Goal: Task Accomplishment & Management: Complete application form

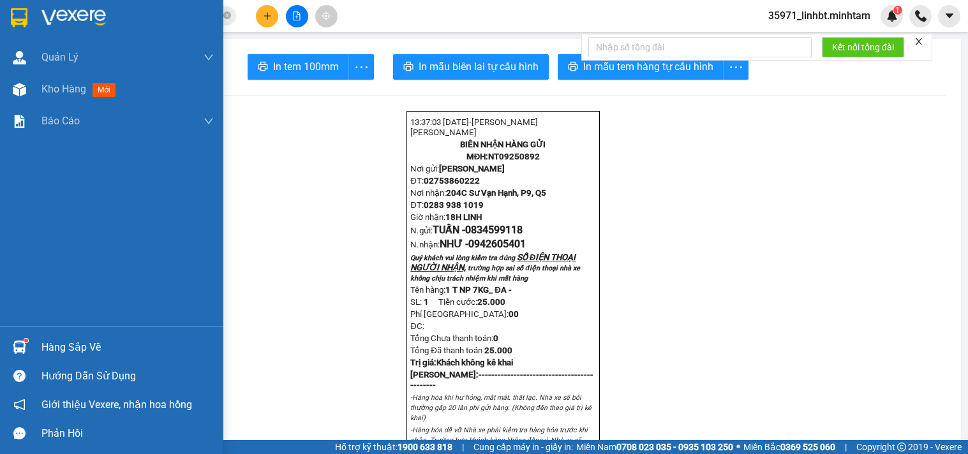
click at [17, 350] on img at bounding box center [19, 347] width 13 height 13
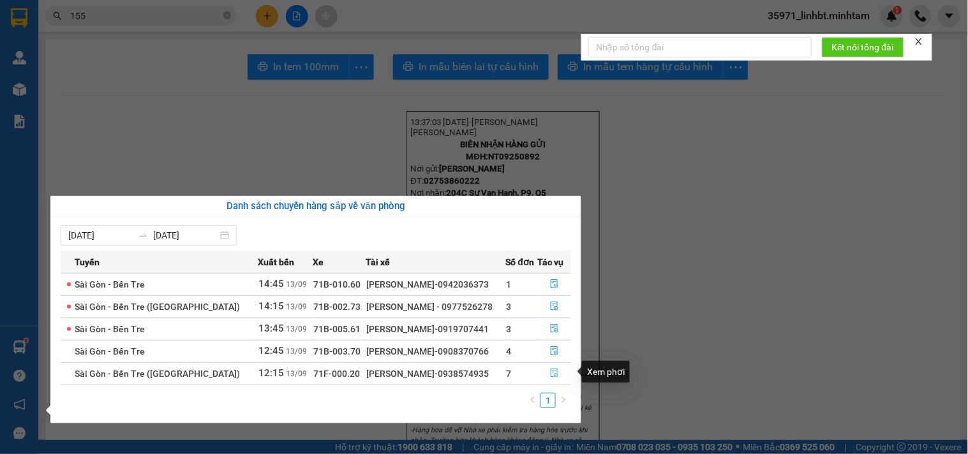
click at [553, 371] on icon "file-done" at bounding box center [554, 373] width 9 height 9
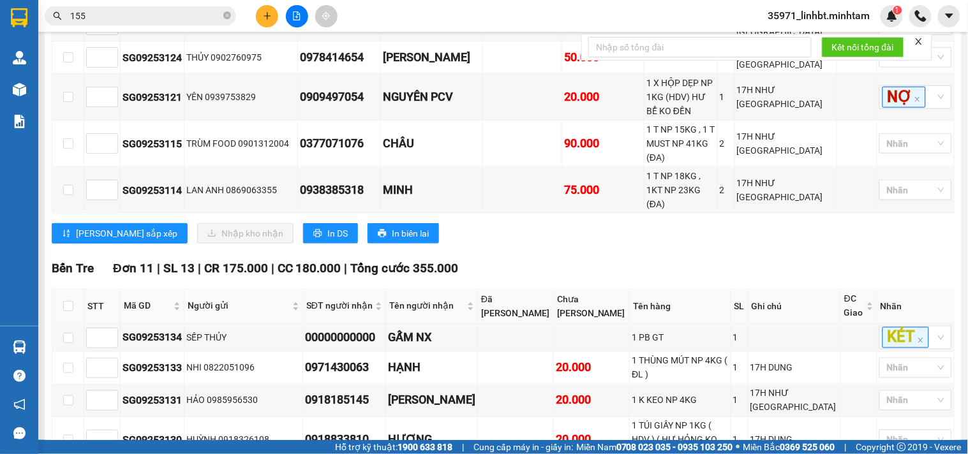
scroll to position [236, 0]
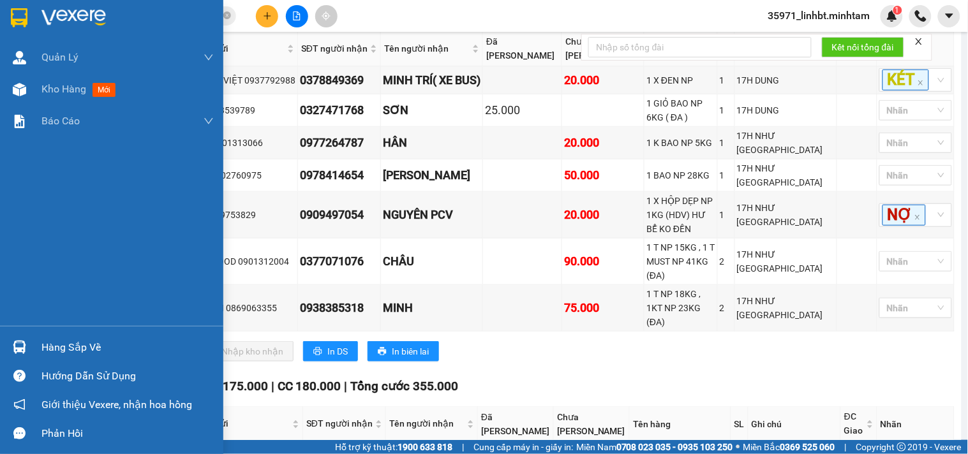
click at [24, 347] on img at bounding box center [19, 347] width 13 height 13
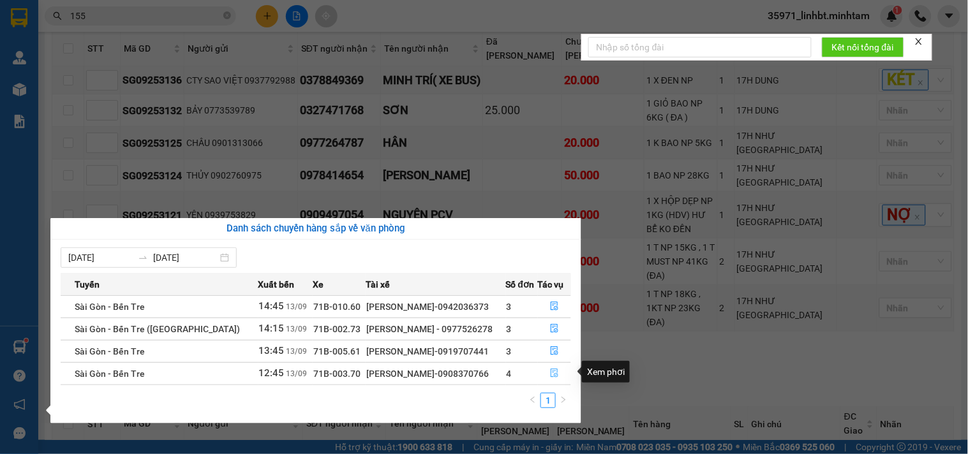
click at [551, 369] on icon "file-done" at bounding box center [554, 373] width 9 height 9
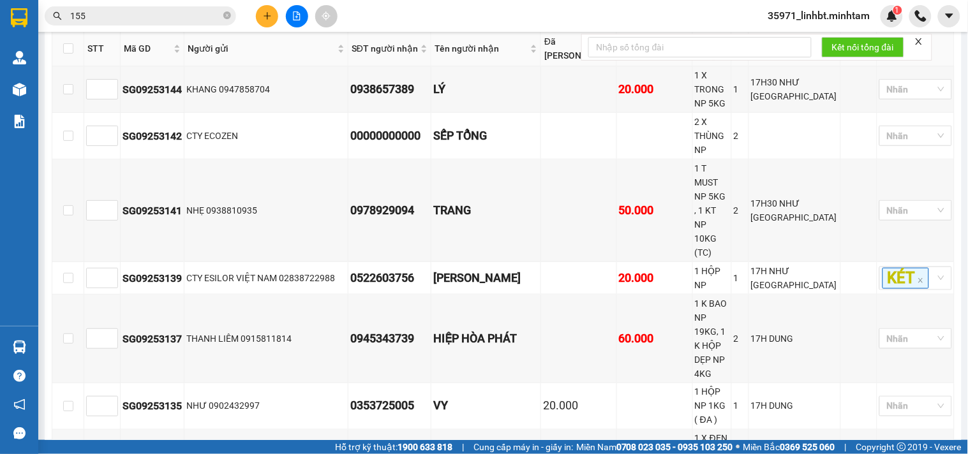
scroll to position [354, 0]
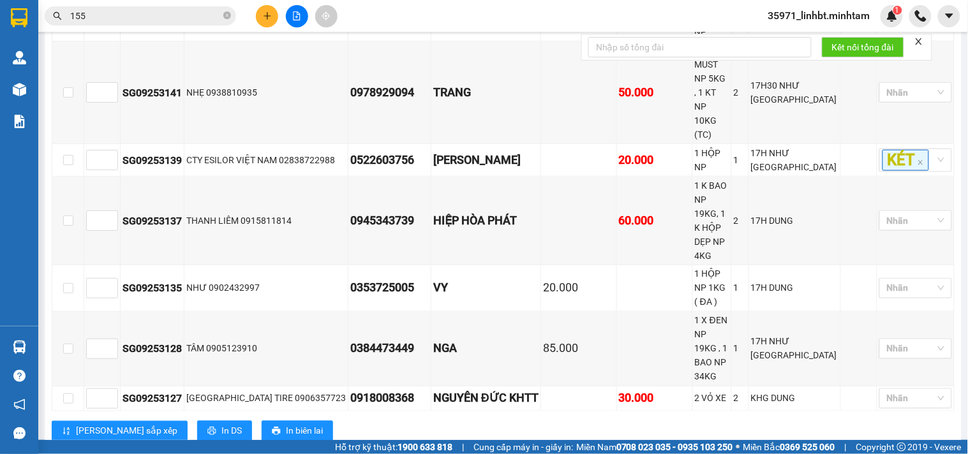
click at [181, 19] on input "155" at bounding box center [145, 16] width 151 height 14
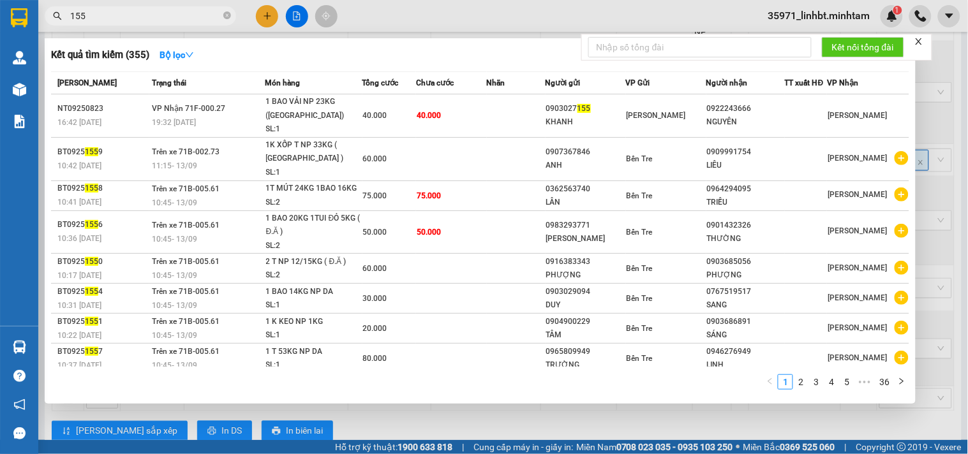
click at [181, 19] on input "155" at bounding box center [145, 16] width 151 height 14
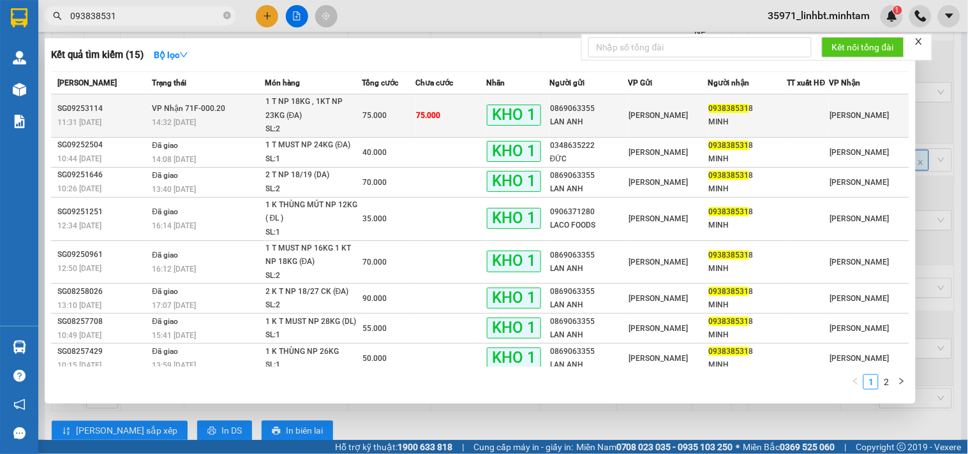
type input "093838531"
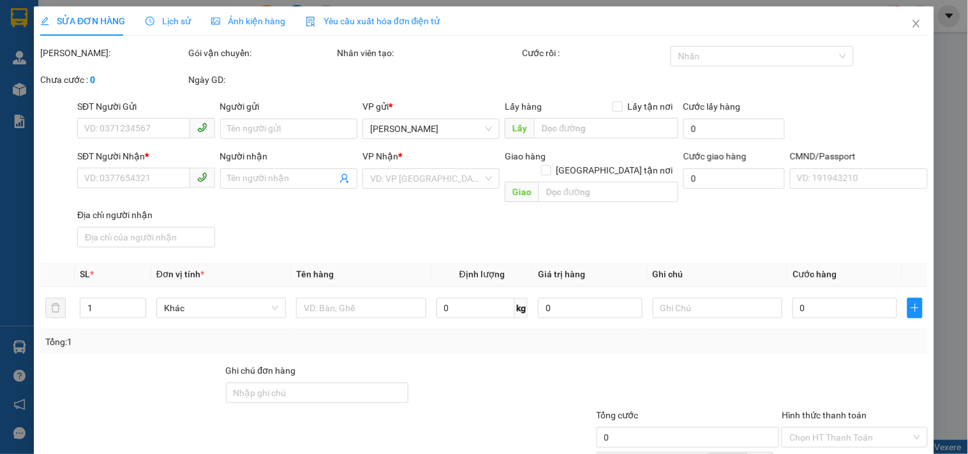
type input "0869063355"
type input "LAN ANH"
type input "0938385318"
type input "MINH"
type input "ĐG"
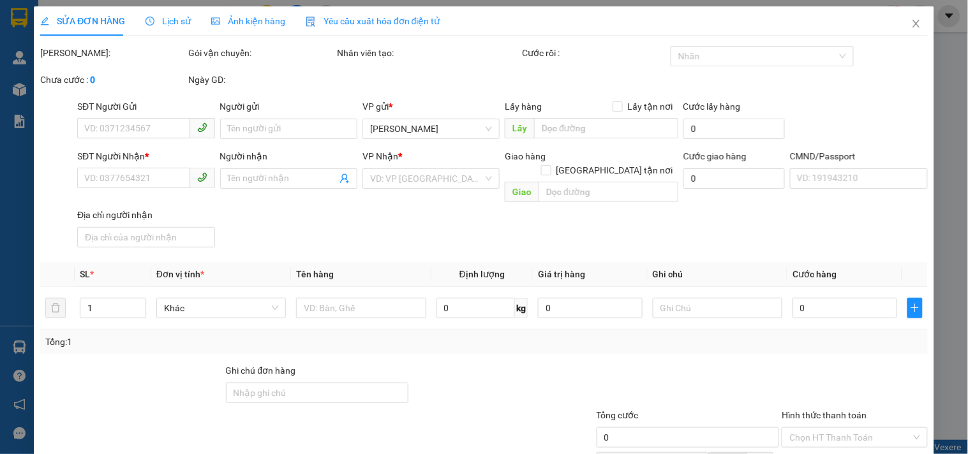
type input "75.000"
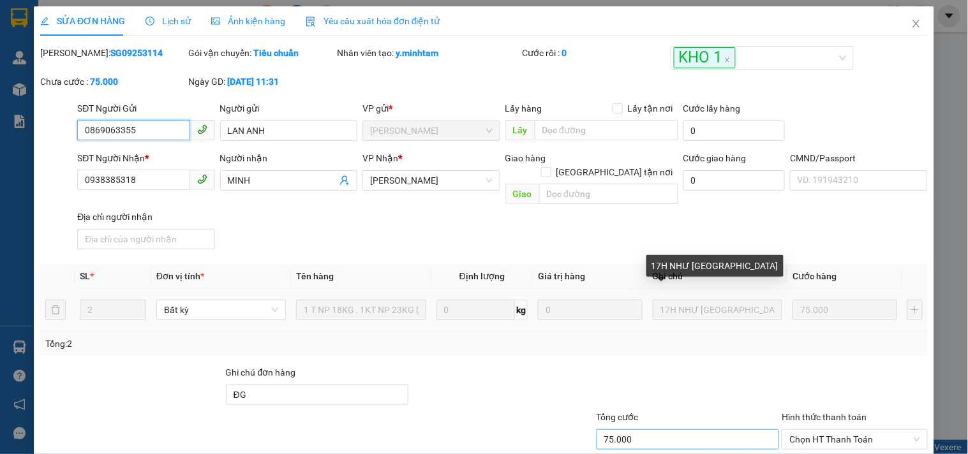
scroll to position [129, 0]
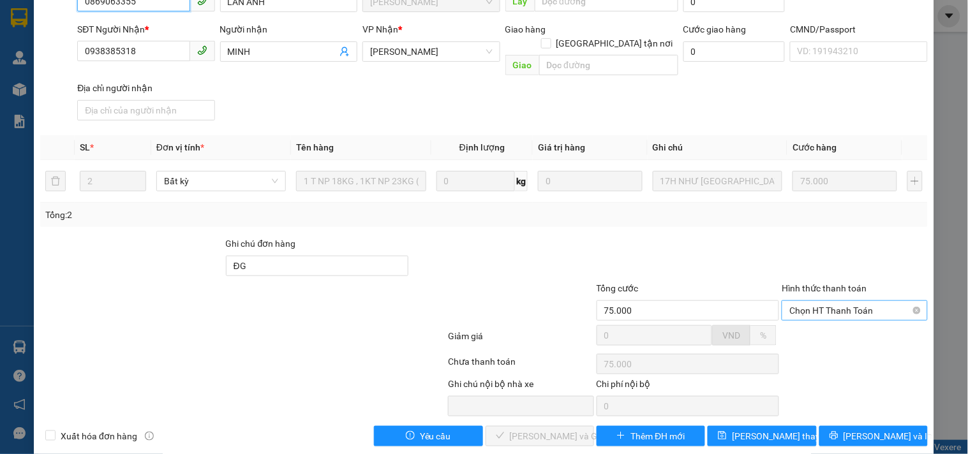
click at [833, 301] on span "Chọn HT Thanh Toán" at bounding box center [854, 310] width 130 height 19
click at [831, 314] on div "Tại văn phòng" at bounding box center [846, 320] width 129 height 14
type input "0"
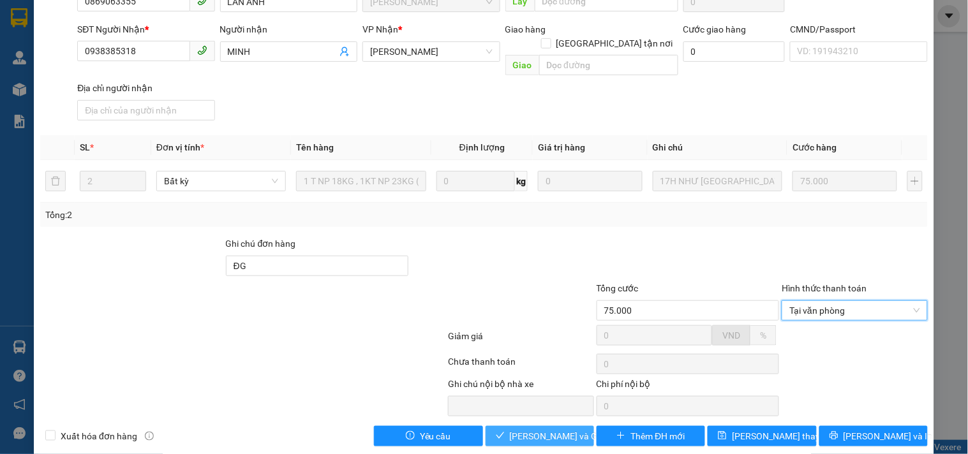
click at [510, 429] on span "[PERSON_NAME] và Giao hàng" at bounding box center [571, 436] width 123 height 14
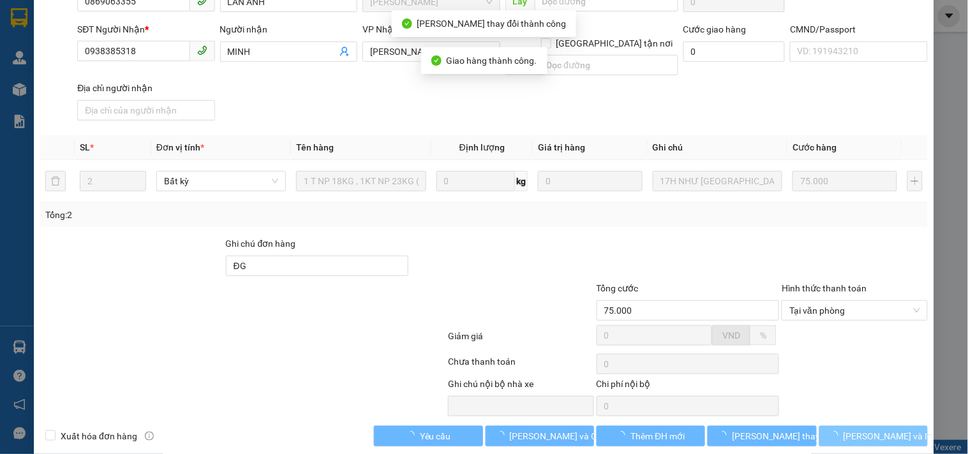
click at [893, 426] on button "[PERSON_NAME] và In" at bounding box center [873, 436] width 108 height 20
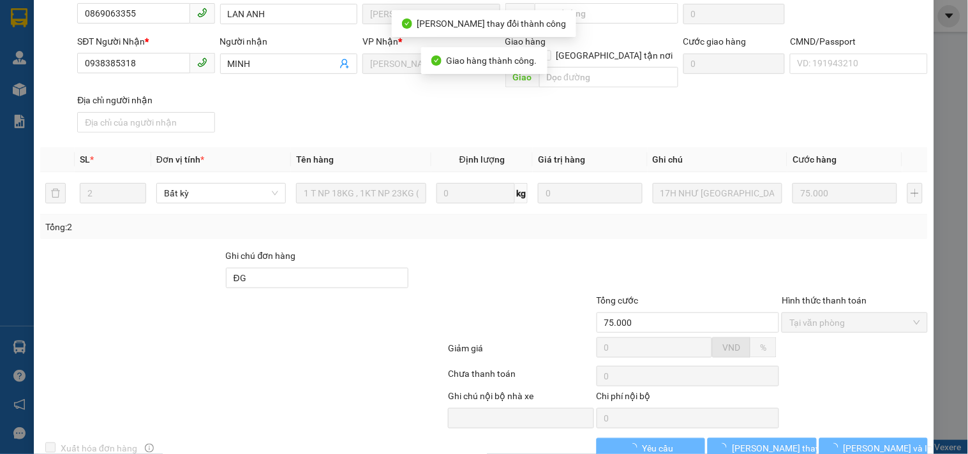
click at [893, 438] on button "[PERSON_NAME] và In" at bounding box center [873, 448] width 108 height 20
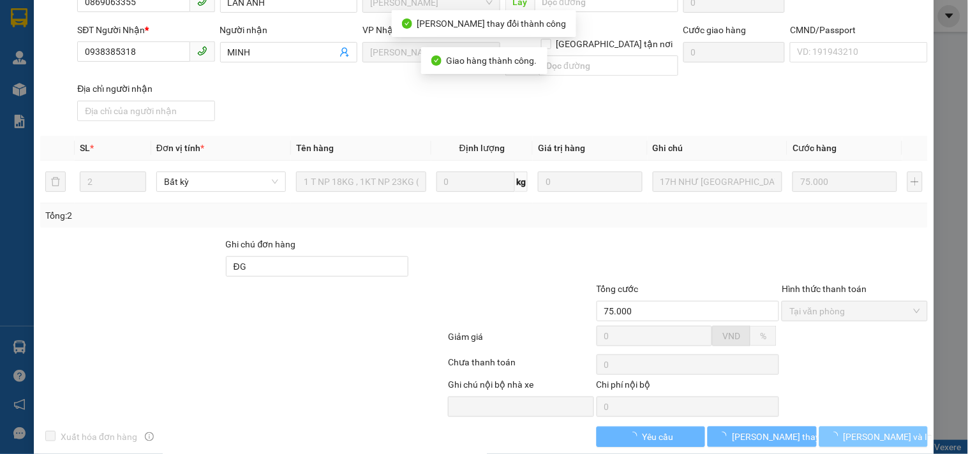
click at [892, 427] on button "[PERSON_NAME] và In" at bounding box center [873, 437] width 108 height 20
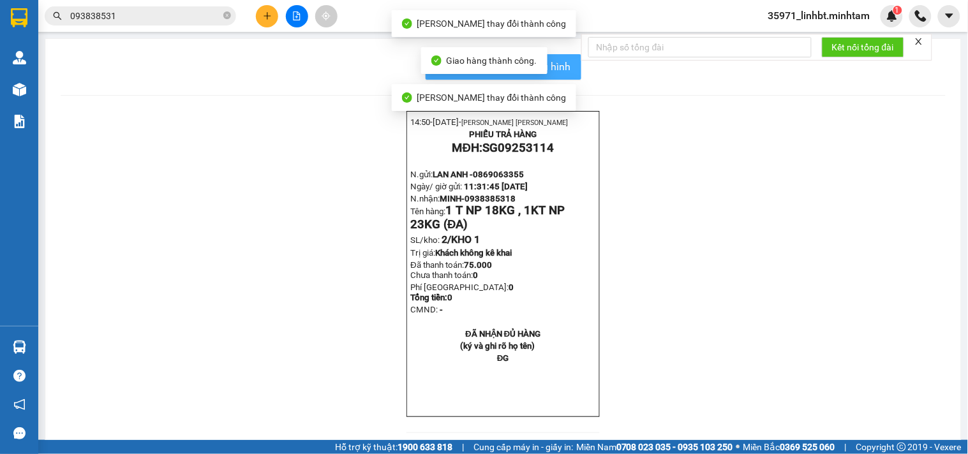
click at [564, 73] on span "In mẫu biên lai tự cấu hình" at bounding box center [511, 67] width 120 height 16
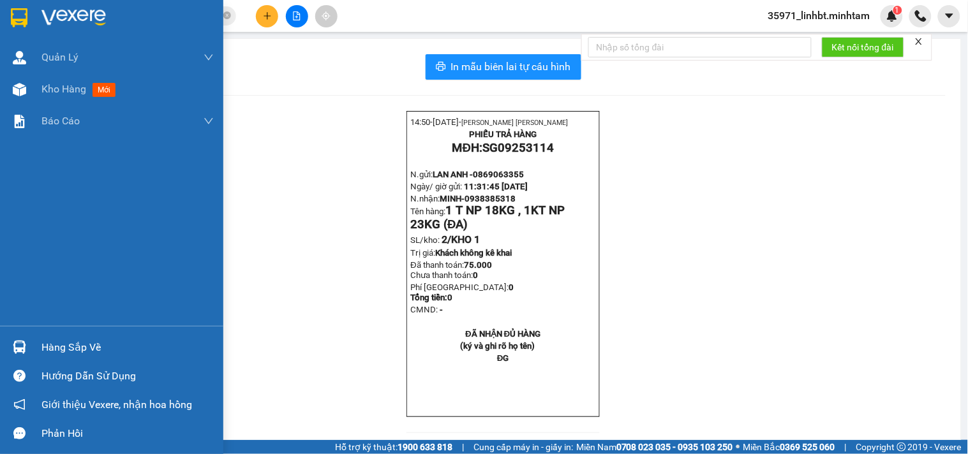
click at [34, 359] on div "Hàng sắp về" at bounding box center [111, 347] width 223 height 29
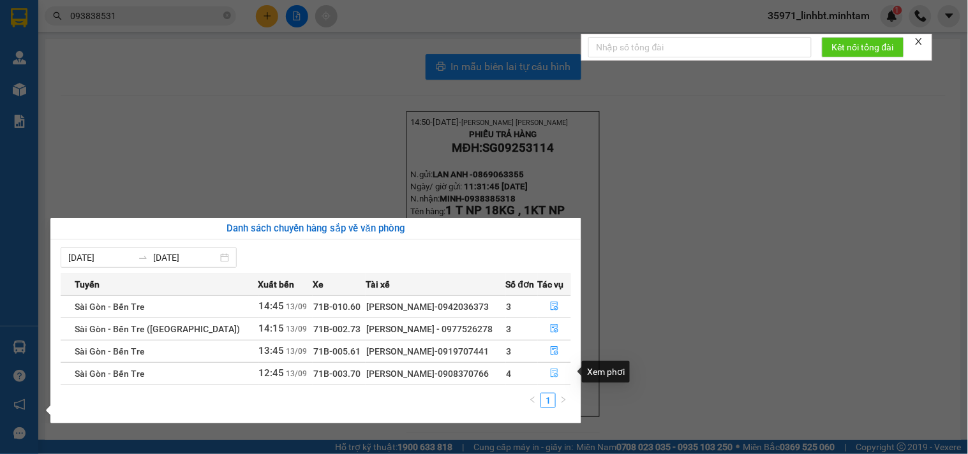
click at [551, 374] on icon "file-done" at bounding box center [554, 373] width 9 height 9
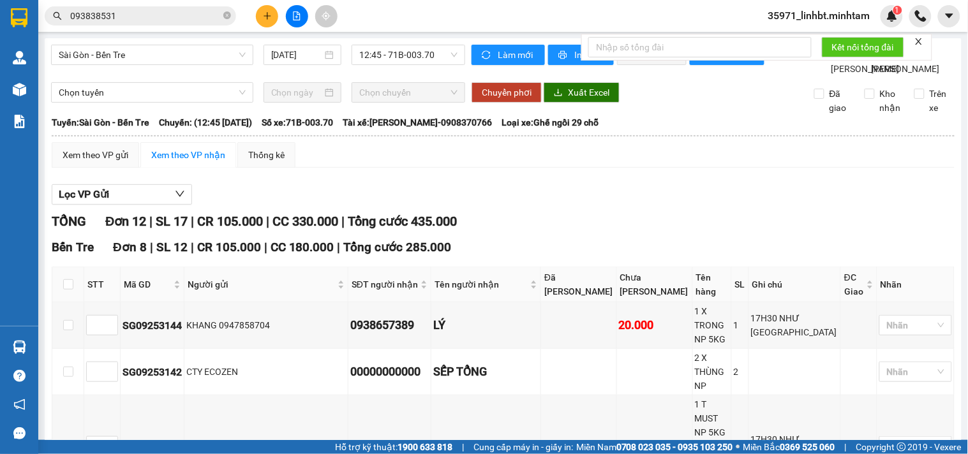
scroll to position [354, 0]
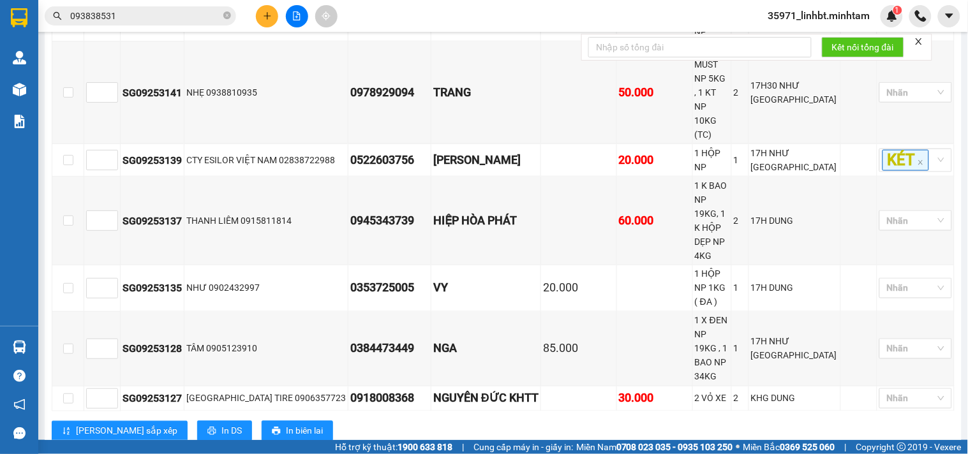
click at [160, 18] on input "093838531" at bounding box center [145, 16] width 151 height 14
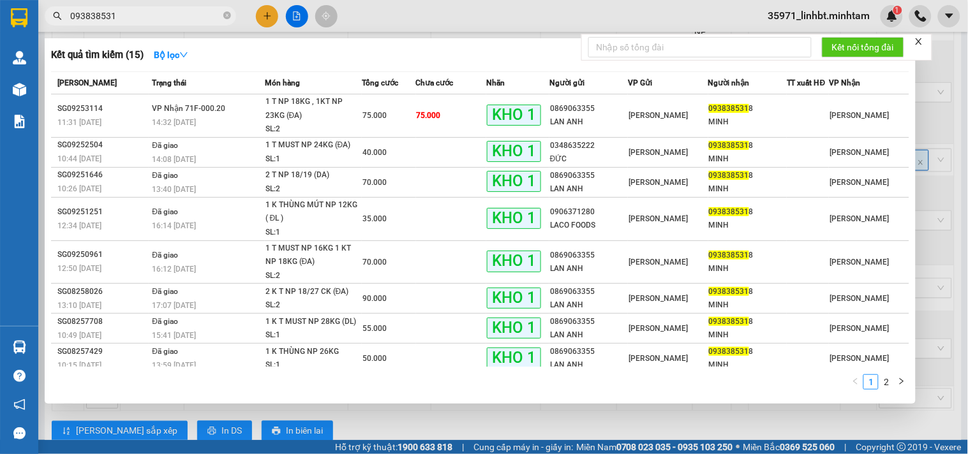
click at [160, 18] on input "093838531" at bounding box center [145, 16] width 151 height 14
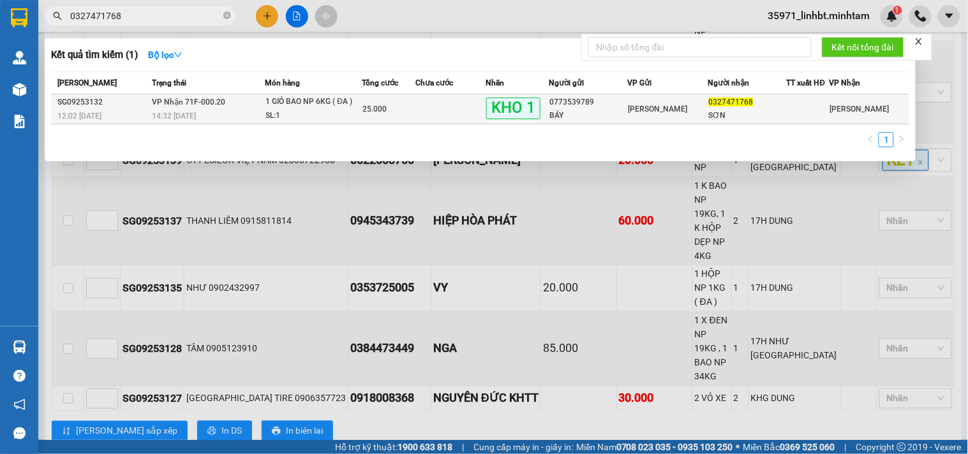
type input "0327471768"
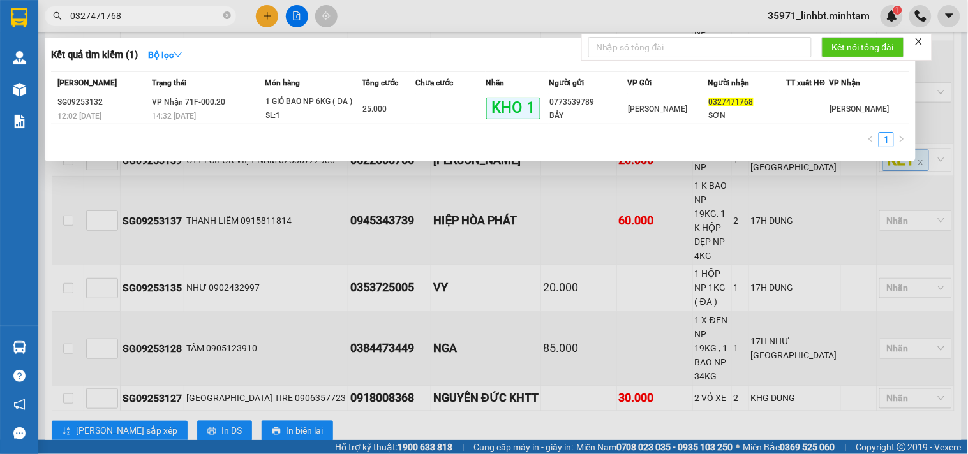
click at [484, 110] on td at bounding box center [451, 109] width 70 height 30
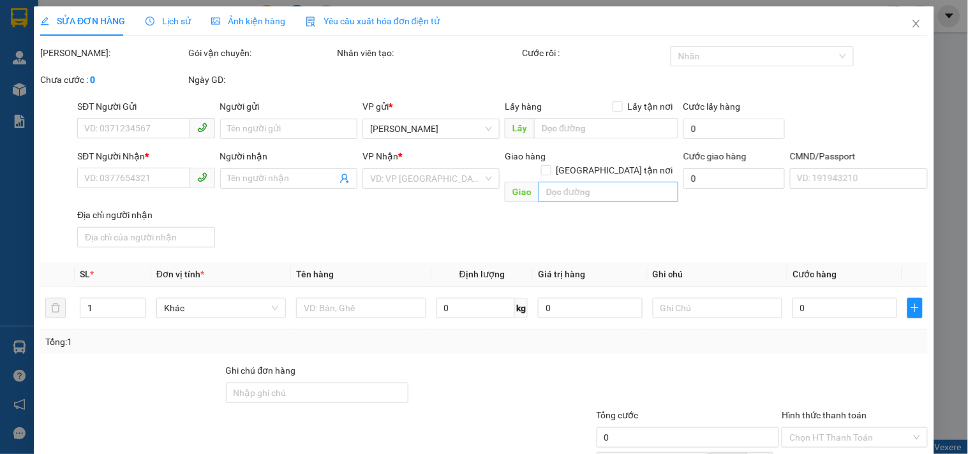
type input "0773539789"
type input "BẢY"
type input "0327471768"
type input "SƠN"
type input "ĐG"
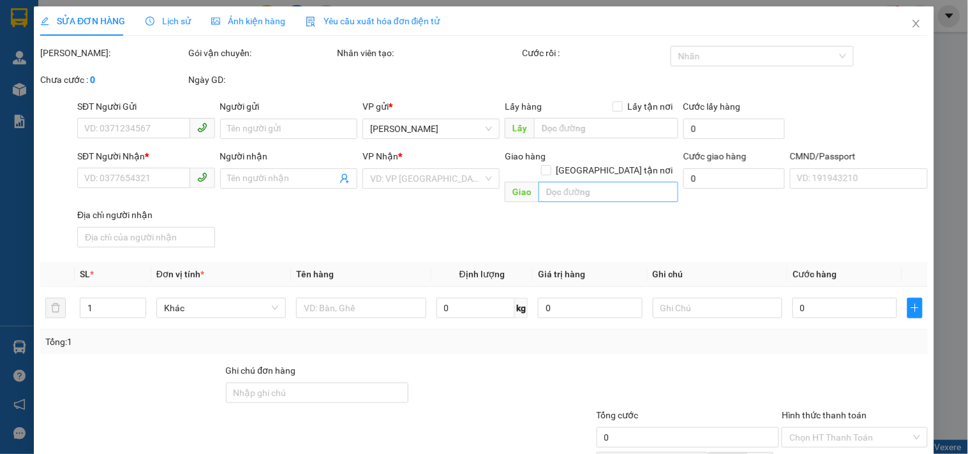
type input "25.000"
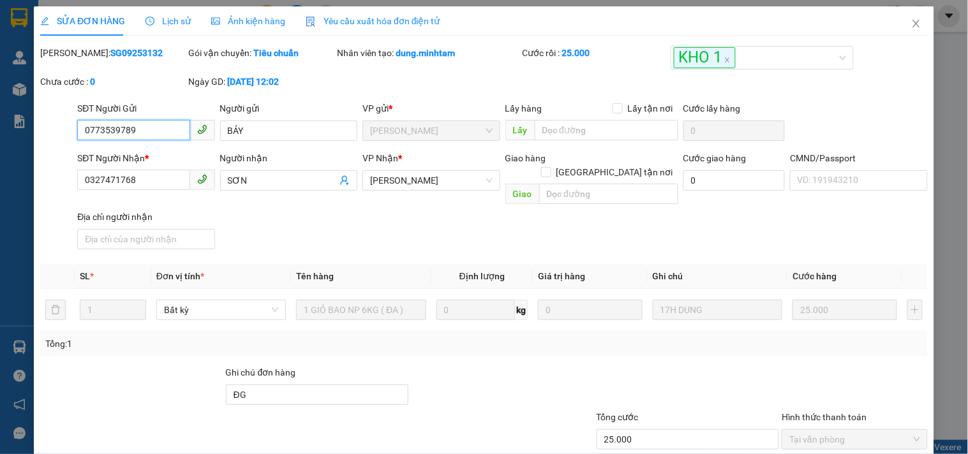
scroll to position [129, 0]
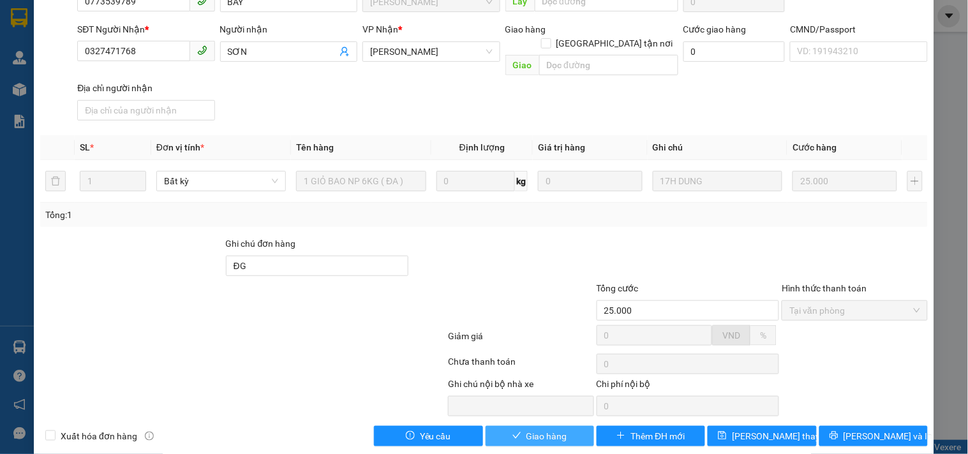
click at [539, 429] on span "Giao hàng" at bounding box center [546, 436] width 41 height 14
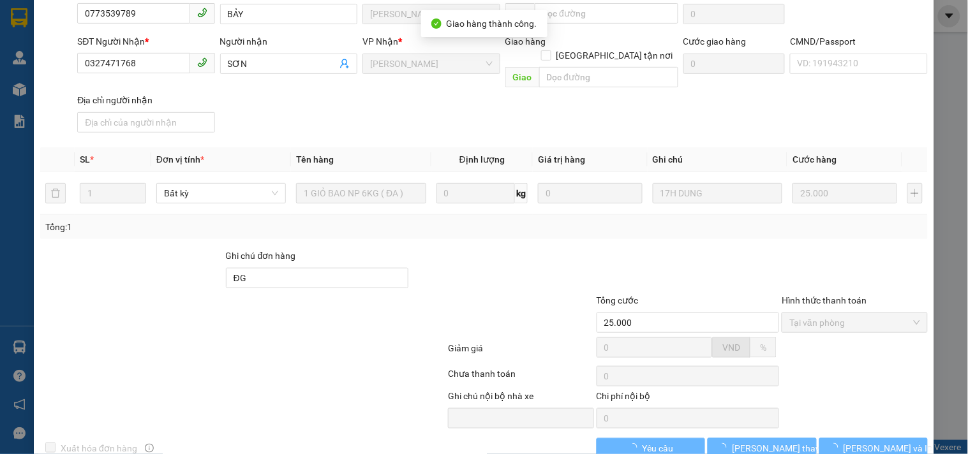
scroll to position [140, 0]
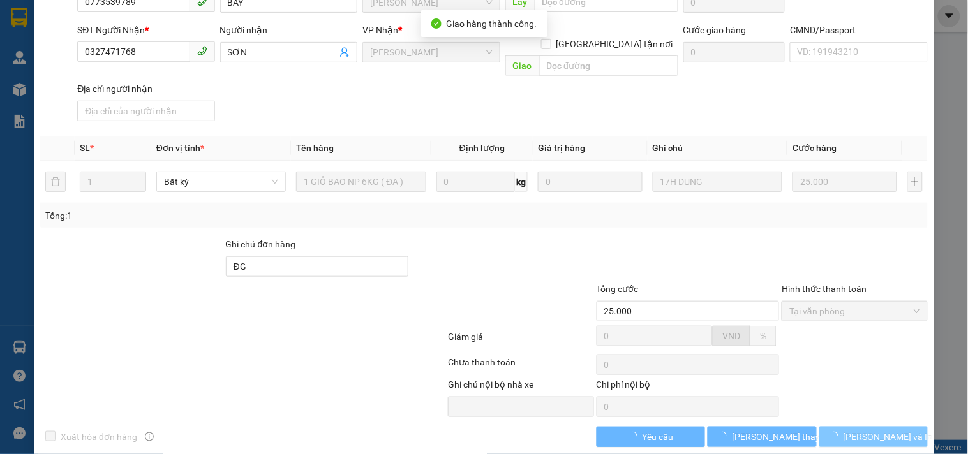
click at [885, 430] on span "[PERSON_NAME] và In" at bounding box center [888, 437] width 89 height 14
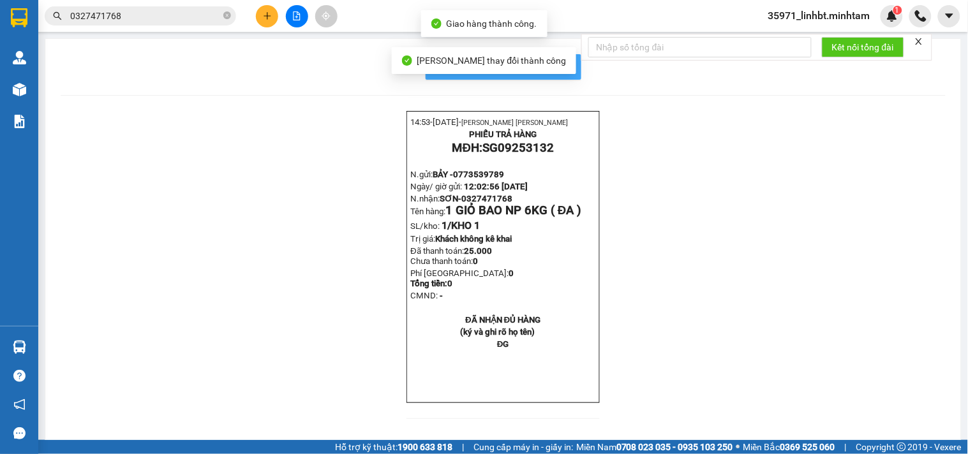
click at [558, 66] on span "In mẫu biên lai tự cấu hình" at bounding box center [511, 67] width 120 height 16
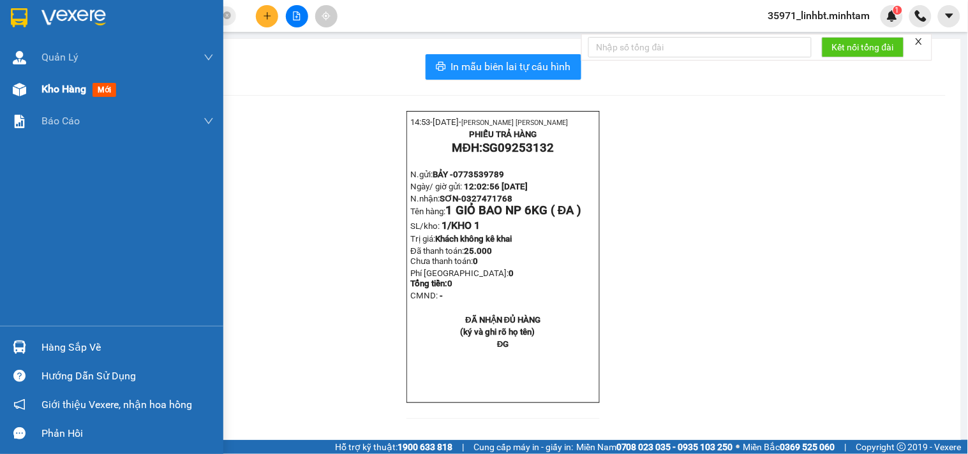
click at [73, 81] on div "Kho hàng mới" at bounding box center [81, 89] width 80 height 16
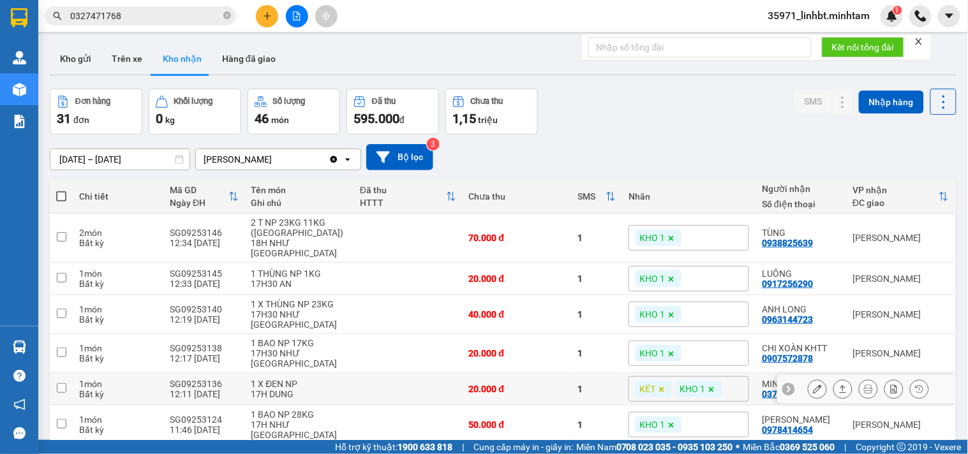
scroll to position [118, 0]
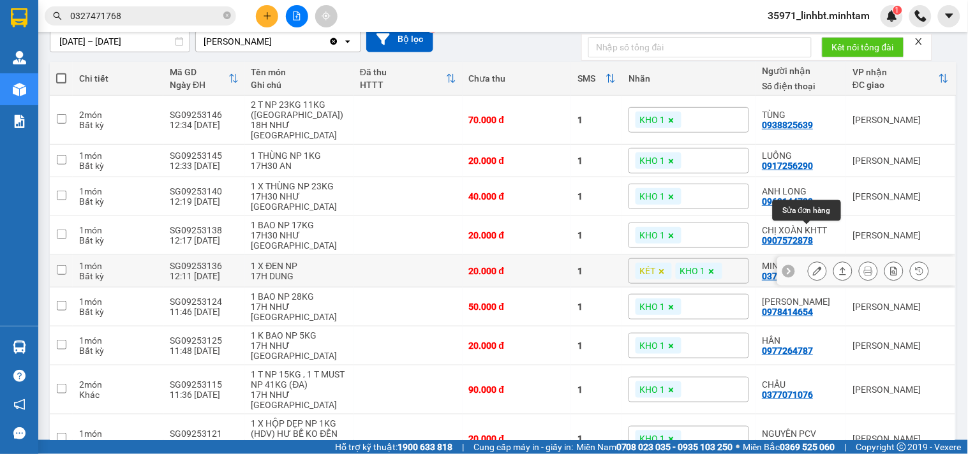
click at [813, 267] on icon at bounding box center [817, 271] width 9 height 9
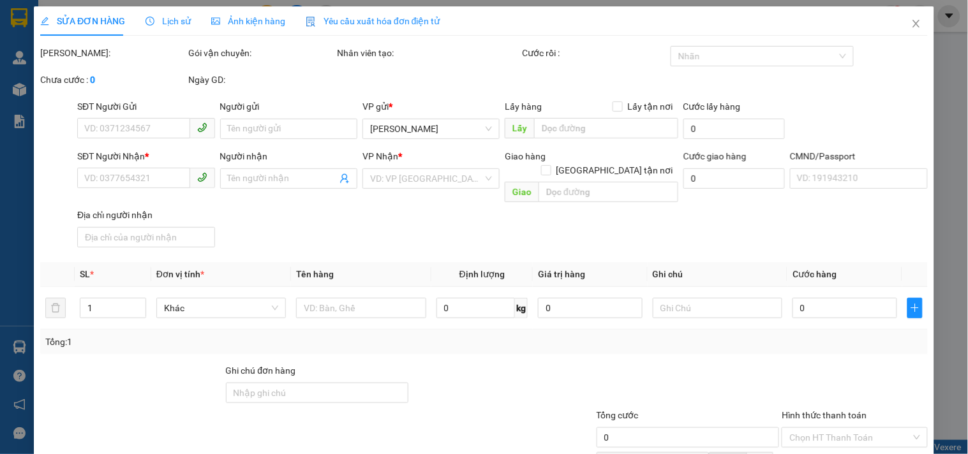
type input "0937792988"
type input "CTY SAO VIỆT"
type input "0378849369"
type input "MINH TRÍ( XE BUS)"
type input "20.000"
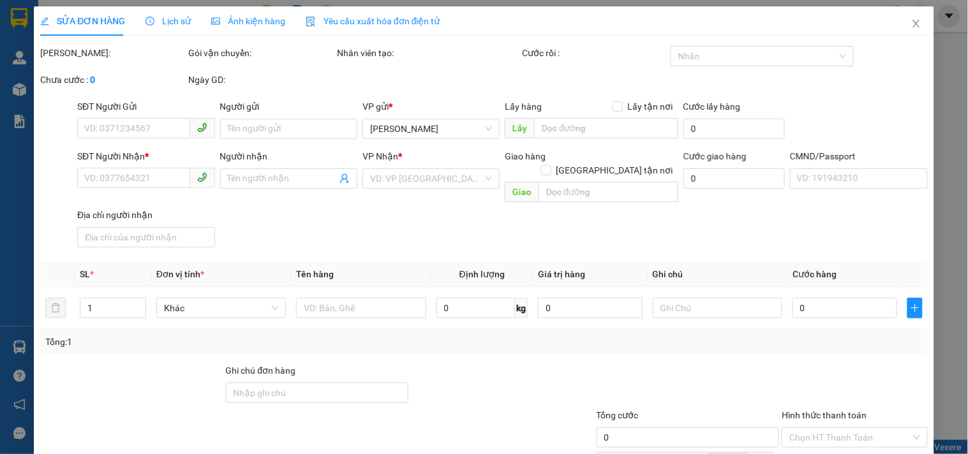
type input "20.000"
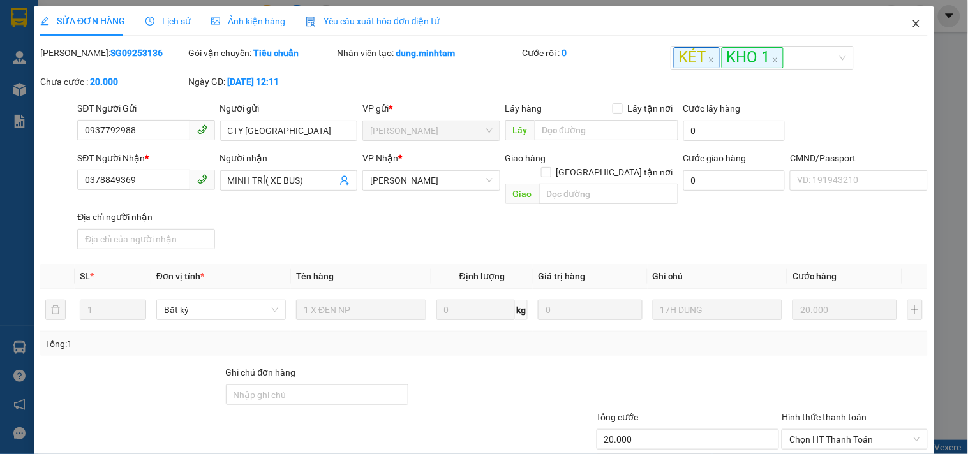
click at [911, 24] on icon "close" at bounding box center [916, 24] width 10 height 10
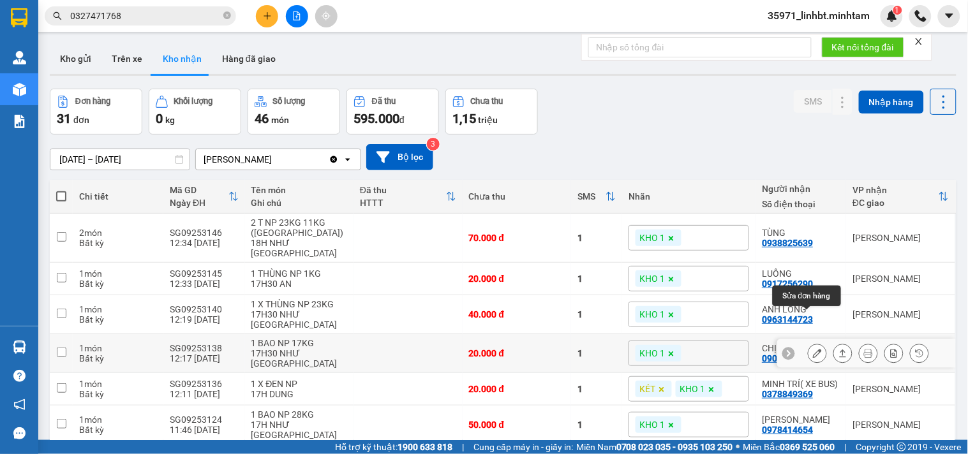
click at [813, 349] on icon at bounding box center [817, 353] width 9 height 9
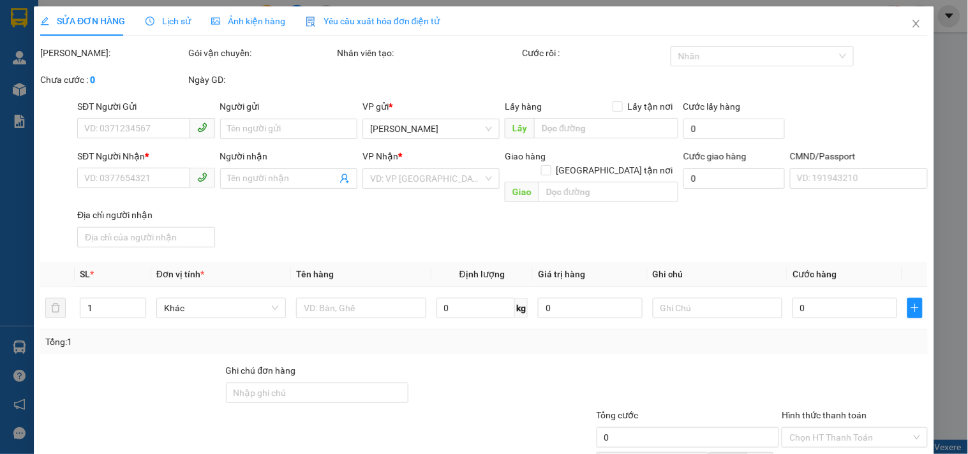
type input "0962613117"
type input "TÙNG"
type input "0907572878"
type input "CHỊ XOÀN KHTT"
type input "20.000"
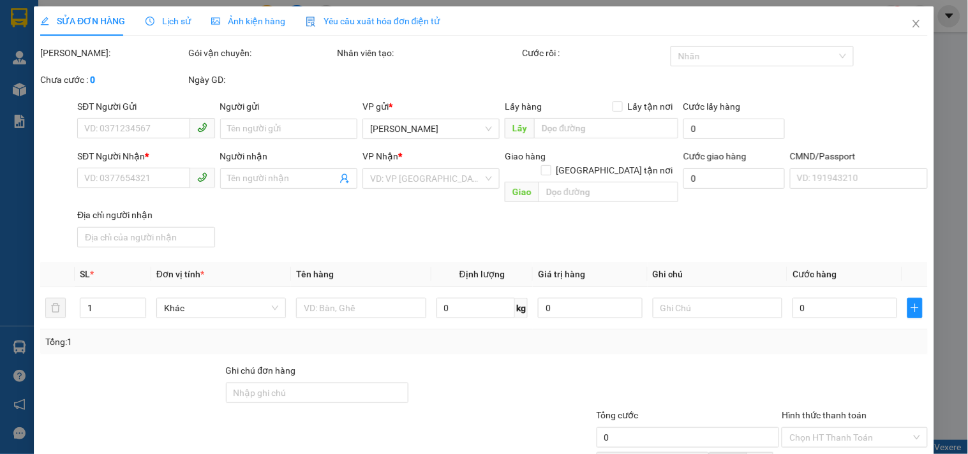
type input "20.000"
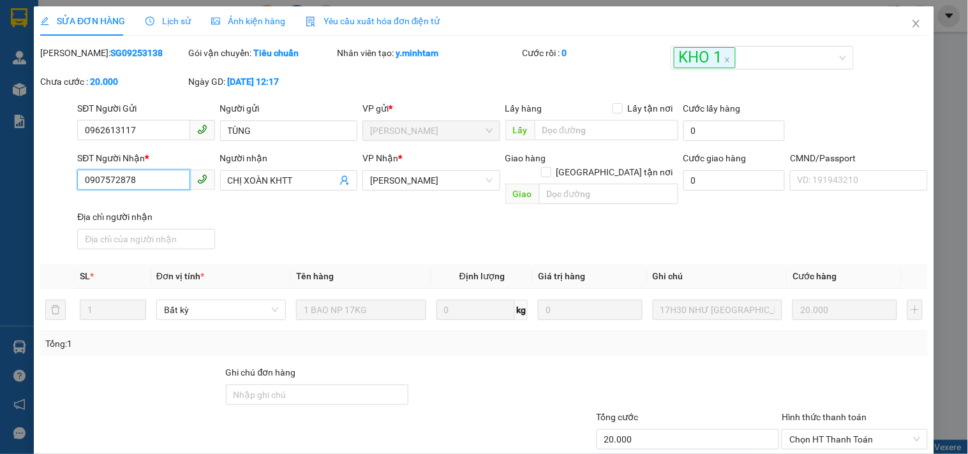
drag, startPoint x: 163, startPoint y: 181, endPoint x: 77, endPoint y: 175, distance: 87.0
click at [77, 175] on input "0907572878" at bounding box center [133, 180] width 112 height 20
click at [349, 385] on input "Ghi chú đơn hàng" at bounding box center [317, 395] width 183 height 20
type input "KNM"
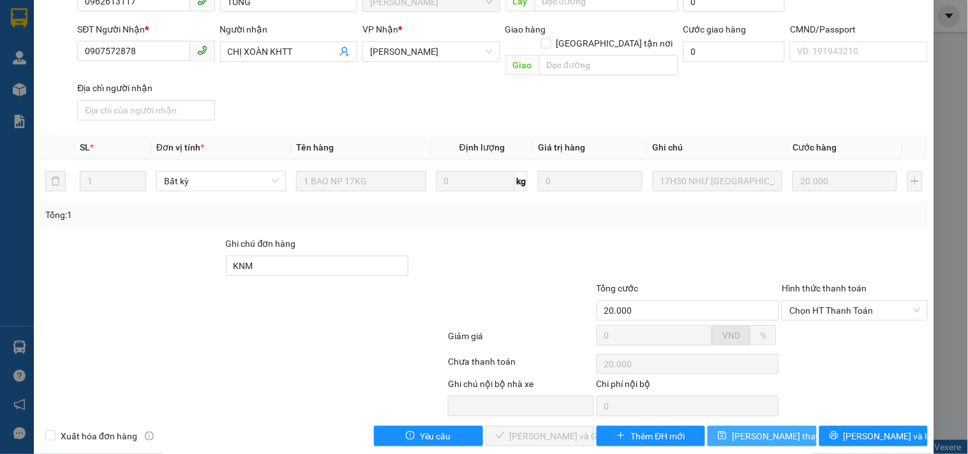
click at [725, 431] on icon "save" at bounding box center [722, 435] width 9 height 9
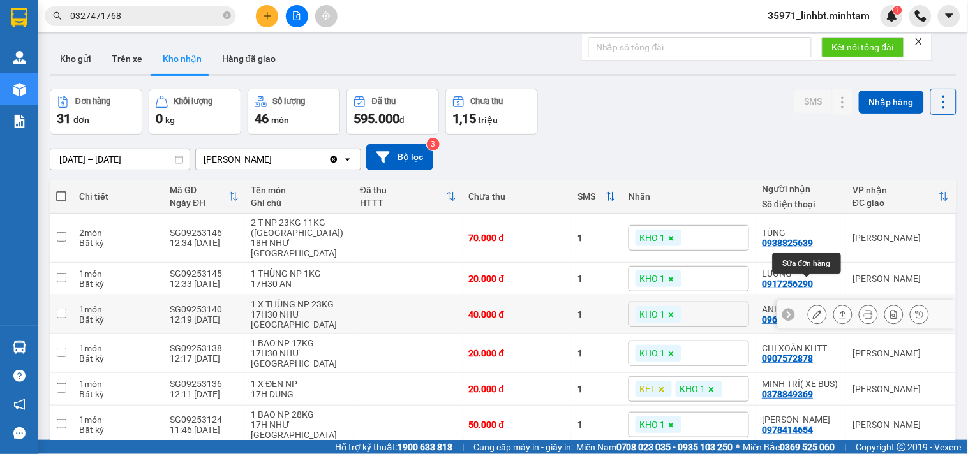
click at [813, 310] on icon at bounding box center [817, 314] width 9 height 9
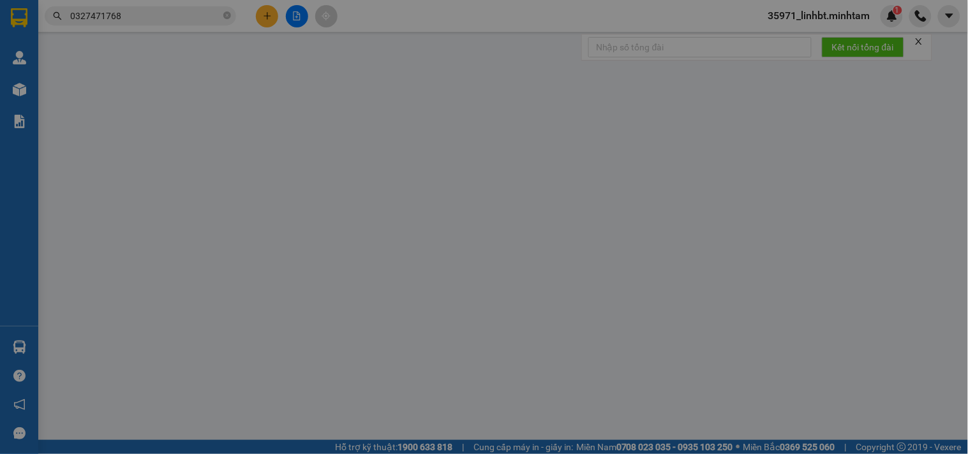
type input "0916926367"
type input "HIỀN"
type input "0963144723"
type input "ANH LONG"
type input "40.000"
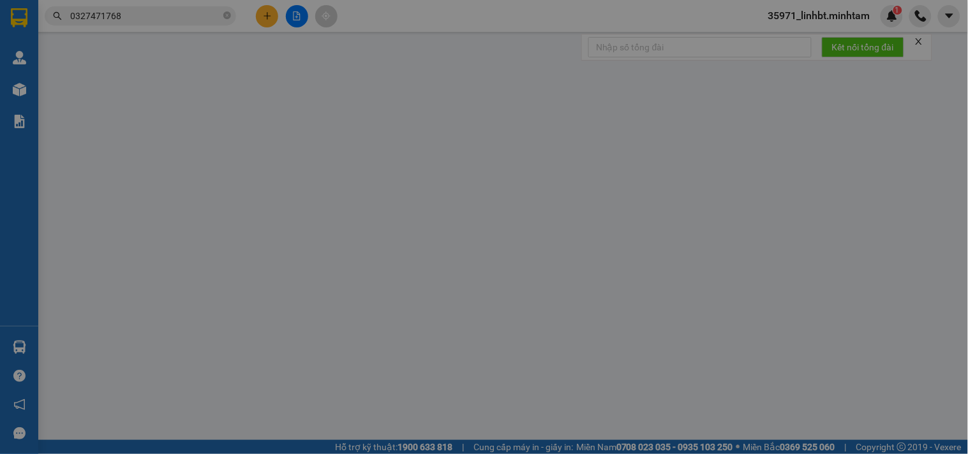
type input "40.000"
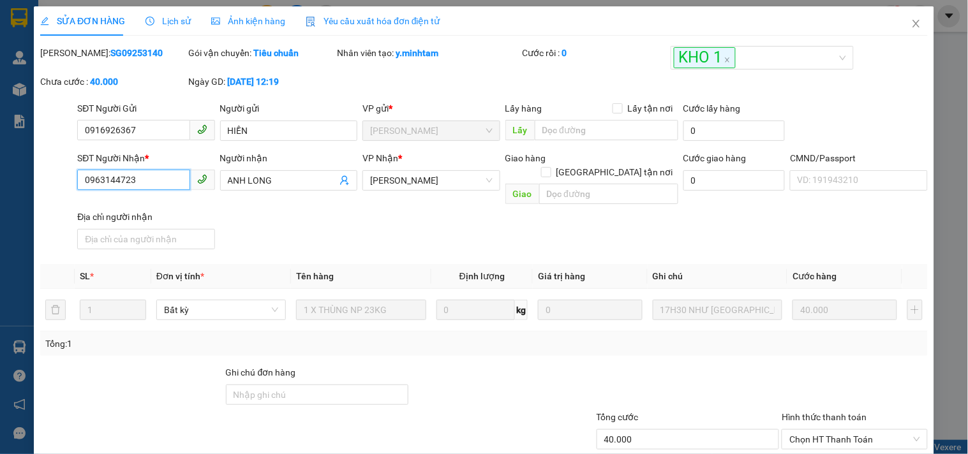
click at [149, 180] on input "0963144723" at bounding box center [133, 180] width 112 height 20
drag, startPoint x: 144, startPoint y: 181, endPoint x: 84, endPoint y: 182, distance: 59.4
click at [84, 182] on input "0963144723" at bounding box center [133, 180] width 112 height 20
click at [273, 385] on input "Ghi chú đơn hàng" at bounding box center [317, 395] width 183 height 20
type input "KNM"
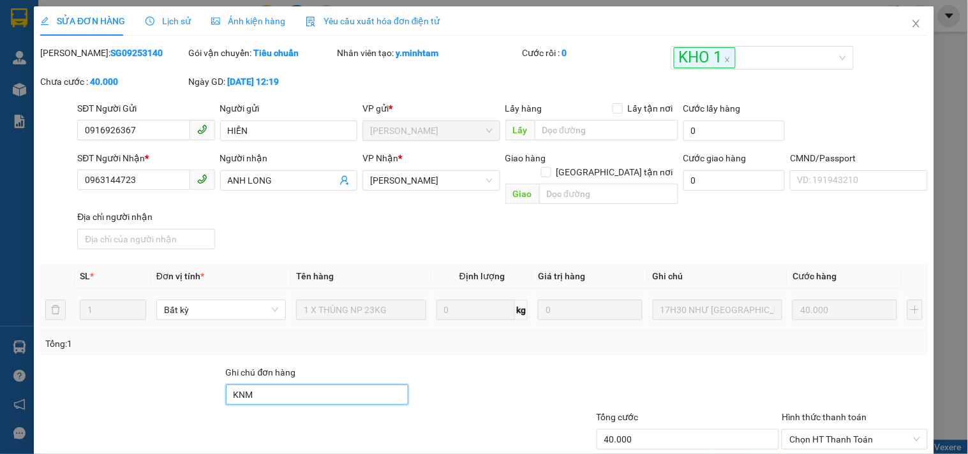
scroll to position [129, 0]
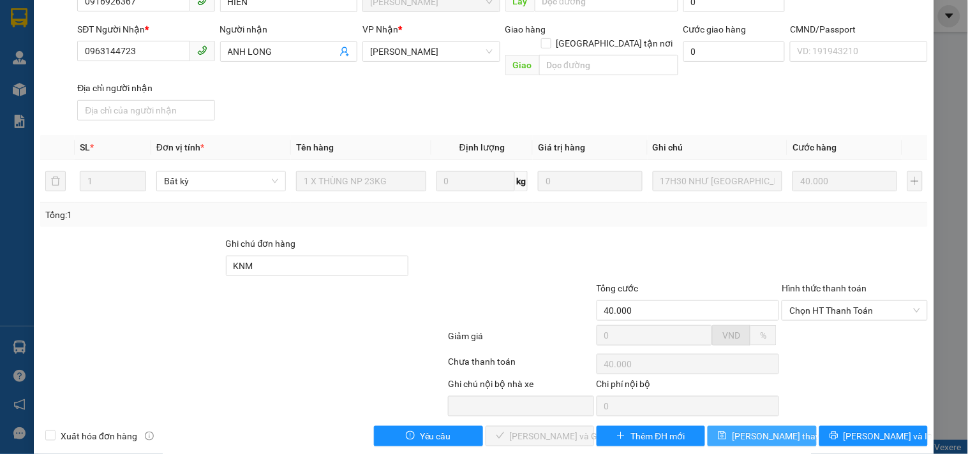
click at [734, 426] on button "[PERSON_NAME] thay đổi" at bounding box center [762, 436] width 108 height 20
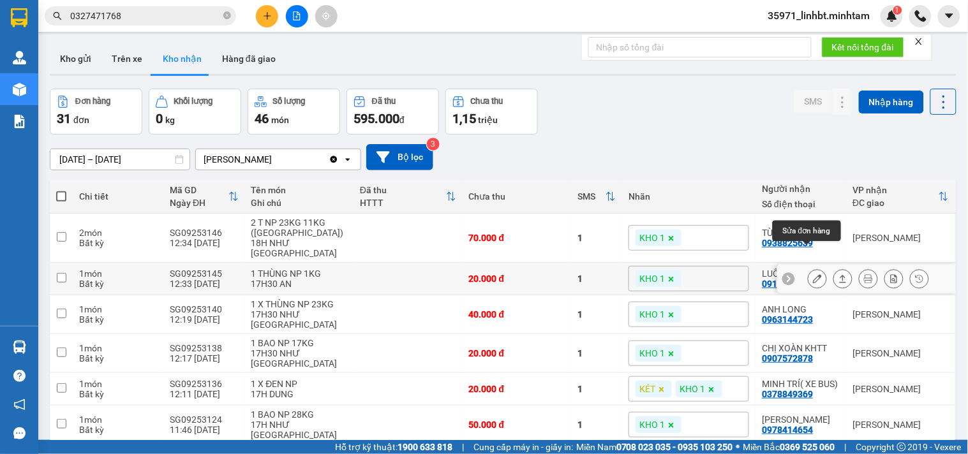
click at [813, 274] on icon at bounding box center [817, 278] width 9 height 9
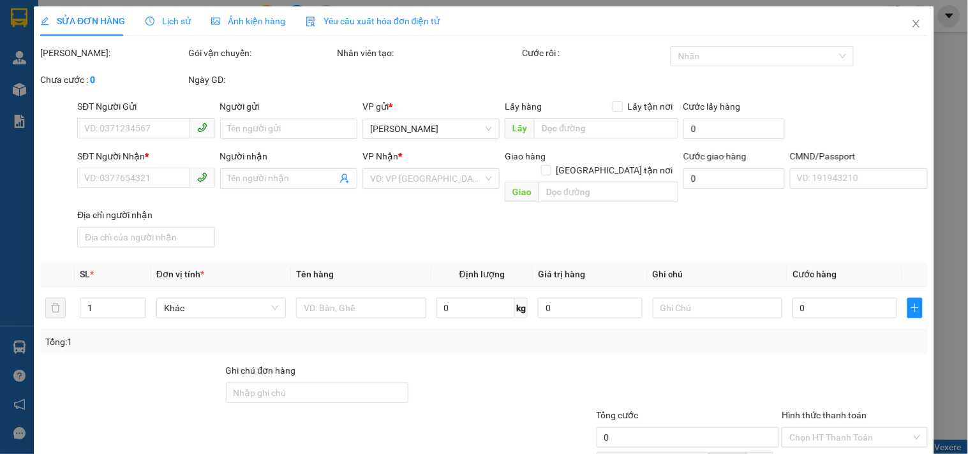
type input "0984390331"
type input "HUỆ"
type input "0917256290"
type input "LUÔNG"
type input "ĐG"
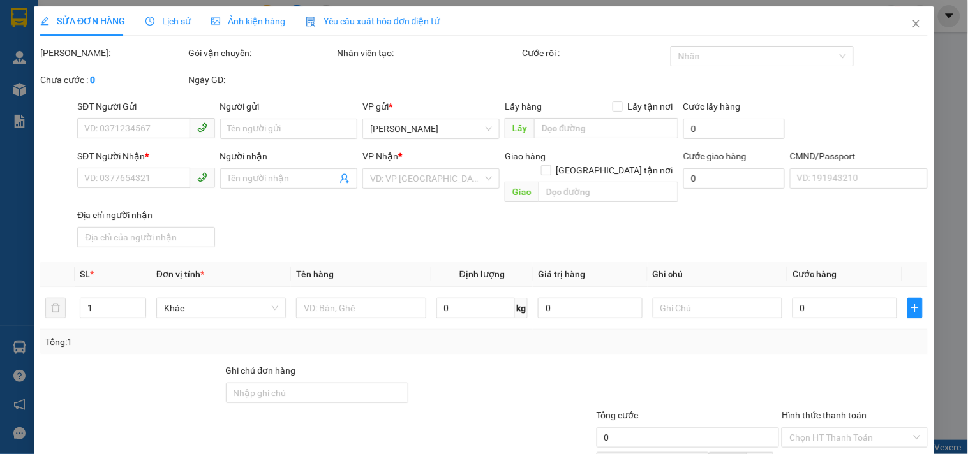
type input "20.000"
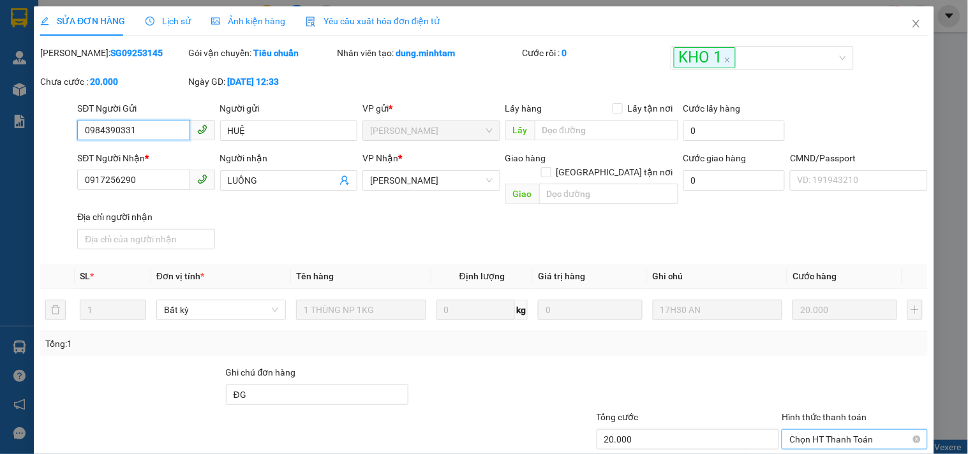
scroll to position [129, 0]
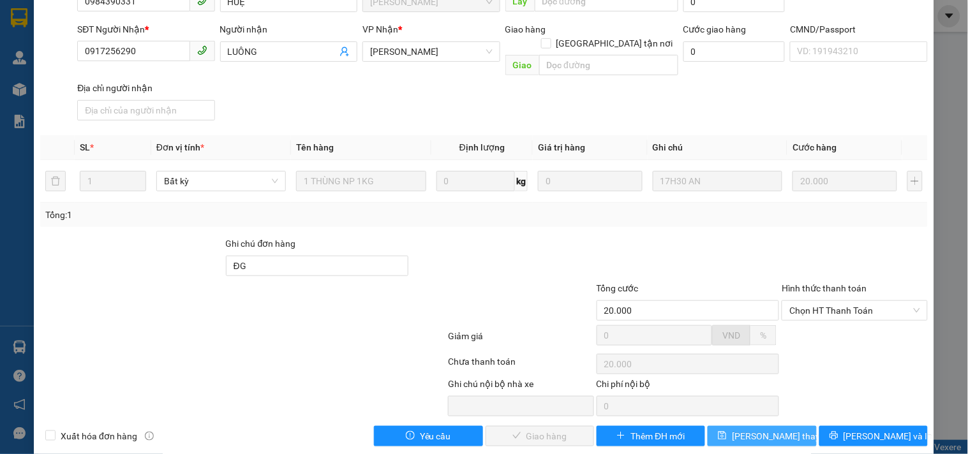
click at [758, 429] on span "[PERSON_NAME] thay đổi" at bounding box center [783, 436] width 102 height 14
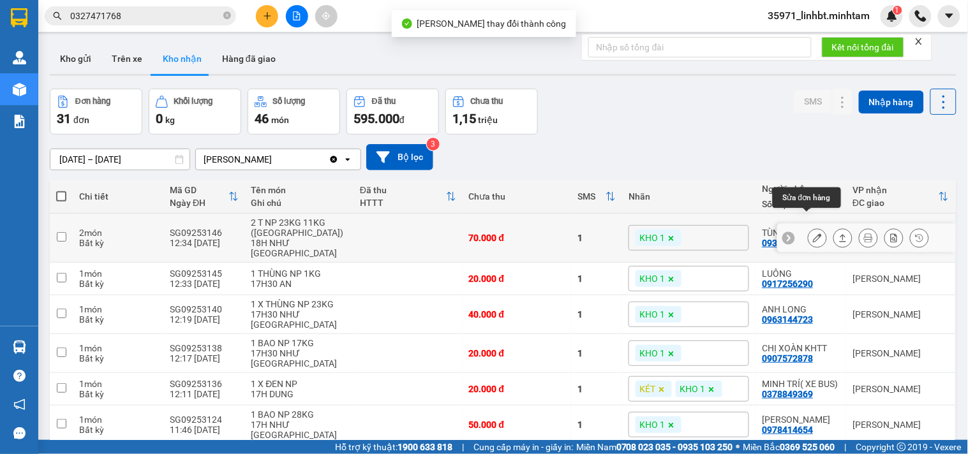
click at [812, 227] on button at bounding box center [817, 238] width 18 height 22
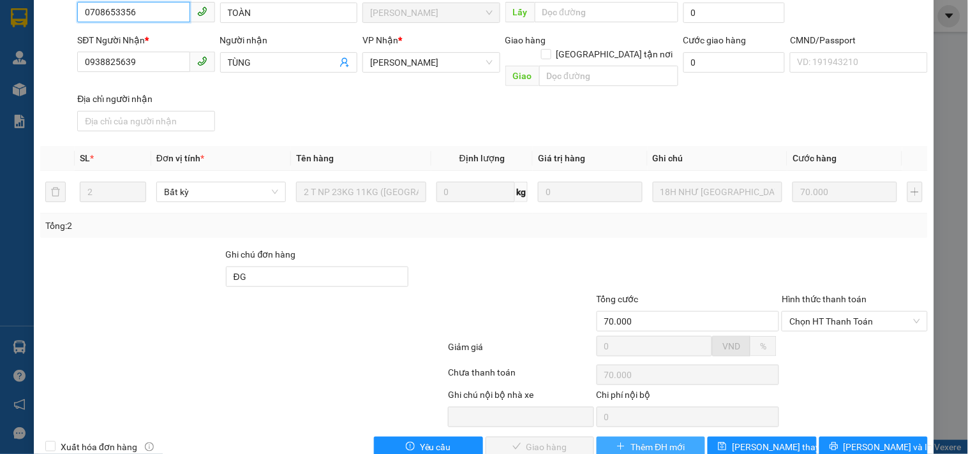
scroll to position [129, 0]
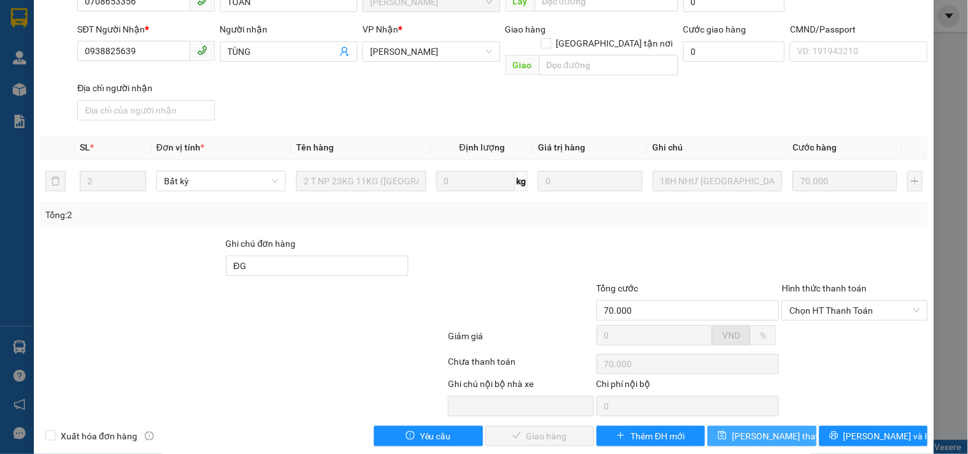
click at [743, 429] on span "[PERSON_NAME] thay đổi" at bounding box center [783, 436] width 102 height 14
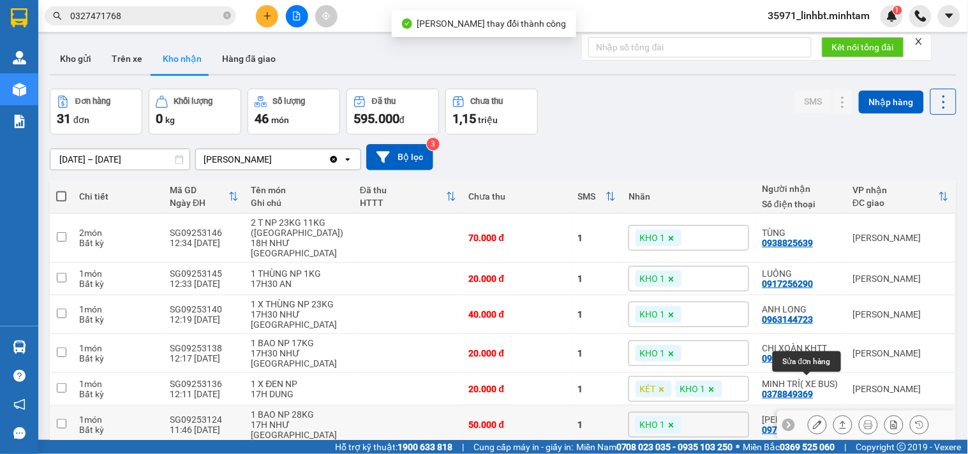
click at [808, 414] on button at bounding box center [817, 425] width 18 height 22
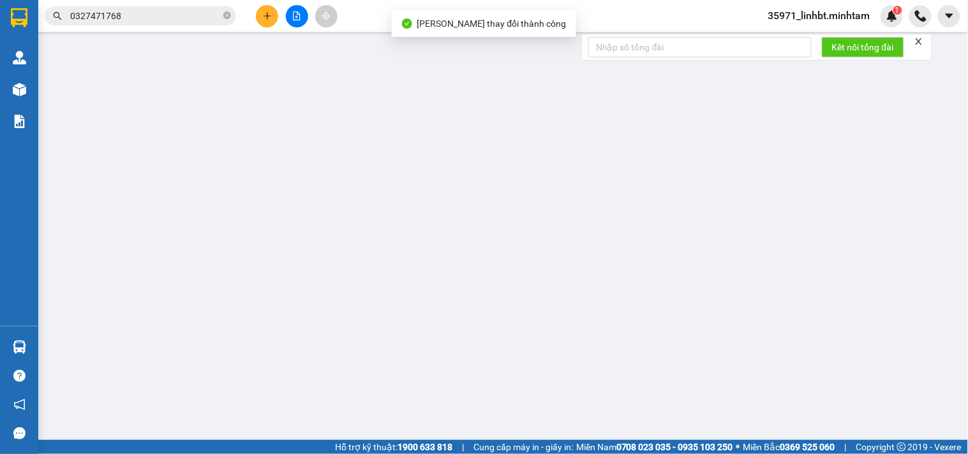
type input "0902760975"
type input "THỦY"
type input "0978414654"
type input "[PERSON_NAME]"
type input "HCK"
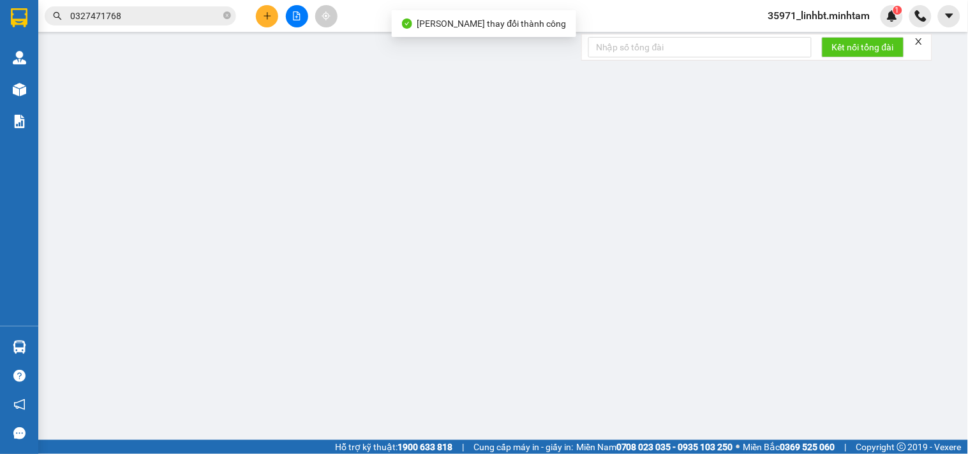
type input "50.000"
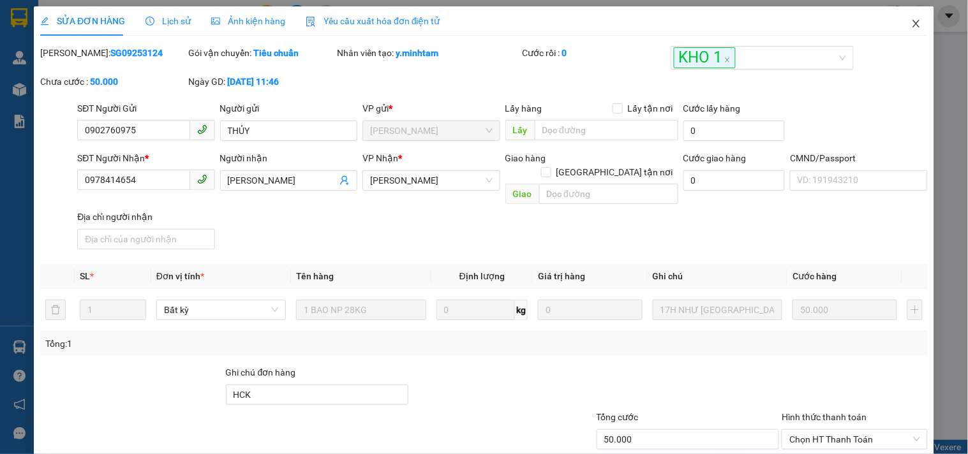
click at [907, 16] on span "Close" at bounding box center [916, 24] width 36 height 36
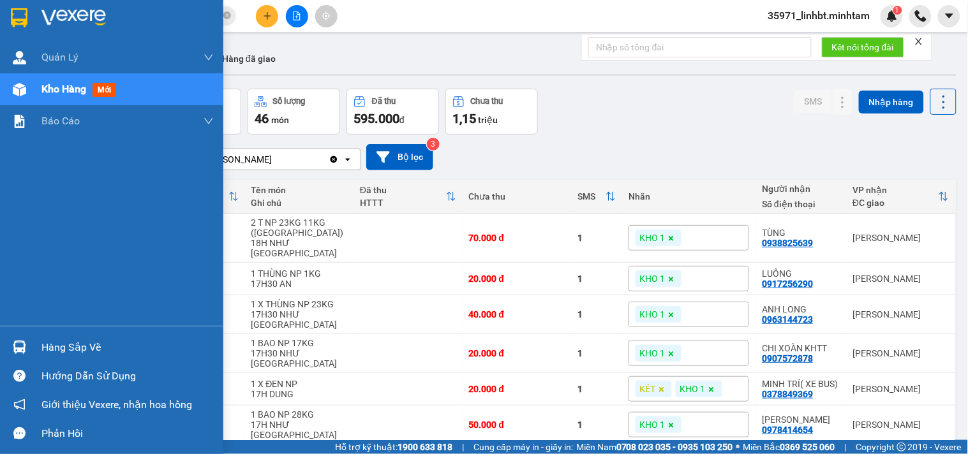
click at [36, 353] on div "Hàng sắp về" at bounding box center [111, 347] width 223 height 29
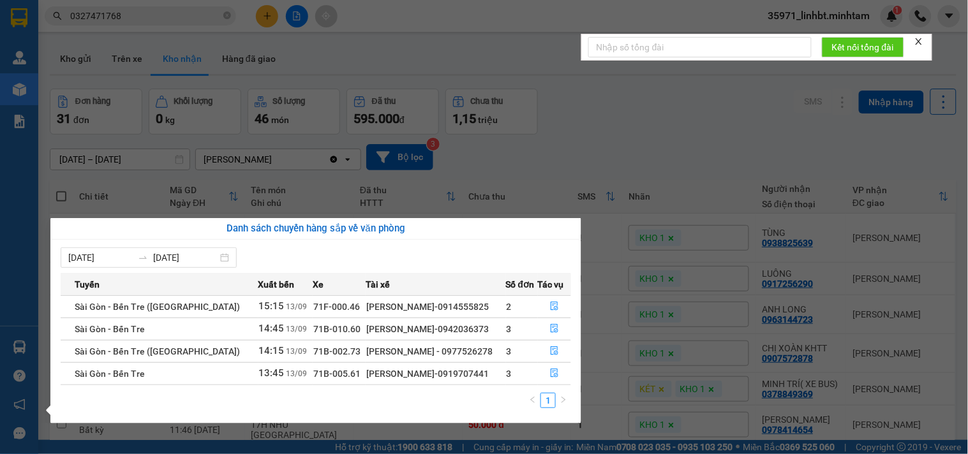
click at [269, 85] on section "Kết quả tìm kiếm ( 1 ) Bộ lọc Mã ĐH Trạng thái Món hàng Tổng cước Chưa cước Nhã…" at bounding box center [484, 227] width 968 height 454
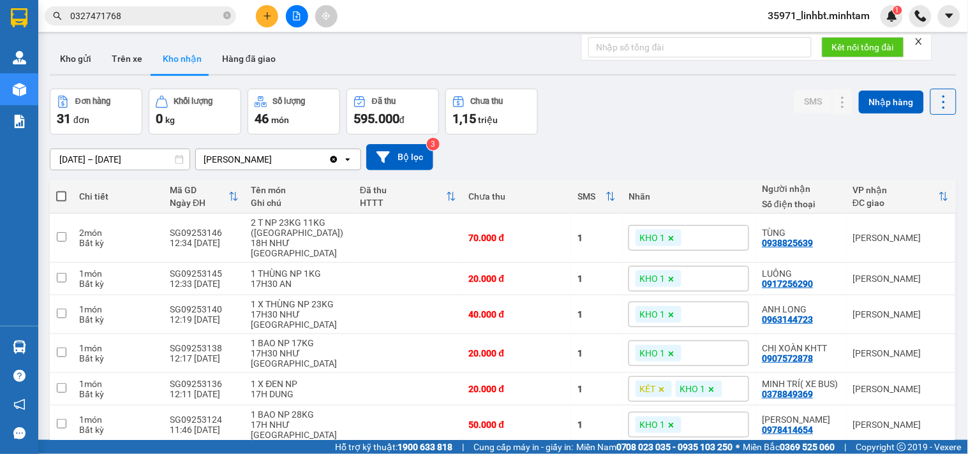
click at [265, 20] on button at bounding box center [267, 16] width 22 height 22
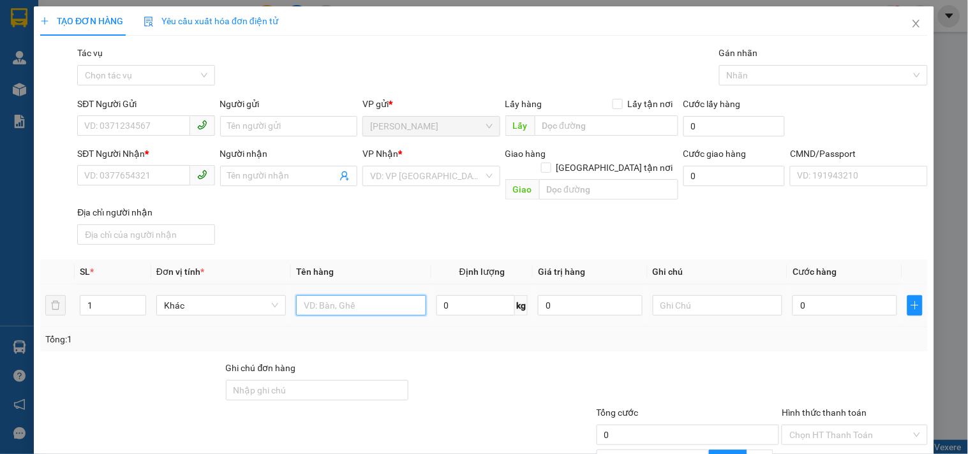
click at [311, 295] on input "text" at bounding box center [361, 305] width 130 height 20
click at [311, 295] on input "H P" at bounding box center [361, 305] width 130 height 20
click at [303, 295] on input "H P" at bounding box center [361, 305] width 130 height 20
click at [343, 295] on input "1H NP" at bounding box center [361, 305] width 130 height 20
type input "1H NP_TN"
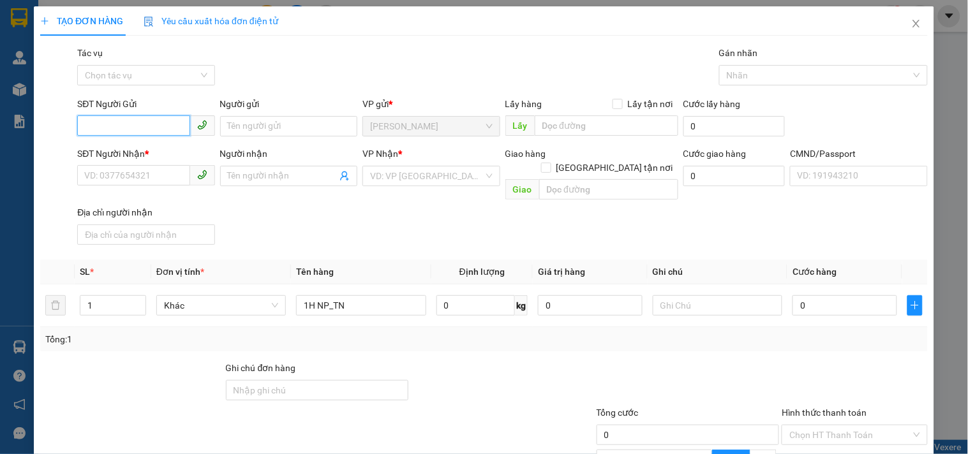
click at [143, 121] on input "SĐT Người Gửi" at bounding box center [133, 125] width 112 height 20
click at [147, 170] on div "0397658131 - LINH" at bounding box center [147, 172] width 126 height 14
type input "0397658131"
type input "LINH"
type input "0909348658"
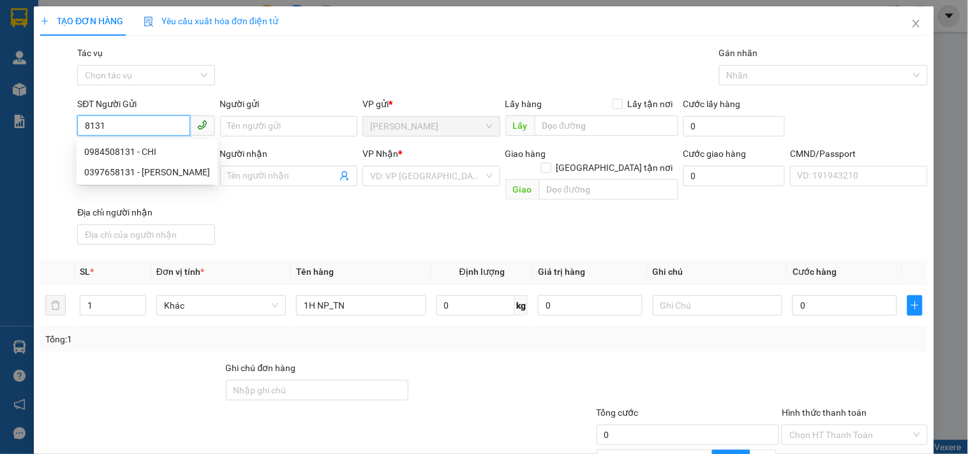
type input "TRINH"
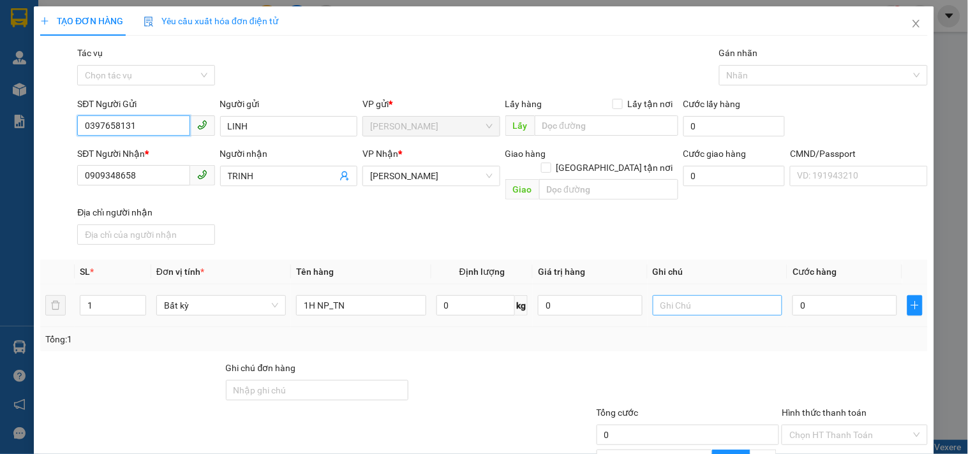
type input "0397658131"
click at [720, 295] on input "text" at bounding box center [718, 305] width 130 height 20
type input "19H KHANH"
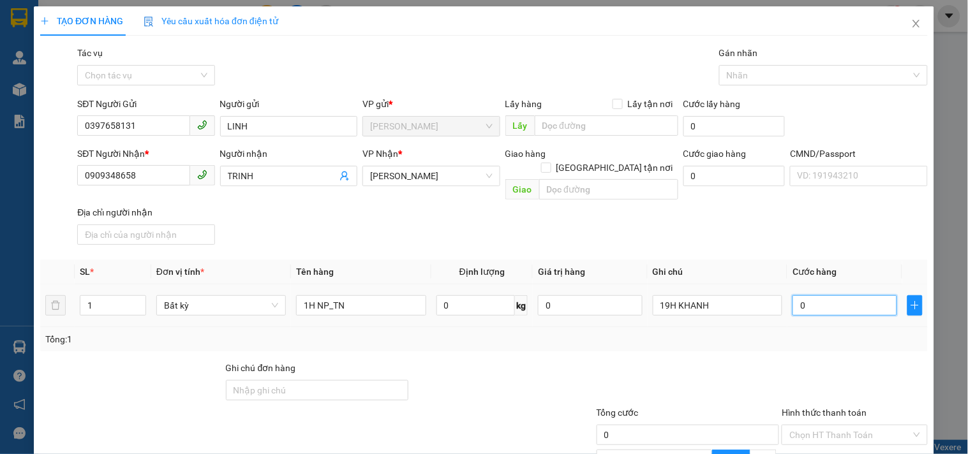
click at [803, 295] on input "0" at bounding box center [844, 305] width 105 height 20
type input "002"
type input "2"
type input "0.020"
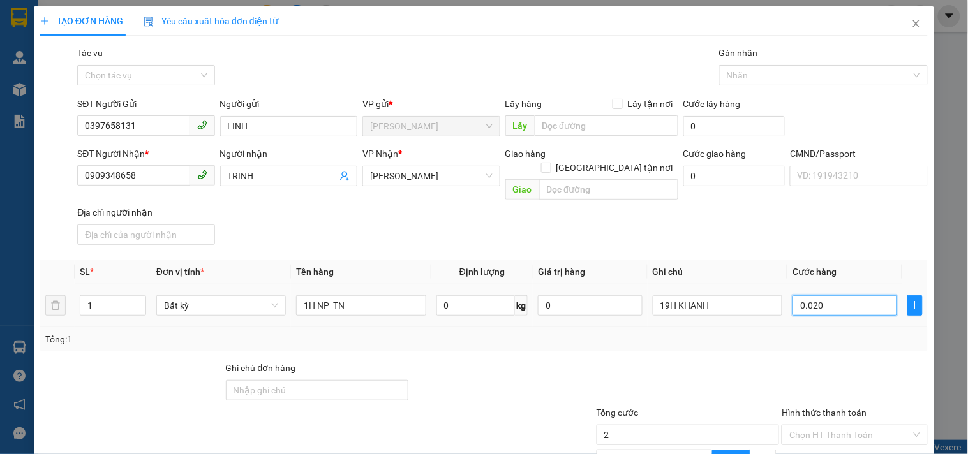
type input "20"
type input "20.000"
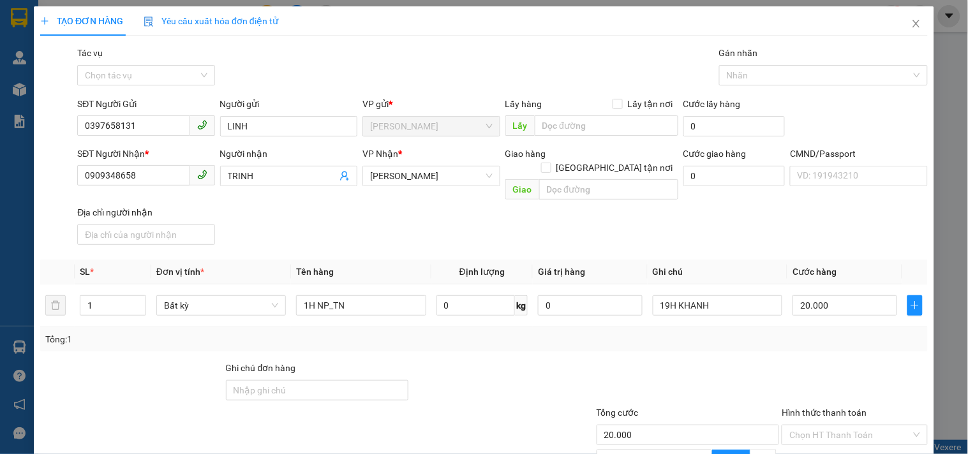
click at [766, 332] on div "Tổng: 1" at bounding box center [483, 339] width 877 height 14
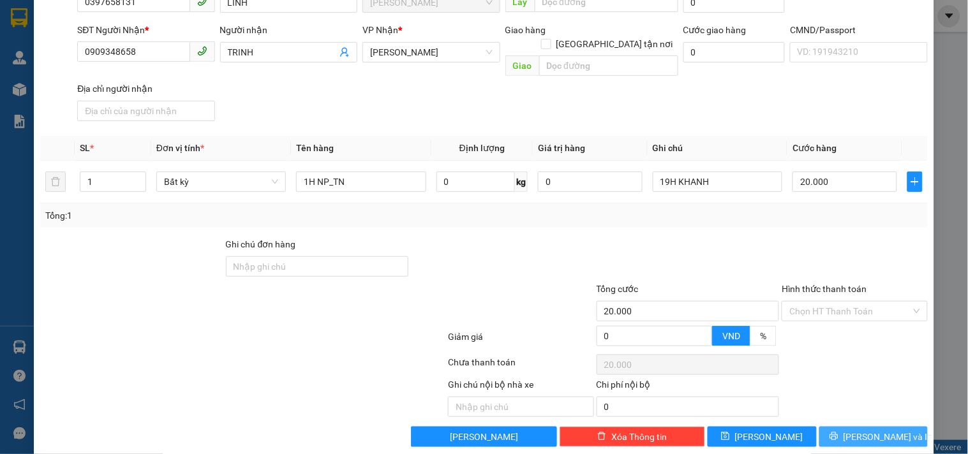
click at [838, 432] on icon "printer" at bounding box center [833, 436] width 9 height 9
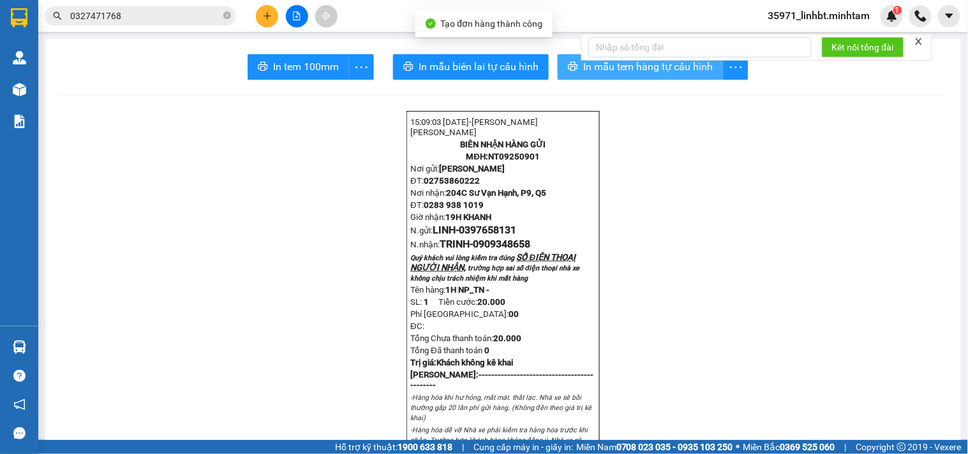
click at [561, 61] on button "In mẫu tem hàng tự cấu hình" at bounding box center [641, 67] width 166 height 26
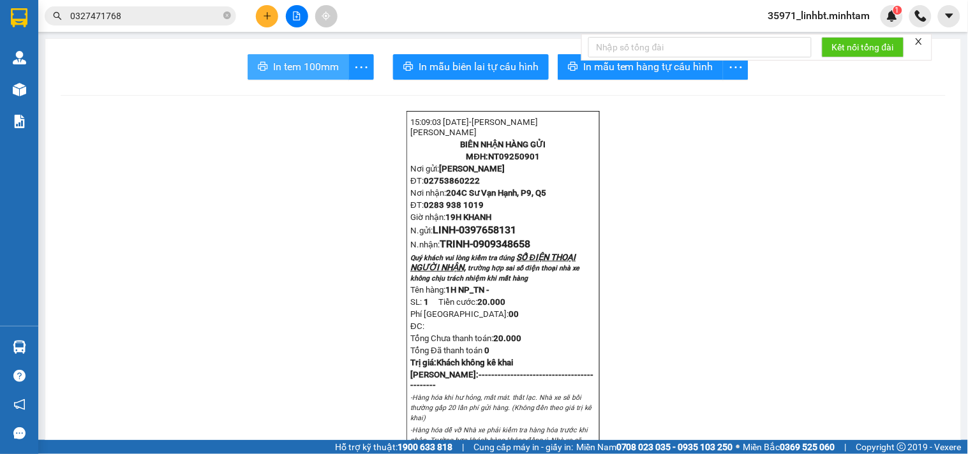
click at [311, 71] on span "In tem 100mm" at bounding box center [306, 67] width 66 height 16
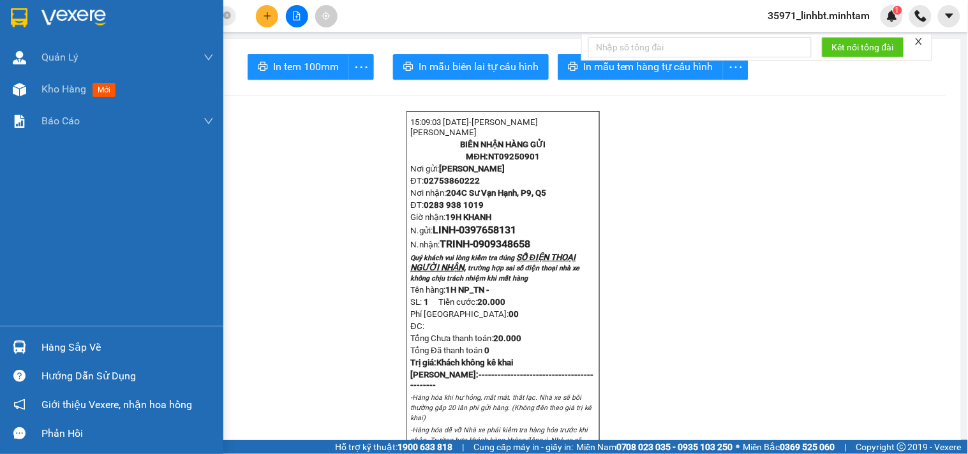
click at [10, 345] on div at bounding box center [19, 347] width 22 height 22
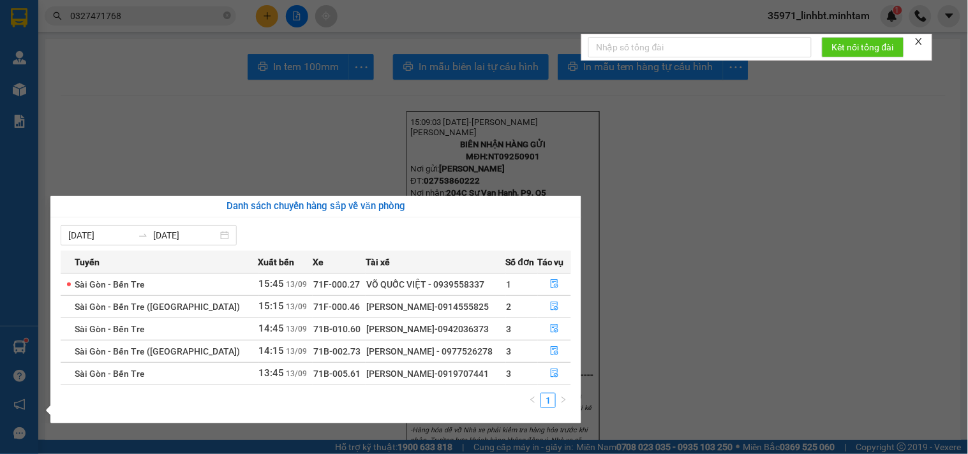
click at [335, 152] on section "Kết quả tìm kiếm ( 1 ) Bộ lọc Mã ĐH Trạng thái Món hàng Tổng cước Chưa cước Nhã…" at bounding box center [484, 227] width 968 height 454
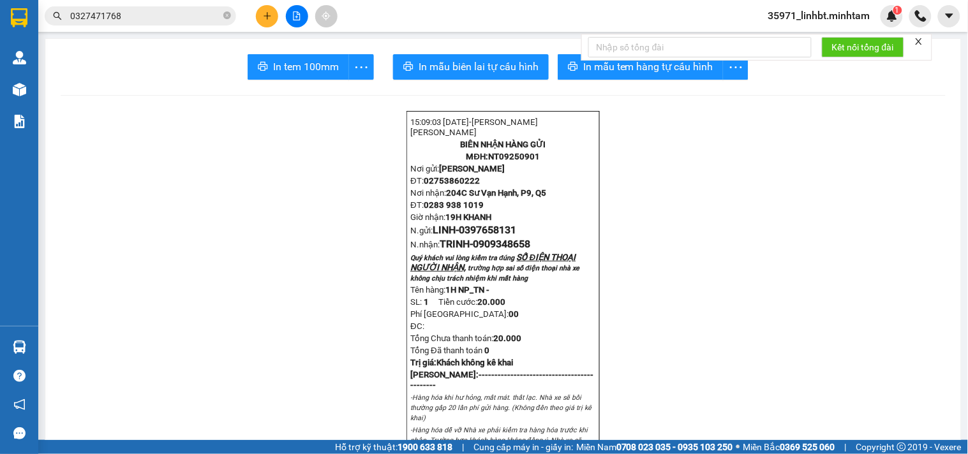
scroll to position [473, 0]
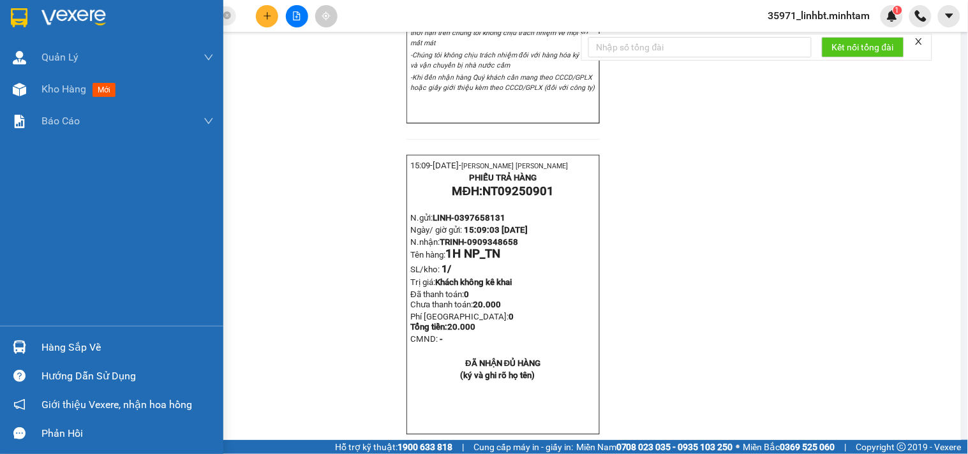
click at [20, 362] on div "Hướng dẫn sử dụng" at bounding box center [111, 376] width 223 height 29
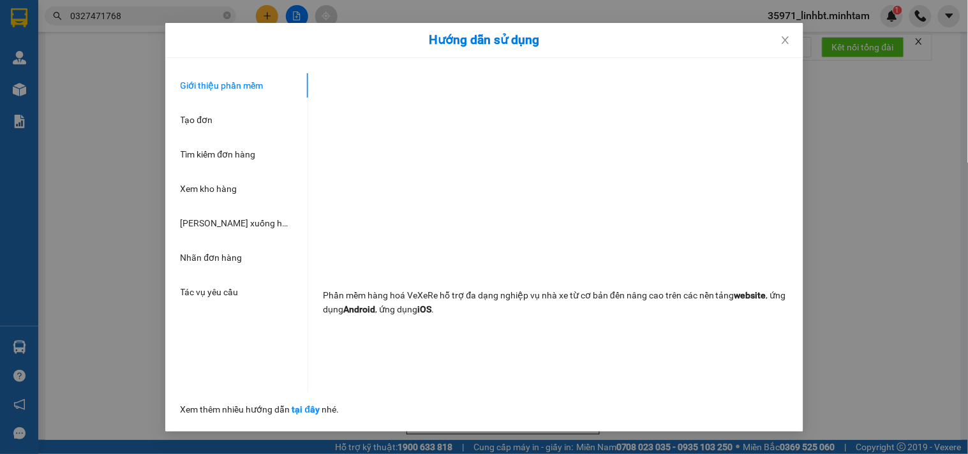
click at [34, 346] on div "Hướng dẫn sử dụng Giới thiệu phần mềm Tạo đơn Tìm kiếm đơn hàng Xem kho hàng Lê…" at bounding box center [484, 227] width 968 height 454
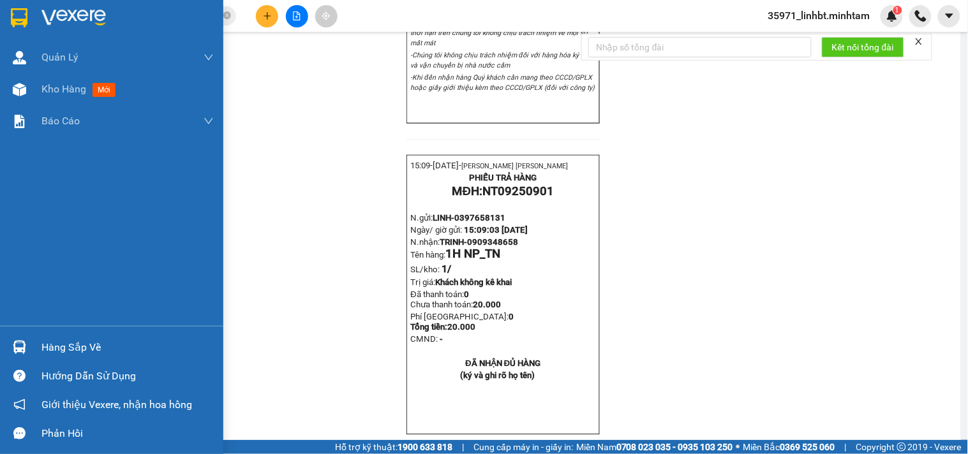
click at [34, 346] on div "Hàng sắp về" at bounding box center [111, 347] width 223 height 29
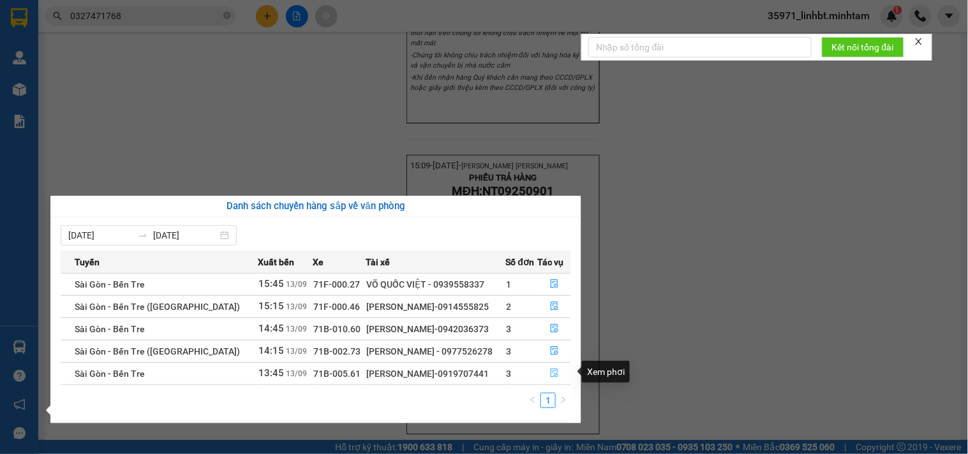
click at [555, 370] on icon "file-done" at bounding box center [554, 373] width 9 height 9
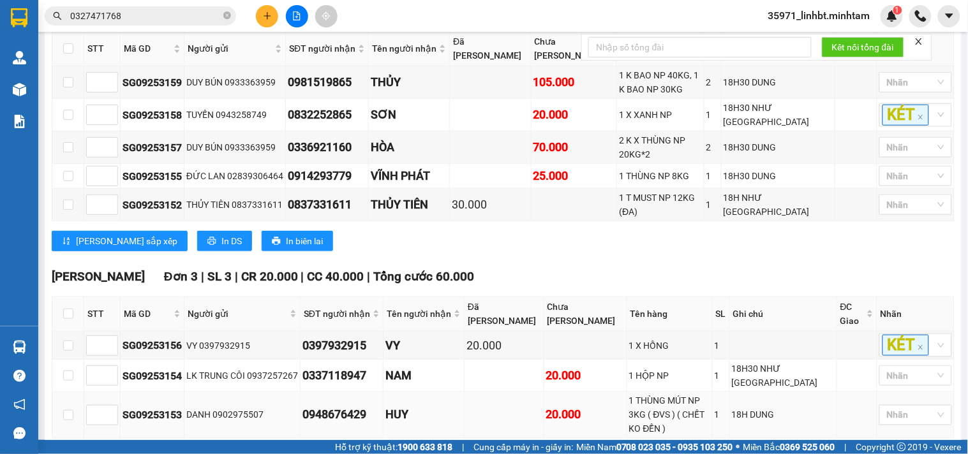
scroll to position [397, 0]
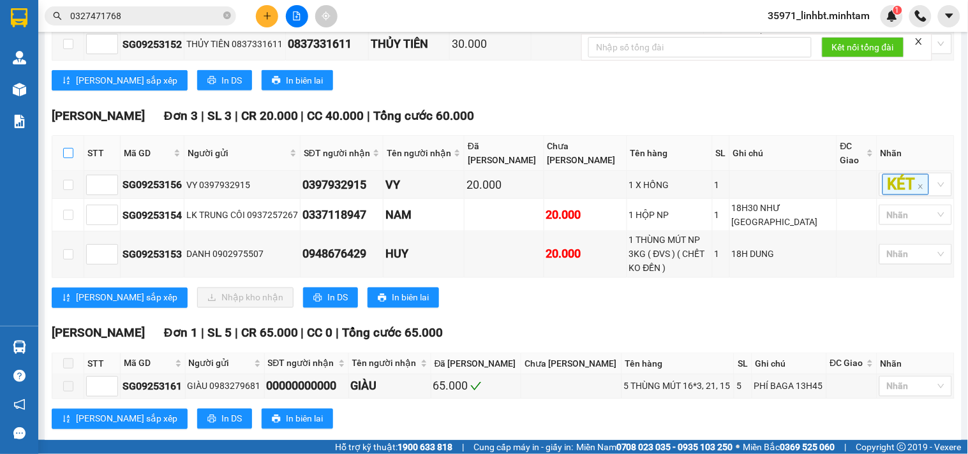
click at [71, 148] on input "checkbox" at bounding box center [68, 153] width 10 height 10
checkbox input "true"
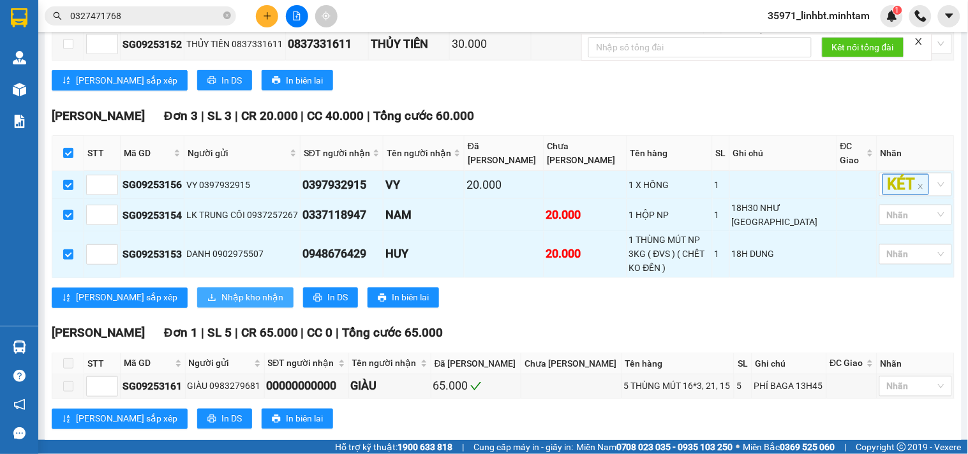
click at [221, 291] on span "Nhập kho nhận" at bounding box center [252, 298] width 62 height 14
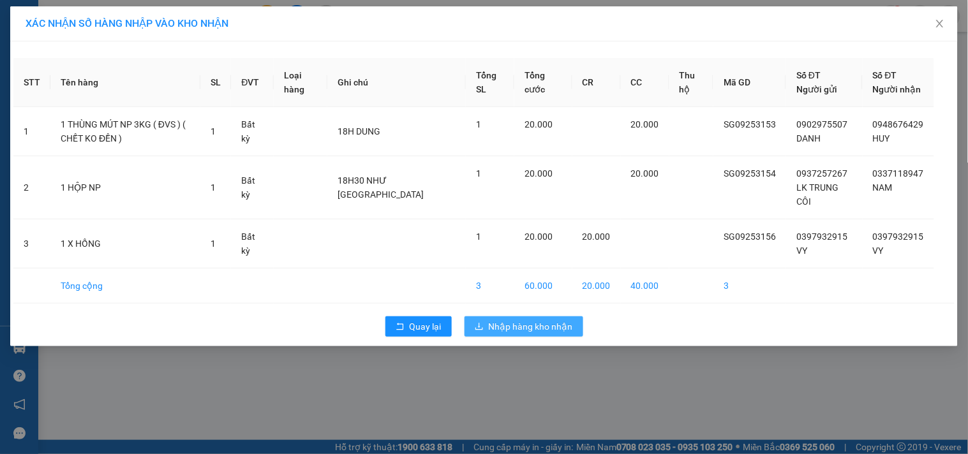
click at [498, 322] on span "Nhập hàng kho nhận" at bounding box center [531, 327] width 84 height 14
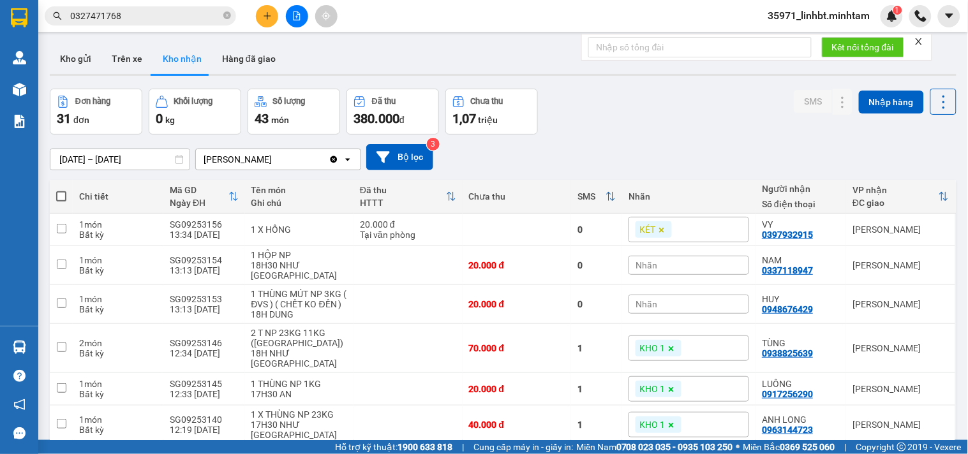
click at [689, 217] on div "KÉT" at bounding box center [688, 230] width 121 height 26
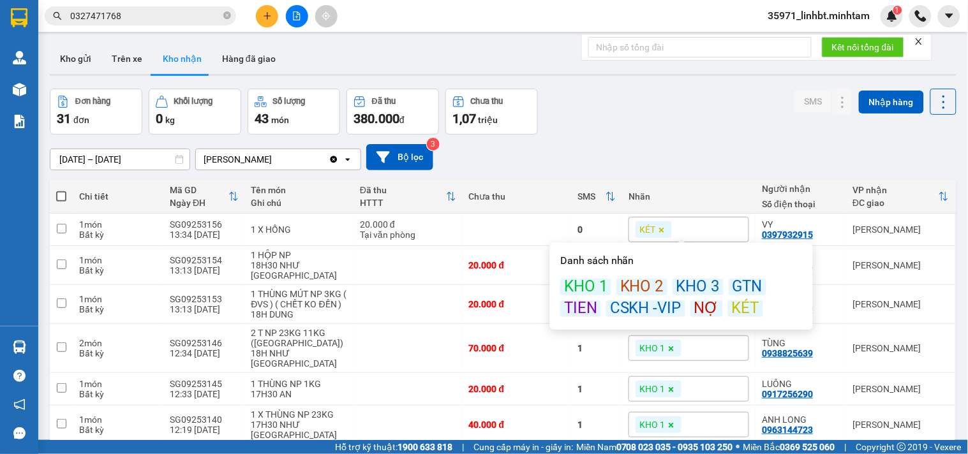
drag, startPoint x: 596, startPoint y: 281, endPoint x: 614, endPoint y: 249, distance: 36.9
click at [597, 281] on div "KHO 1" at bounding box center [585, 287] width 51 height 17
click at [685, 135] on div "11/09/2025 – 13/09/2025 Press the down arrow key to interact with the calendar …" at bounding box center [503, 157] width 907 height 45
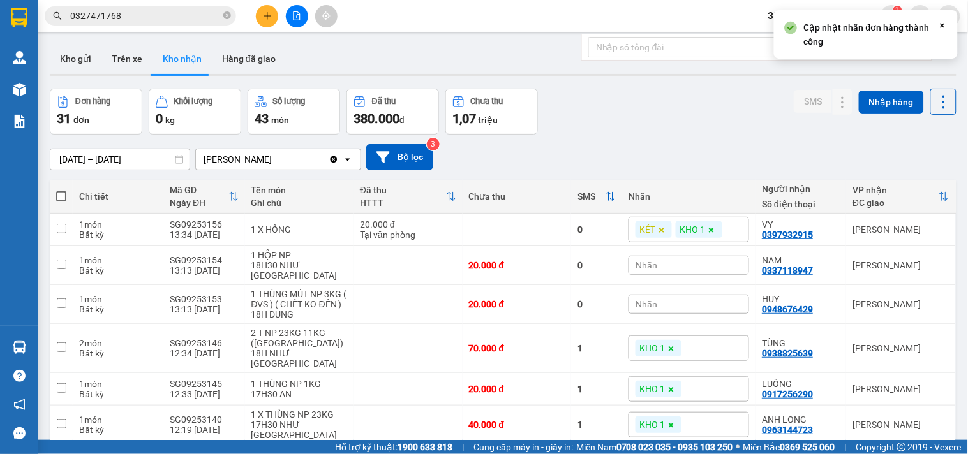
click at [653, 256] on div "Nhãn" at bounding box center [688, 265] width 121 height 19
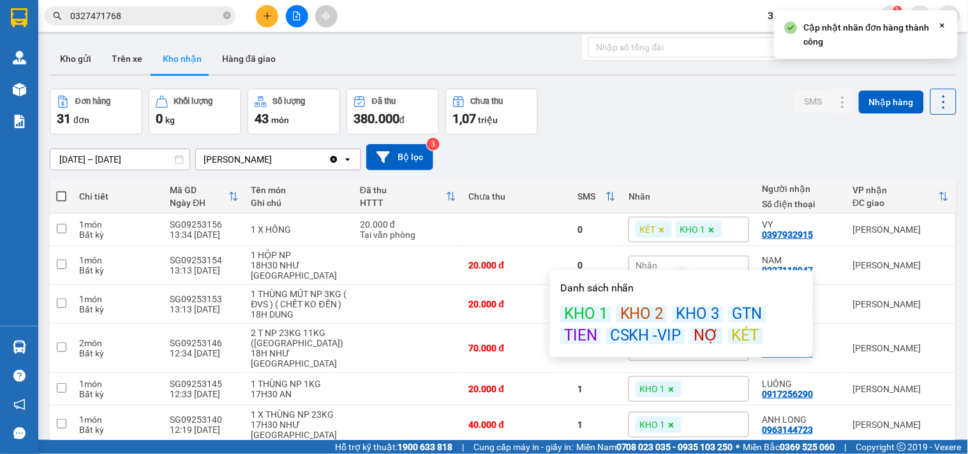
click at [590, 307] on div "KHO 1" at bounding box center [585, 314] width 51 height 17
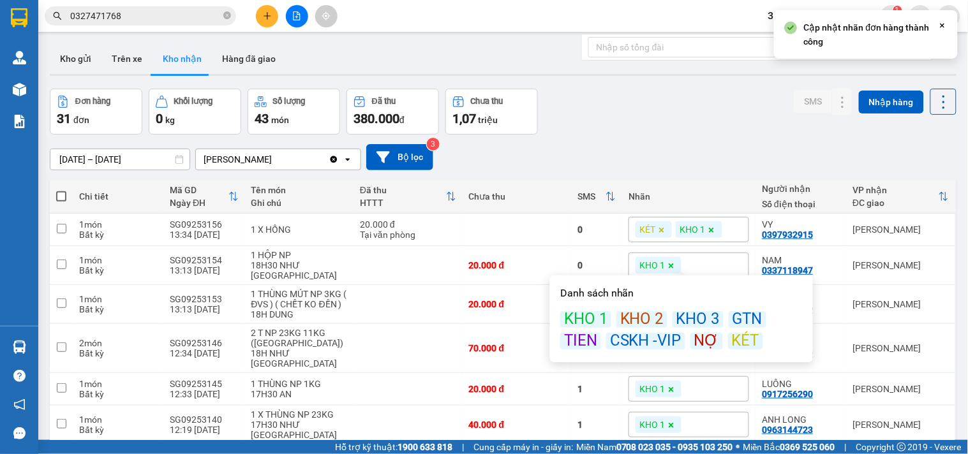
click at [658, 116] on div "Đơn hàng 31 đơn Khối lượng 0 kg Số lượng 43 món Đã thu 380.000 đ Chưa thu 1,07 …" at bounding box center [503, 112] width 907 height 46
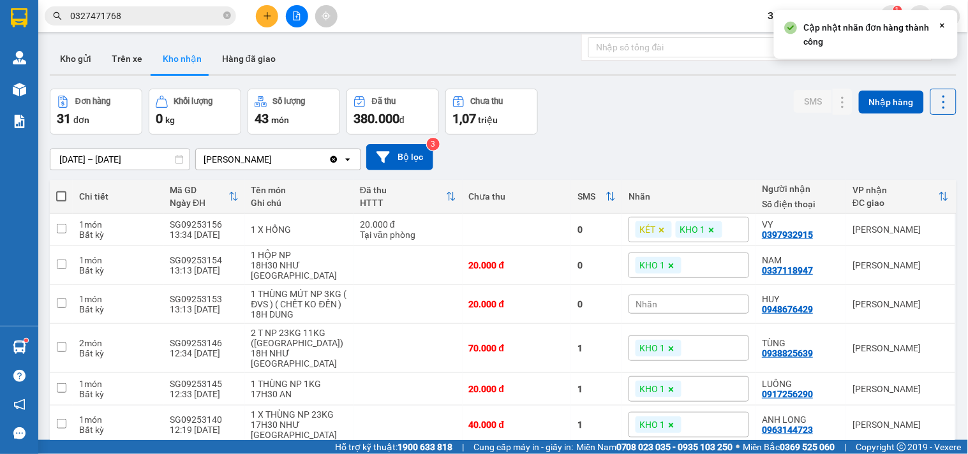
click at [637, 299] on span "Nhãn" at bounding box center [647, 304] width 22 height 10
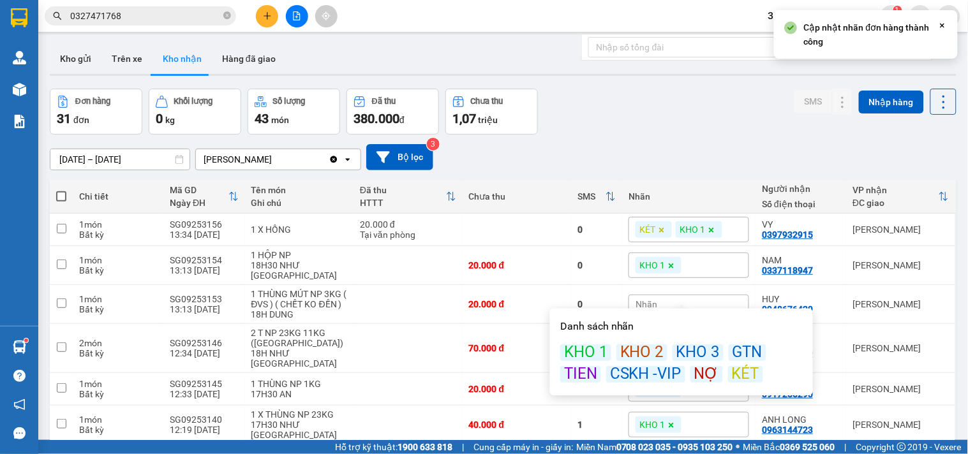
click at [588, 348] on div "KHO 1" at bounding box center [585, 353] width 51 height 17
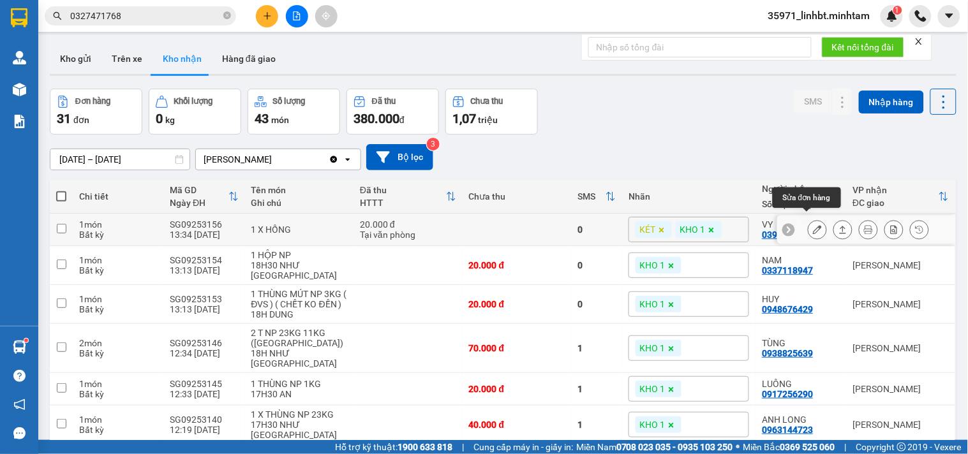
click at [813, 225] on icon at bounding box center [817, 229] width 9 height 9
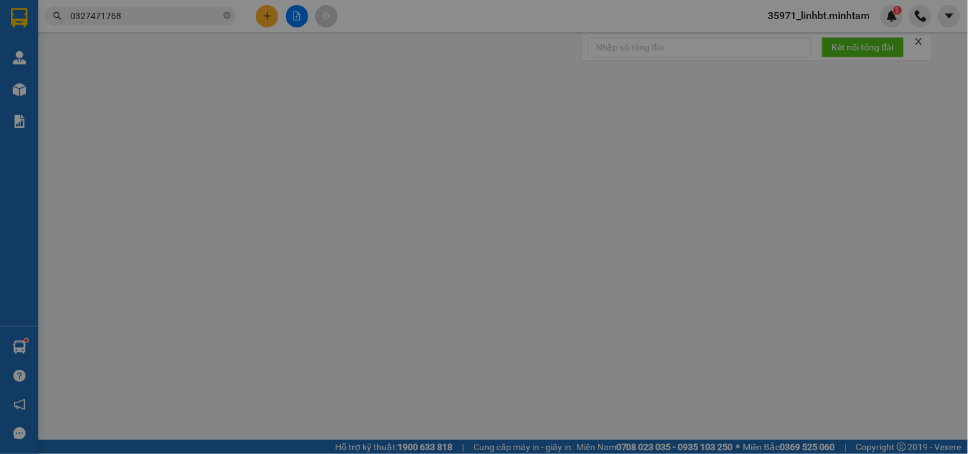
type input "0397932915"
type input "VY"
type input "0397932915"
type input "VY"
type input "20.000"
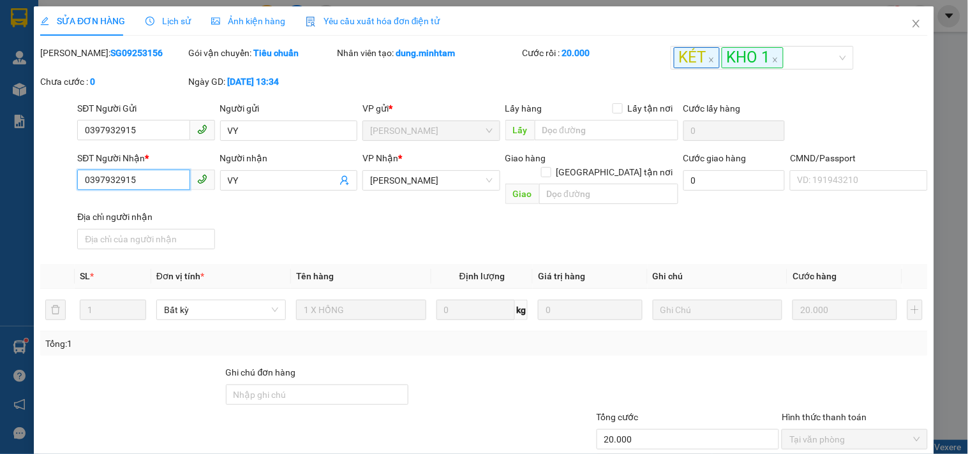
drag, startPoint x: 153, startPoint y: 182, endPoint x: 59, endPoint y: 184, distance: 94.4
click at [59, 184] on div "SĐT Người Nhận * 0397932915 0397932915 Người nhận VY VP Nhận * Ngã Tư Huyện G…" at bounding box center [484, 202] width 890 height 103
click at [253, 385] on input "Ghi chú đơn hàng" at bounding box center [317, 395] width 183 height 20
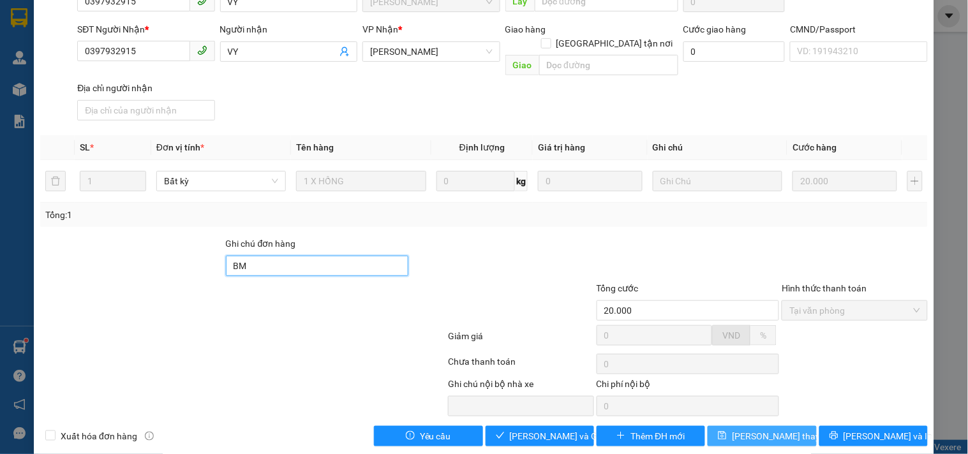
type input "BM"
click at [745, 429] on span "[PERSON_NAME] thay đổi" at bounding box center [783, 436] width 102 height 14
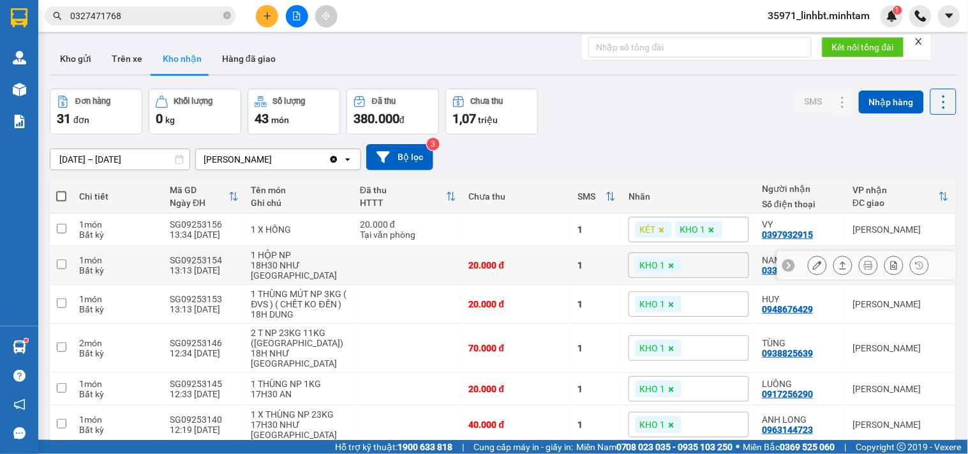
click at [813, 261] on icon at bounding box center [817, 265] width 9 height 9
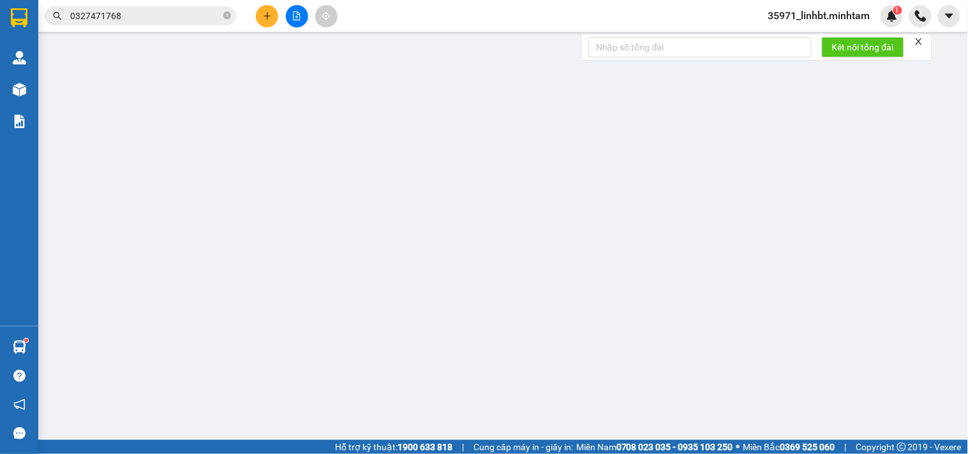
type input "0937257267"
type input "LK TRUNG CÔI"
type input "0337118947"
type input "NAM"
type input "20.000"
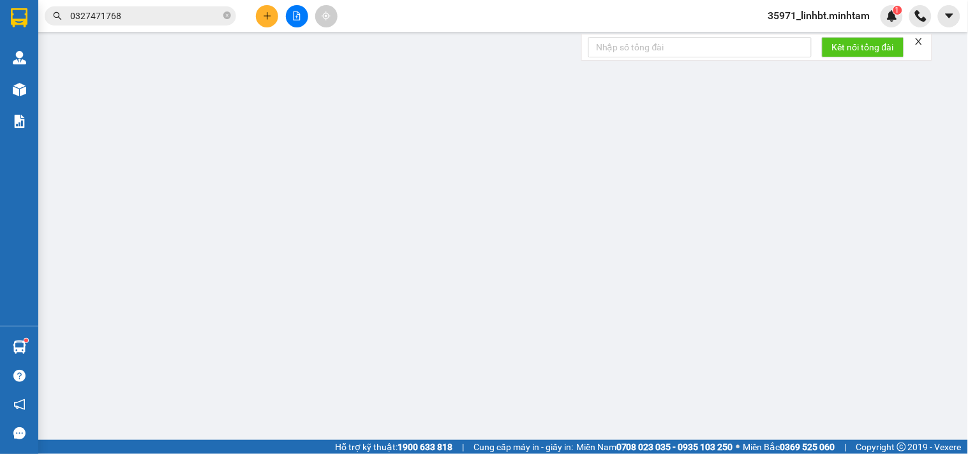
type input "20.000"
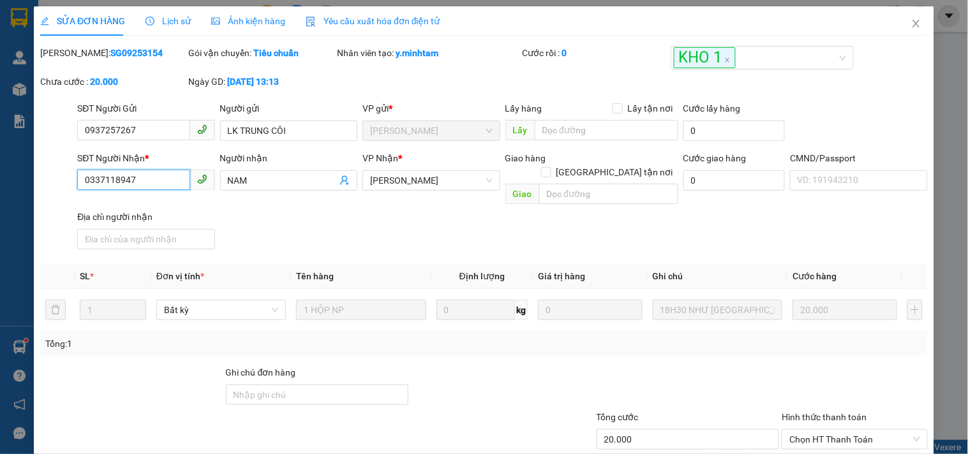
drag, startPoint x: 138, startPoint y: 183, endPoint x: 82, endPoint y: 185, distance: 56.8
click at [82, 185] on input "0337118947" at bounding box center [133, 180] width 112 height 20
click at [281, 385] on input "Ghi chú đơn hàng" at bounding box center [317, 395] width 183 height 20
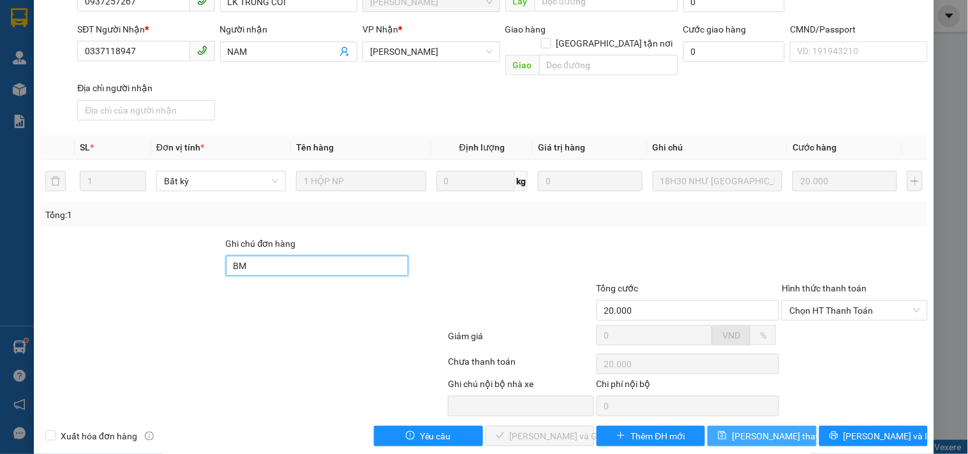
type input "BM"
click at [754, 429] on span "[PERSON_NAME] thay đổi" at bounding box center [783, 436] width 102 height 14
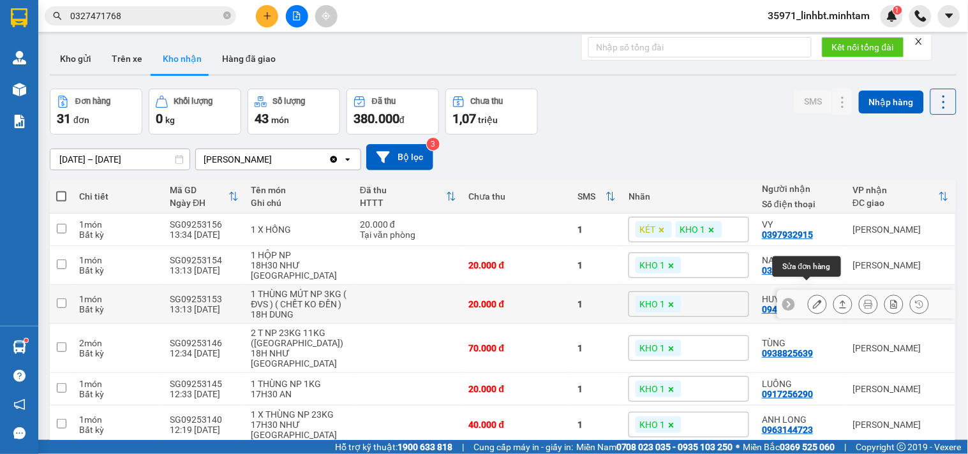
click at [812, 294] on button at bounding box center [817, 305] width 18 height 22
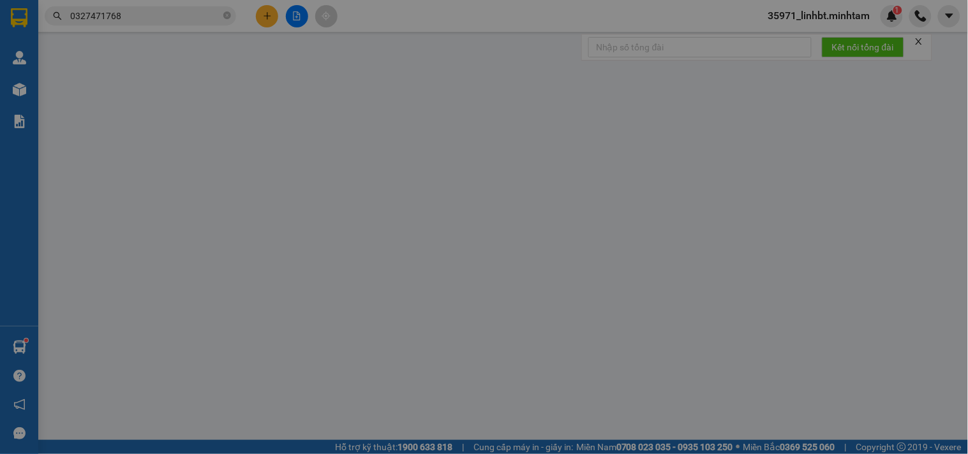
type input "0902975507"
type input "DANH"
type input "0948676429"
type input "HUY"
type input "20.000"
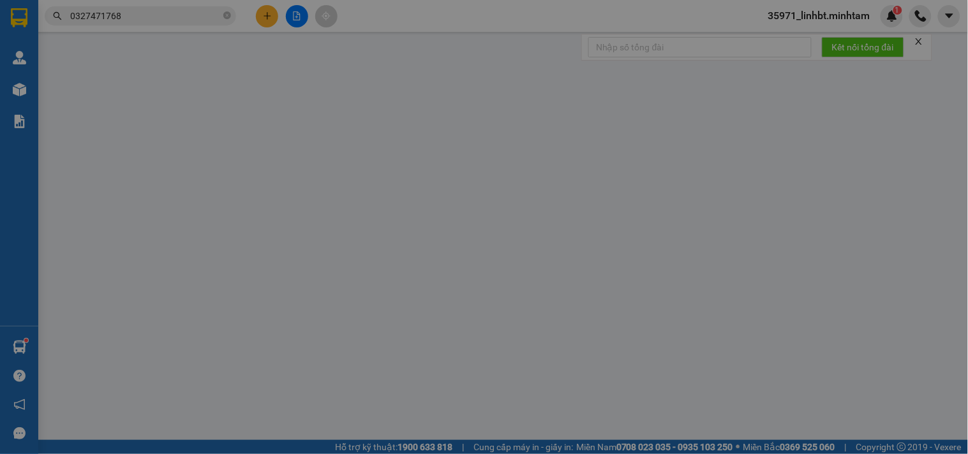
type input "20.000"
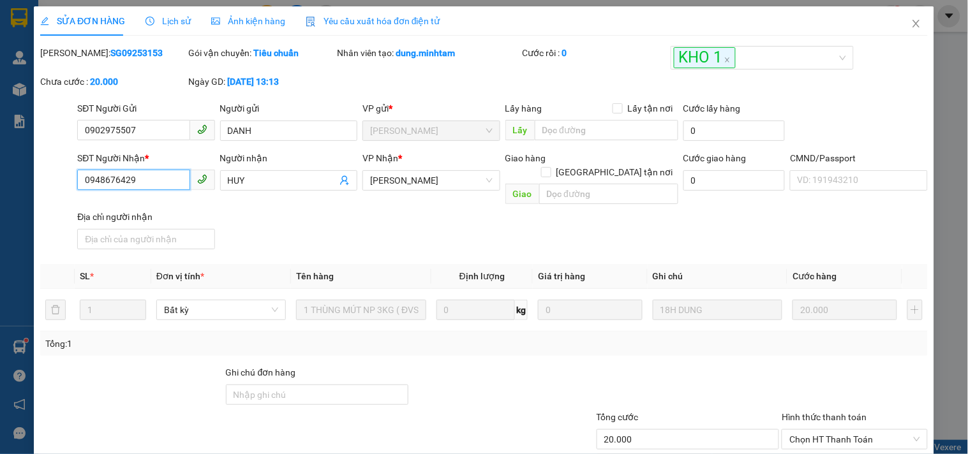
drag, startPoint x: 137, startPoint y: 180, endPoint x: 78, endPoint y: 182, distance: 59.4
click at [78, 182] on input "0948676429" at bounding box center [133, 180] width 112 height 20
click at [244, 385] on input "Ghi chú đơn hàng" at bounding box center [317, 395] width 183 height 20
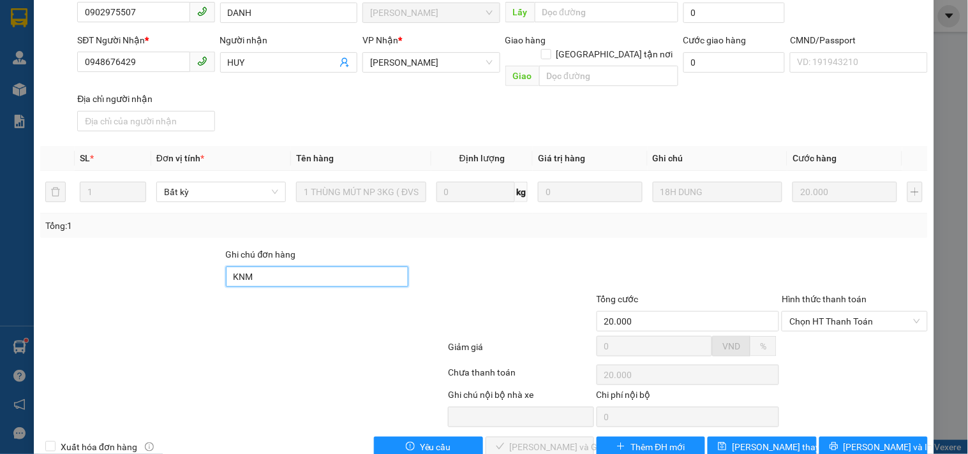
scroll to position [129, 0]
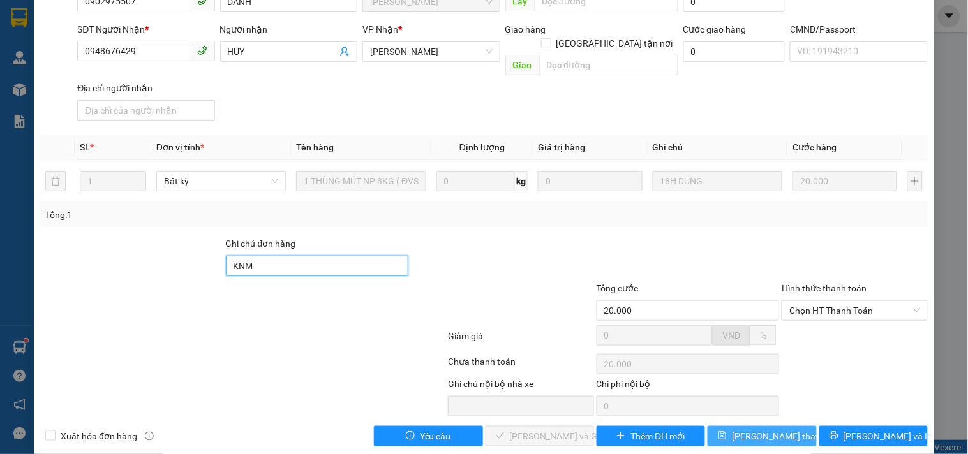
type input "KNM"
click at [771, 429] on span "[PERSON_NAME] thay đổi" at bounding box center [783, 436] width 102 height 14
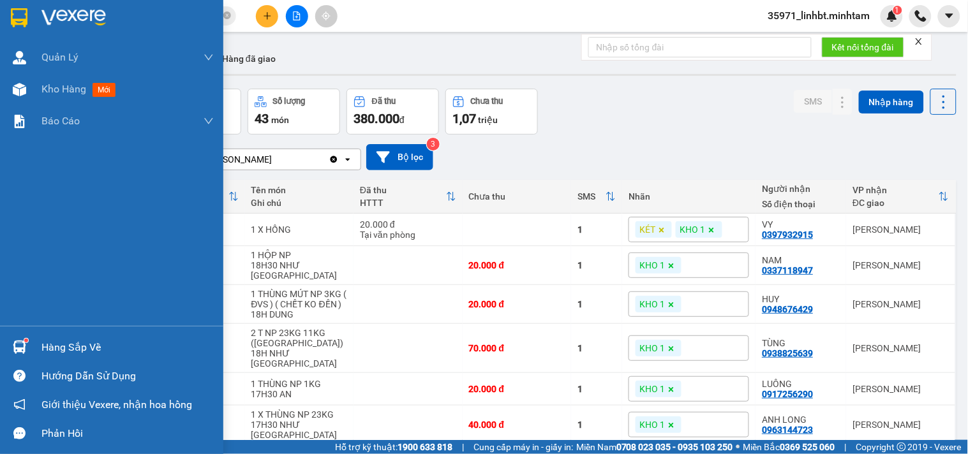
click at [56, 345] on div "Hàng sắp về" at bounding box center [127, 347] width 172 height 19
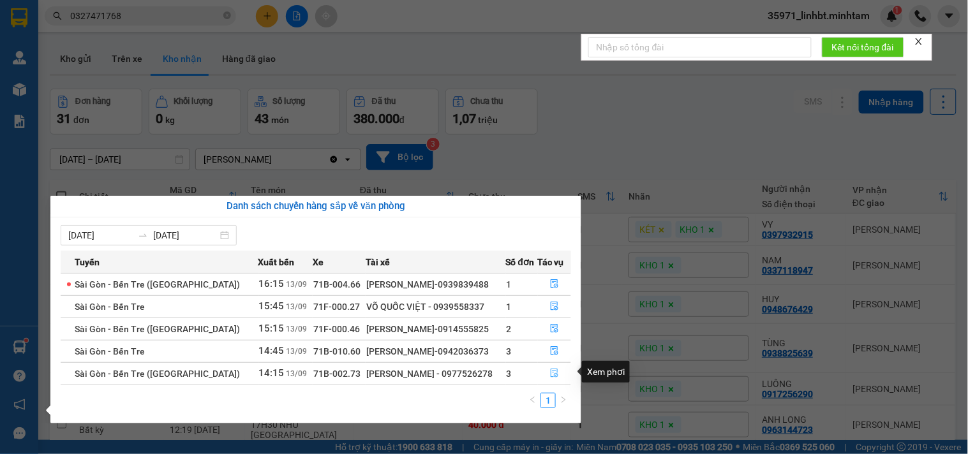
click at [552, 367] on button "button" at bounding box center [555, 374] width 33 height 20
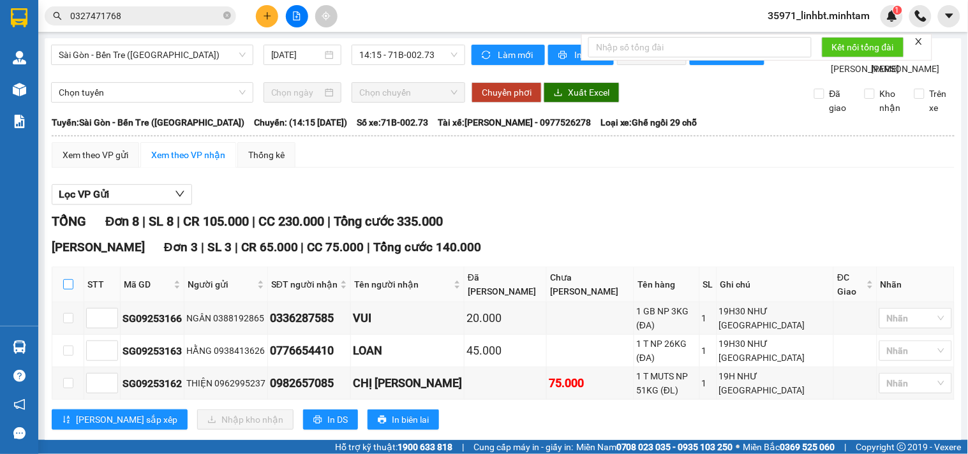
click at [64, 290] on input "checkbox" at bounding box center [68, 284] width 10 height 10
checkbox input "true"
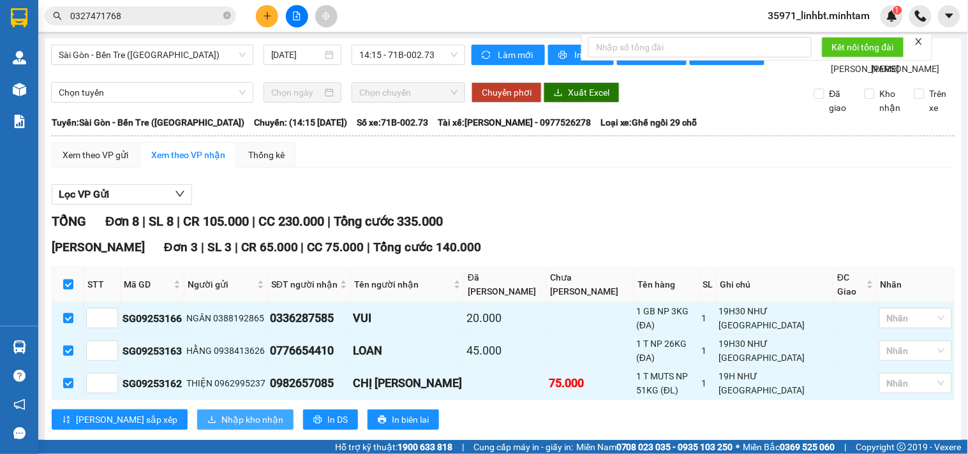
click at [221, 416] on span "Nhập kho nhận" at bounding box center [252, 420] width 62 height 14
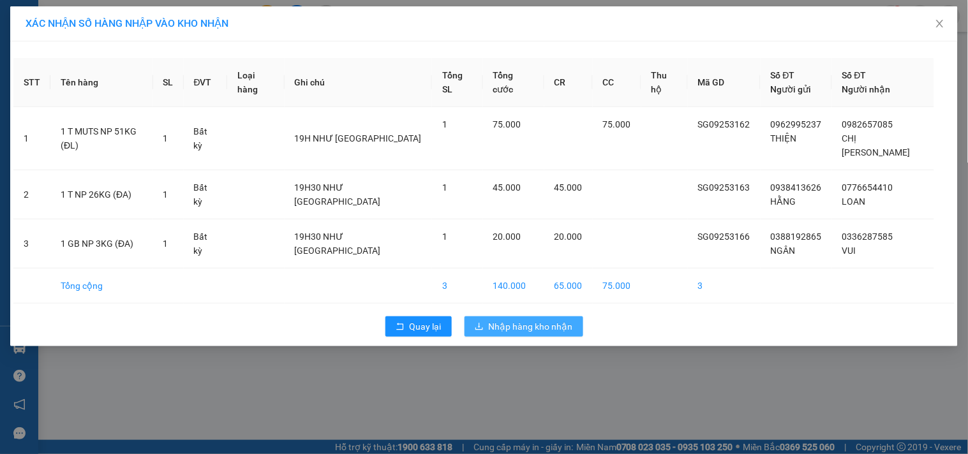
click at [514, 320] on span "Nhập hàng kho nhận" at bounding box center [531, 327] width 84 height 14
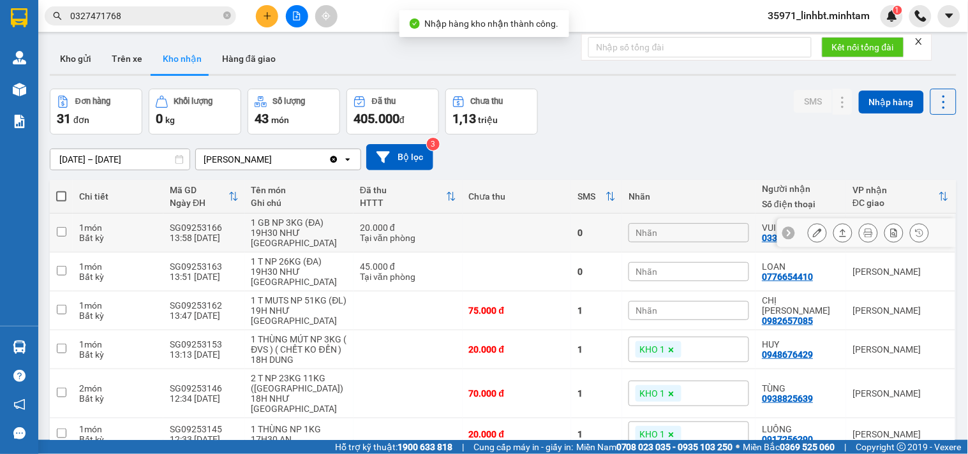
click at [657, 223] on div "Nhãn" at bounding box center [688, 232] width 121 height 19
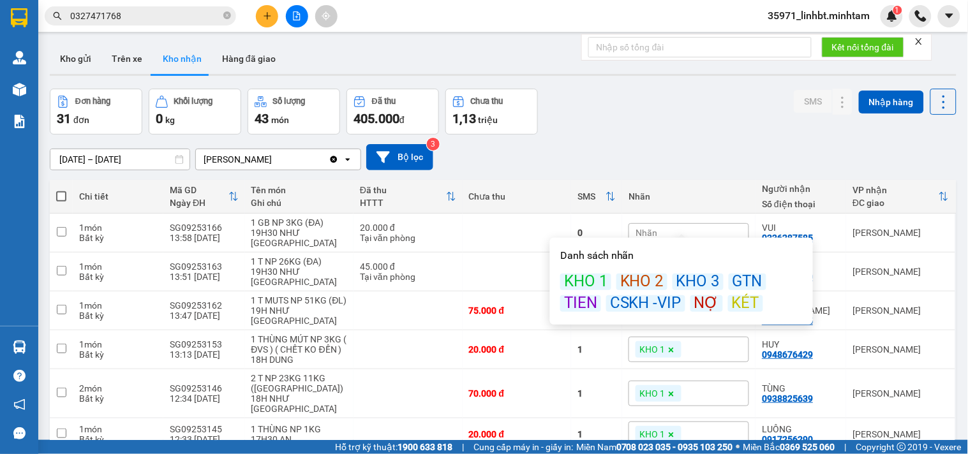
drag, startPoint x: 583, startPoint y: 274, endPoint x: 662, endPoint y: 118, distance: 174.9
click at [583, 274] on div "KHO 1" at bounding box center [585, 282] width 51 height 17
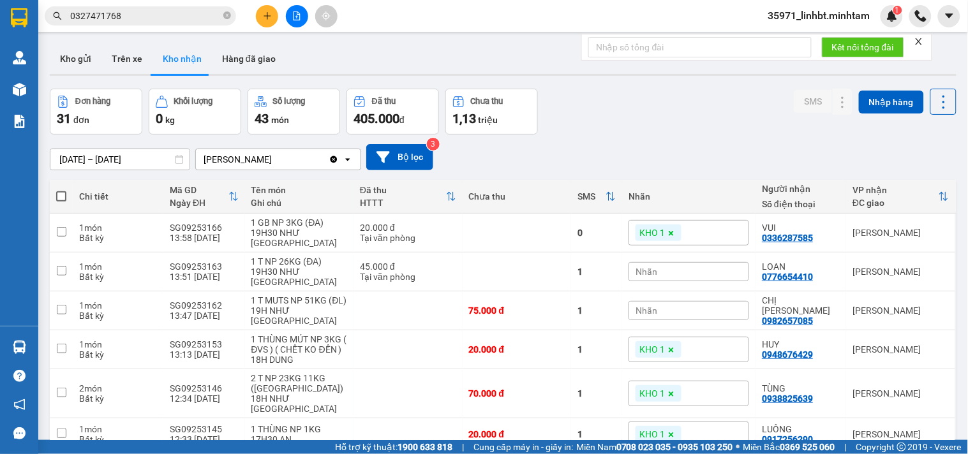
drag, startPoint x: 671, startPoint y: 92, endPoint x: 661, endPoint y: 155, distance: 64.0
click at [671, 96] on div "Đơn hàng 31 đơn Khối lượng 0 kg Số lượng 43 món Đã thu 405.000 đ Chưa thu 1,13 …" at bounding box center [503, 112] width 907 height 46
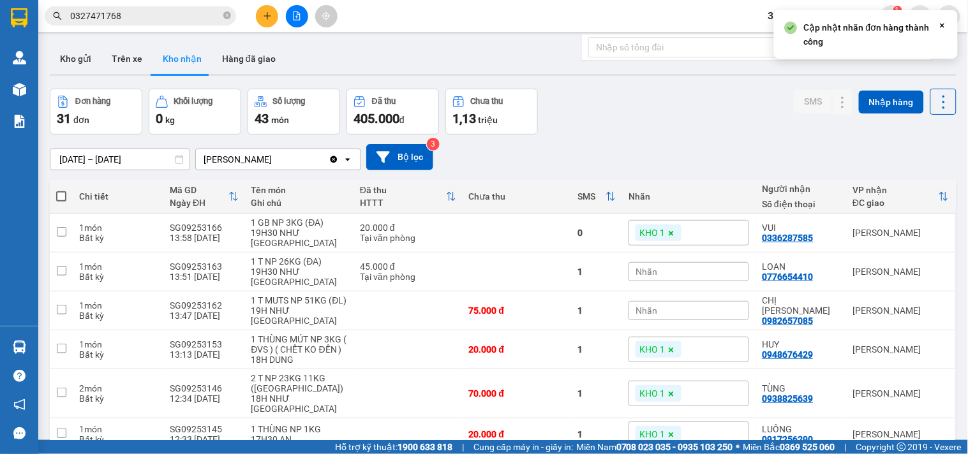
click at [638, 267] on span "Nhãn" at bounding box center [647, 272] width 22 height 10
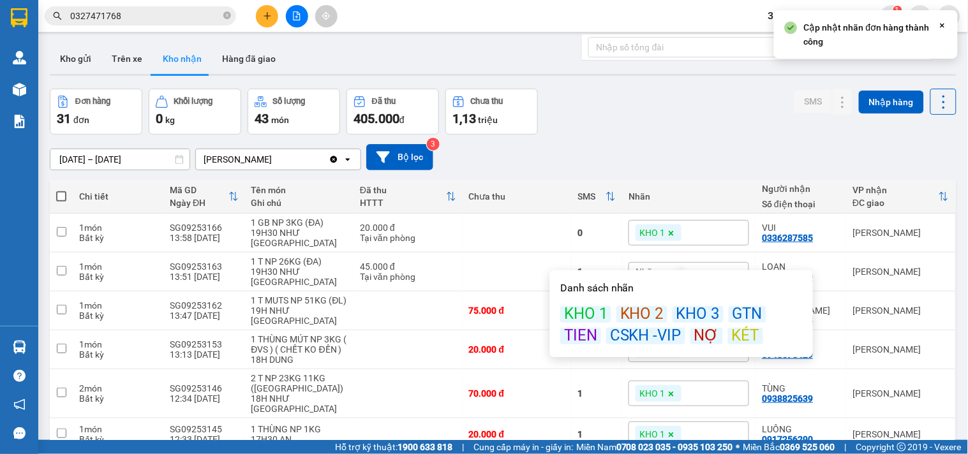
click at [602, 316] on div "KHO 1" at bounding box center [585, 314] width 51 height 17
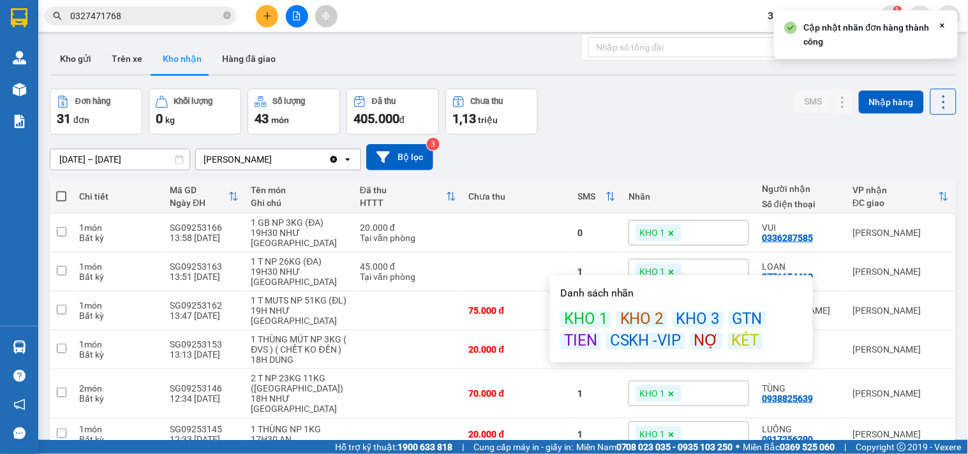
drag, startPoint x: 654, startPoint y: 92, endPoint x: 655, endPoint y: 113, distance: 21.1
click at [655, 93] on div "Đơn hàng 31 đơn Khối lượng 0 kg Số lượng 43 món Đã thu 405.000 đ Chưa thu 1,13 …" at bounding box center [503, 112] width 907 height 46
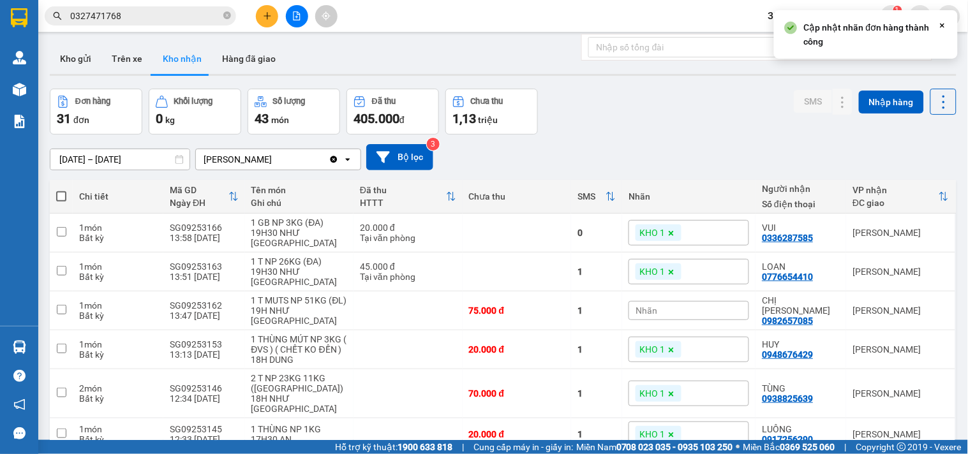
click at [632, 301] on div "Nhãn" at bounding box center [688, 310] width 121 height 19
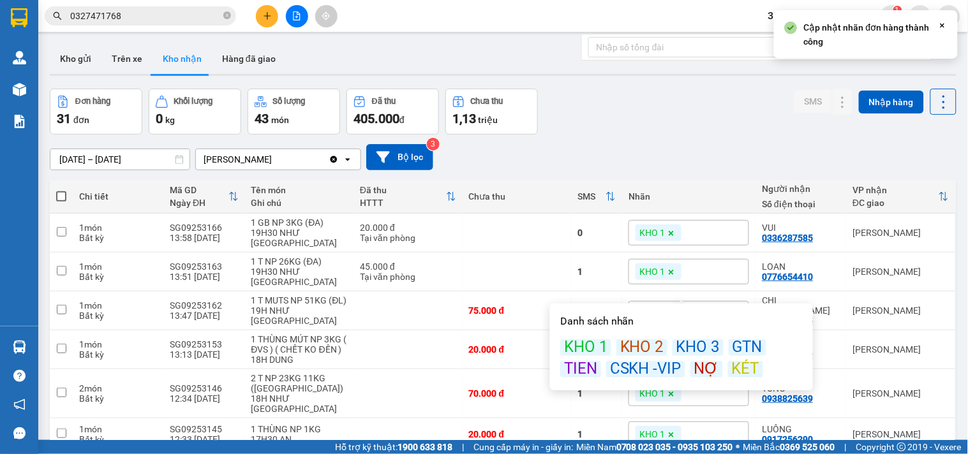
click at [587, 340] on div "KHO 1" at bounding box center [585, 347] width 51 height 17
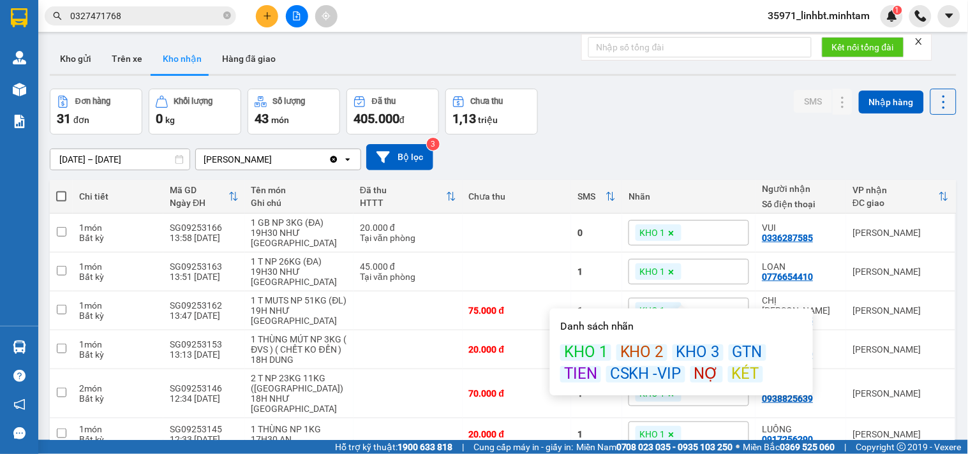
click at [597, 357] on div "KHO 1" at bounding box center [585, 353] width 51 height 17
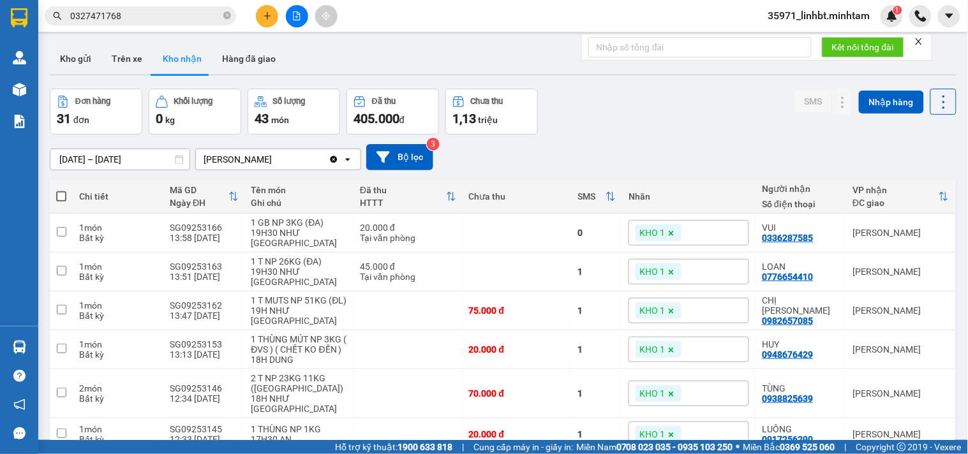
click at [670, 144] on div "11/09/2025 – 13/09/2025 Press the down arrow key to interact with the calendar …" at bounding box center [503, 157] width 907 height 26
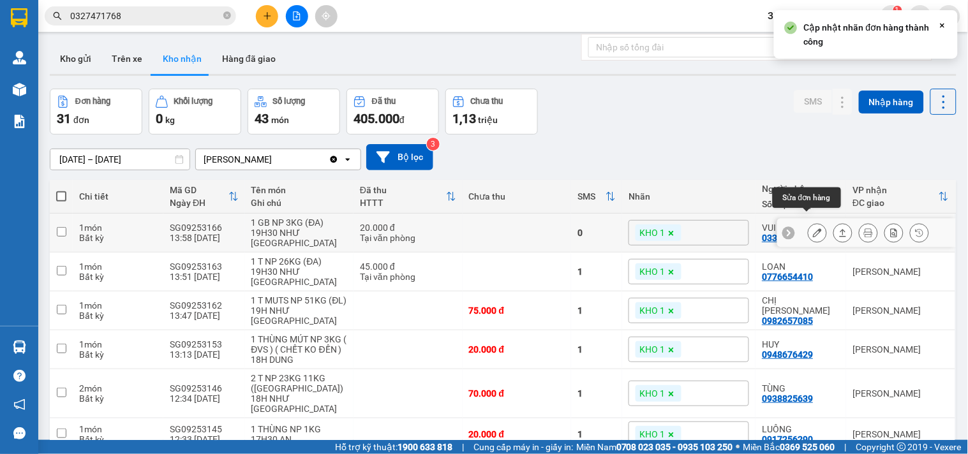
click at [813, 228] on icon at bounding box center [817, 232] width 9 height 9
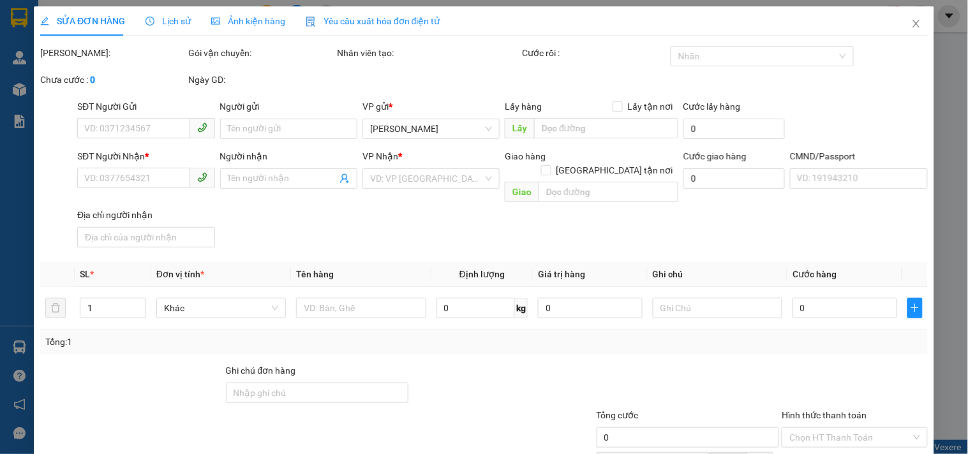
type input "0388192865"
type input "NGÂN"
type input "0336287585"
type input "VUI"
type input "20.000"
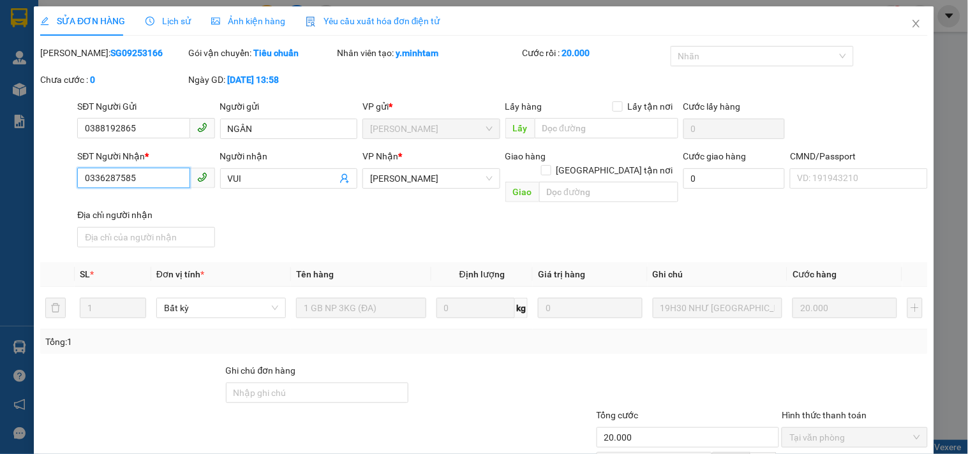
drag, startPoint x: 157, startPoint y: 175, endPoint x: 80, endPoint y: 183, distance: 77.6
click at [80, 183] on input "0336287585" at bounding box center [133, 178] width 112 height 20
click at [281, 385] on input "Ghi chú đơn hàng" at bounding box center [317, 393] width 183 height 20
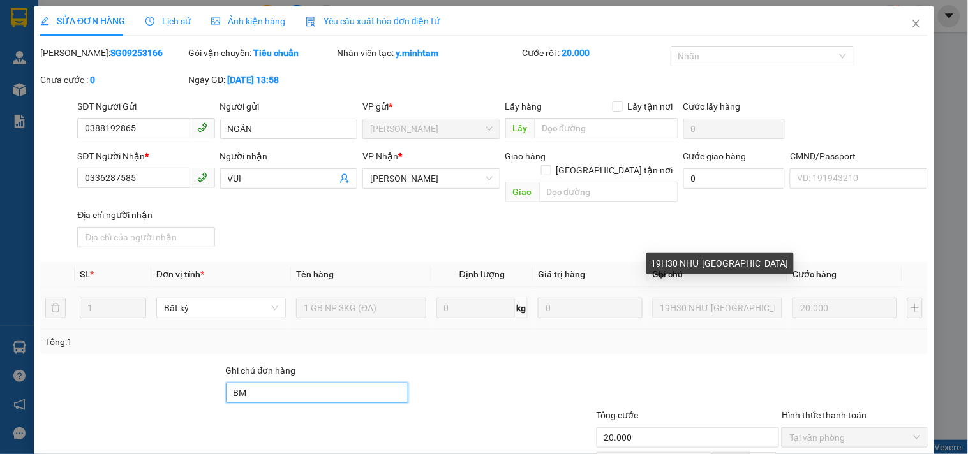
scroll to position [126, 0]
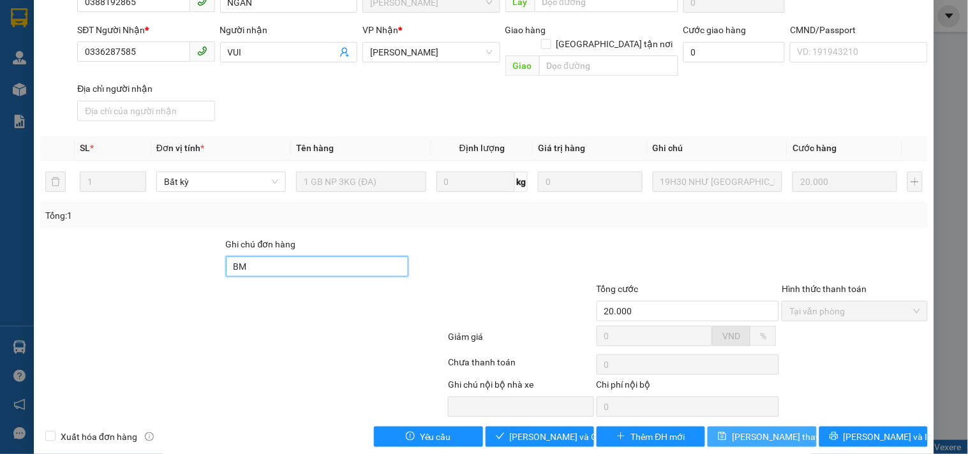
type input "BM"
click at [748, 430] on span "[PERSON_NAME] thay đổi" at bounding box center [783, 437] width 102 height 14
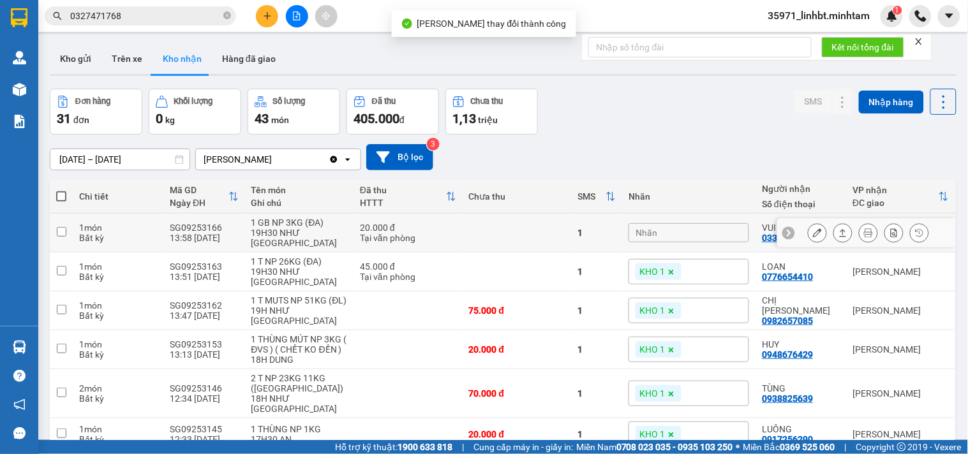
click at [687, 223] on div "Nhãn" at bounding box center [688, 232] width 121 height 19
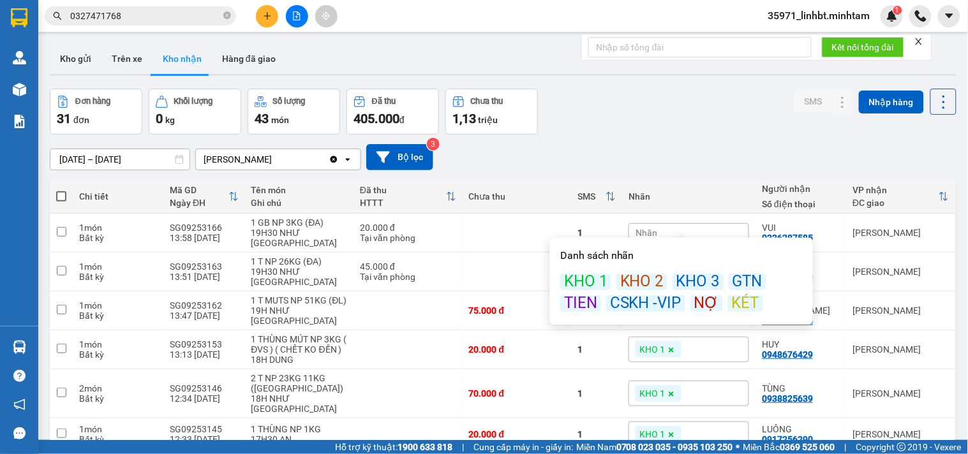
click at [579, 279] on div "KHO 1" at bounding box center [585, 282] width 51 height 17
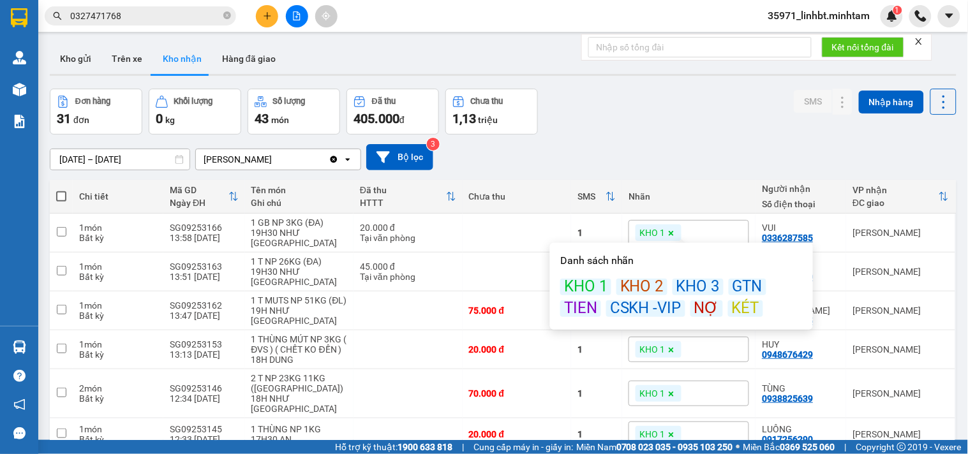
click at [621, 160] on div "11/09/2025 – 13/09/2025 Press the down arrow key to interact with the calendar …" at bounding box center [503, 157] width 907 height 26
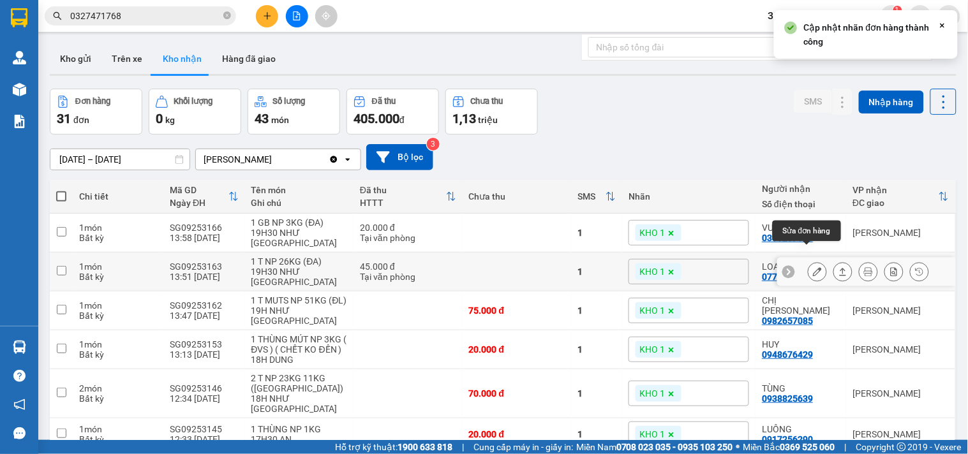
click at [808, 261] on button at bounding box center [817, 272] width 18 height 22
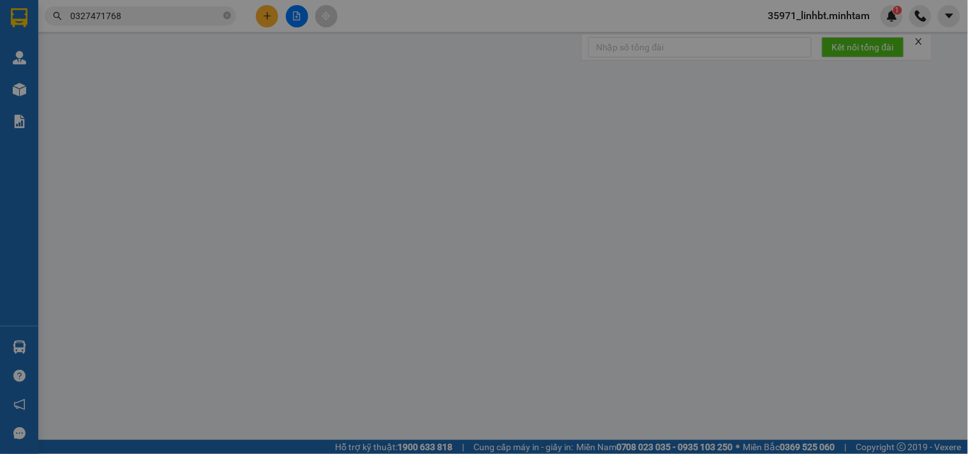
type input "0938413626"
type input "HẰNG"
type input "0776654410"
type input "LOAN"
type input "45.000"
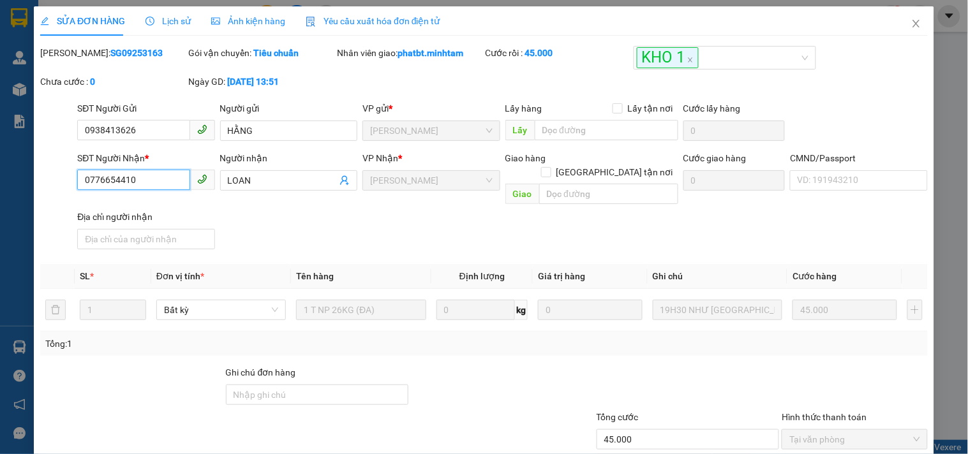
drag, startPoint x: 149, startPoint y: 188, endPoint x: 81, endPoint y: 182, distance: 67.9
click at [81, 182] on input "0776654410" at bounding box center [133, 180] width 112 height 20
click at [264, 385] on input "Ghi chú đơn hàng" at bounding box center [317, 395] width 183 height 20
click at [215, 337] on div "Tổng: 1" at bounding box center [484, 344] width 888 height 24
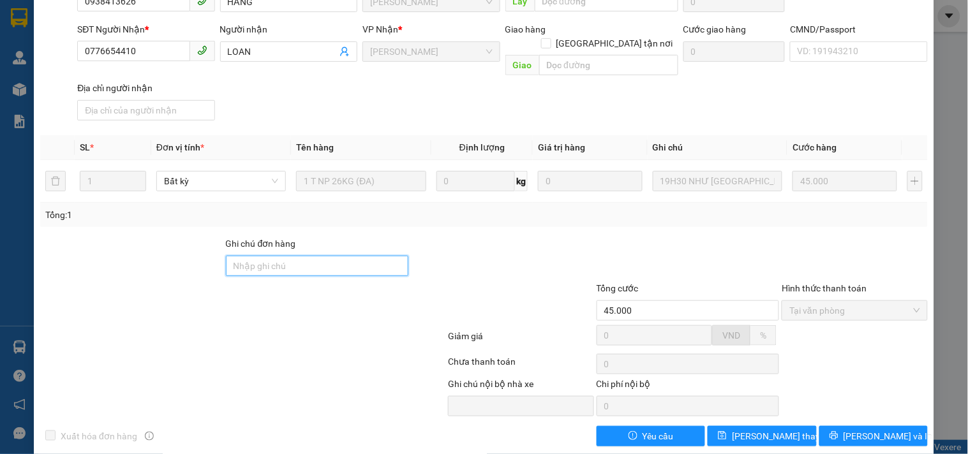
click at [276, 256] on input "Ghi chú đơn hàng" at bounding box center [317, 266] width 183 height 20
type input "BM"
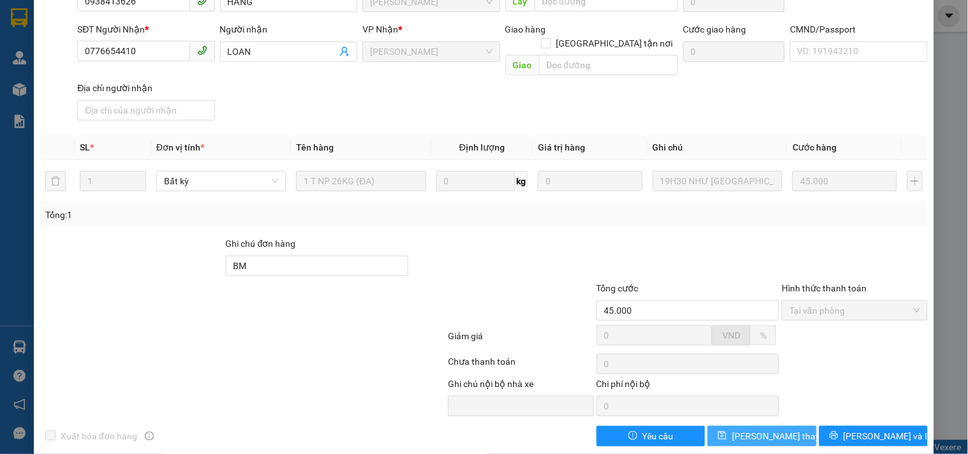
click at [731, 426] on button "[PERSON_NAME] thay đổi" at bounding box center [762, 436] width 108 height 20
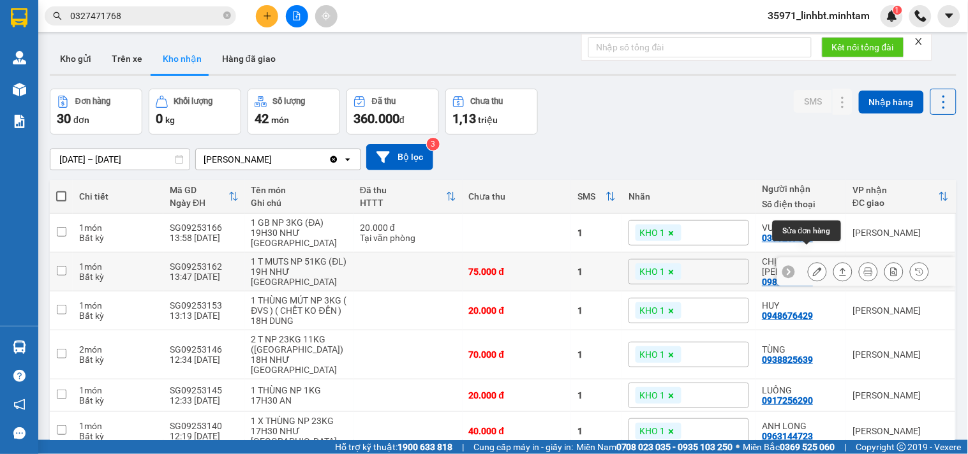
click at [813, 267] on icon at bounding box center [817, 271] width 9 height 9
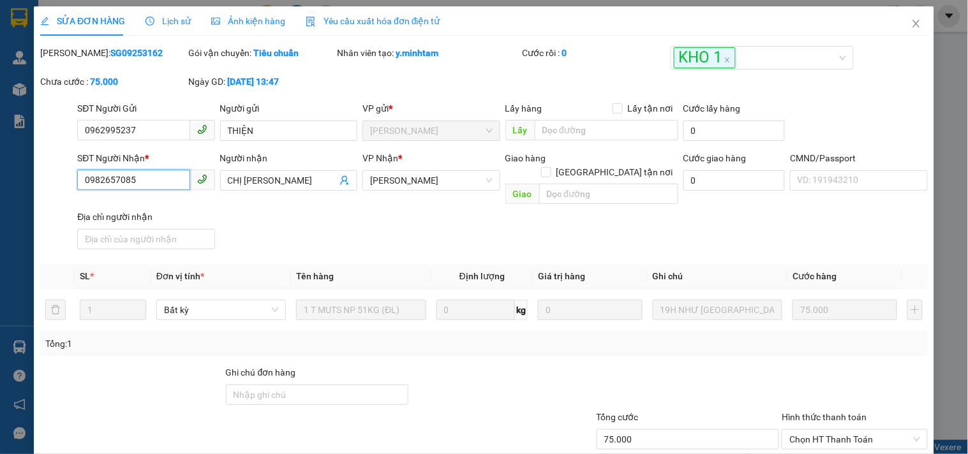
drag, startPoint x: 140, startPoint y: 181, endPoint x: 59, endPoint y: 169, distance: 82.6
click at [59, 169] on div "SĐT Người Nhận * 0982657085 0982657085 Người nhận CHỊ THẠCH VP Nhận * Ngã Tư H…" at bounding box center [484, 202] width 890 height 103
click at [345, 385] on input "Ghi chú đơn hàng" at bounding box center [317, 395] width 183 height 20
type input "BM"
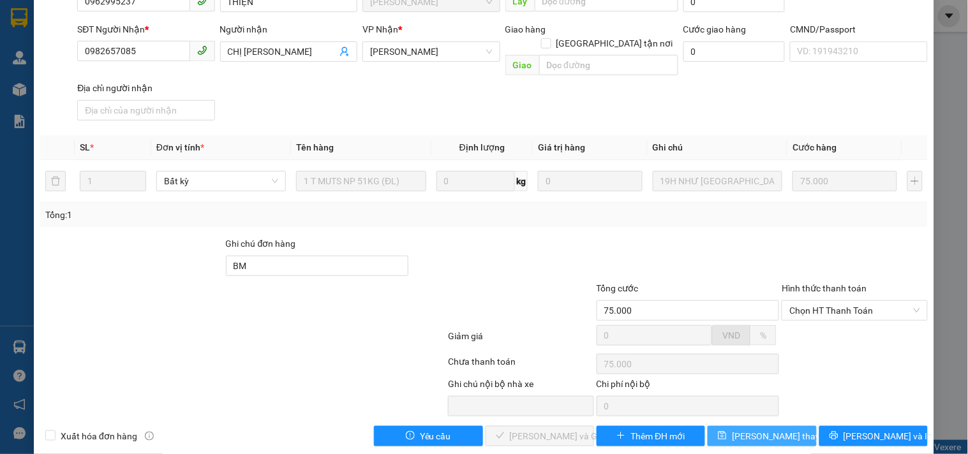
click at [742, 426] on button "[PERSON_NAME] thay đổi" at bounding box center [762, 436] width 108 height 20
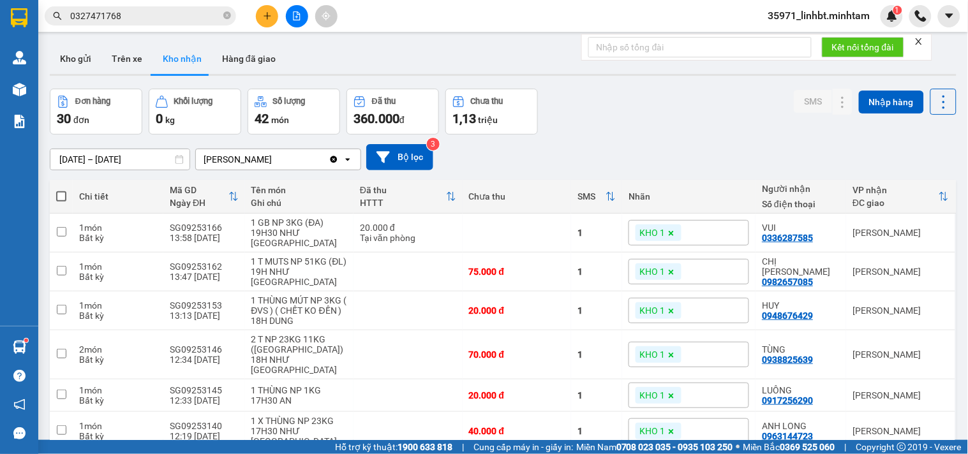
click at [141, 13] on input "0327471768" at bounding box center [145, 16] width 151 height 14
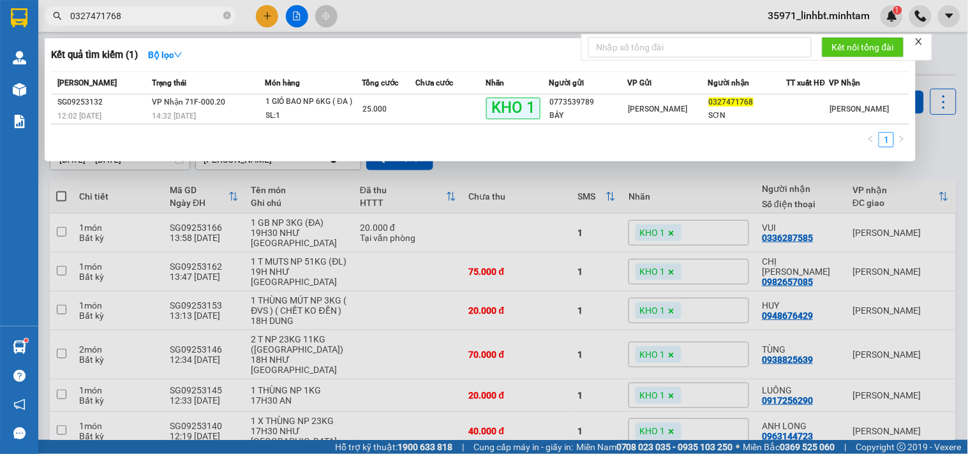
click at [141, 13] on input "0327471768" at bounding box center [145, 16] width 151 height 14
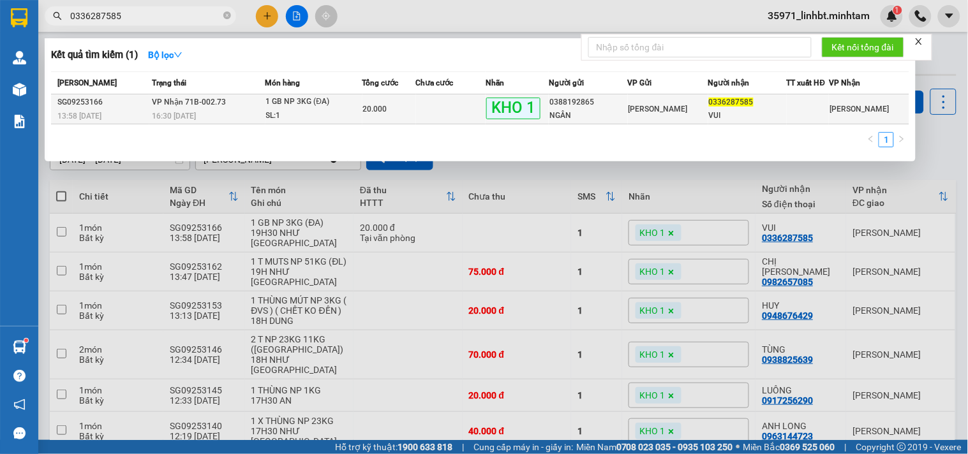
type input "0336287585"
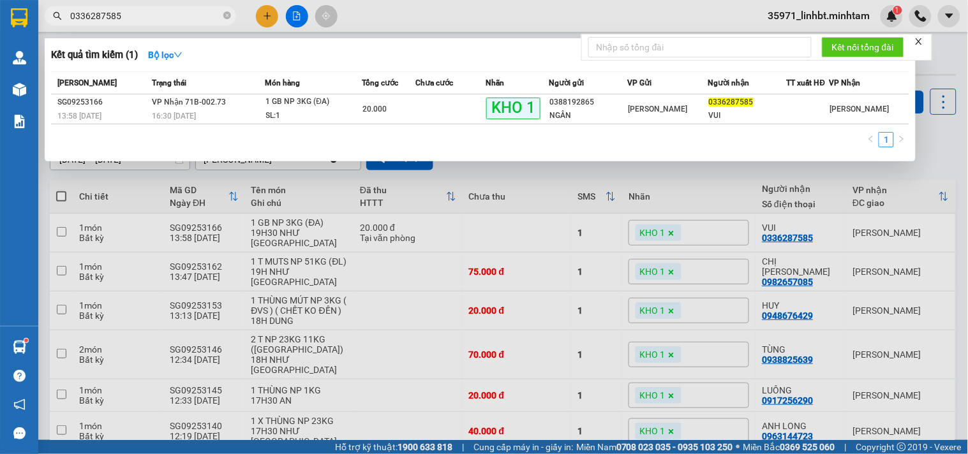
click at [335, 105] on div "1 GB NP 3KG (ĐA)" at bounding box center [314, 102] width 96 height 14
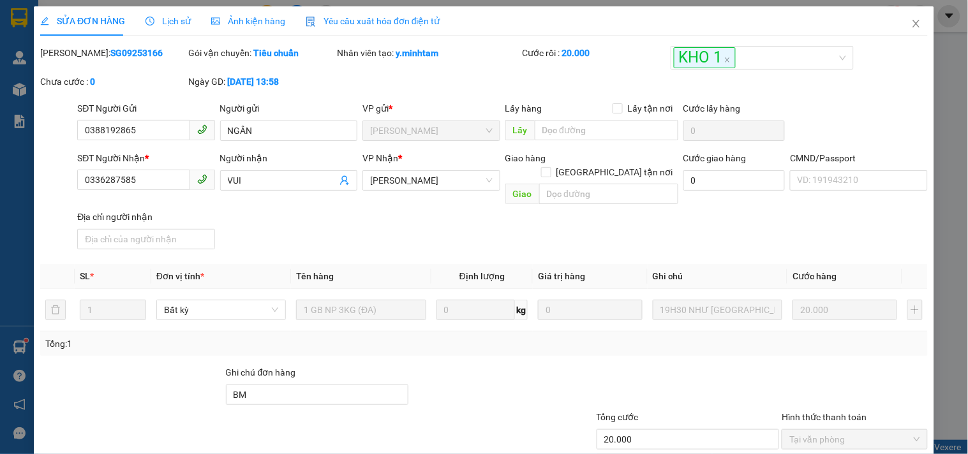
type input "0388192865"
type input "NGÂN"
type input "0336287585"
type input "VUI"
type input "BM"
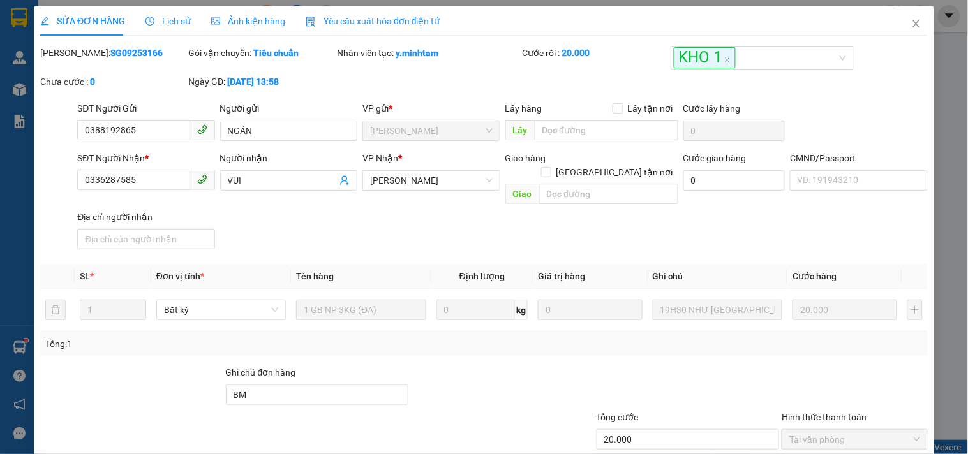
type input "20.000"
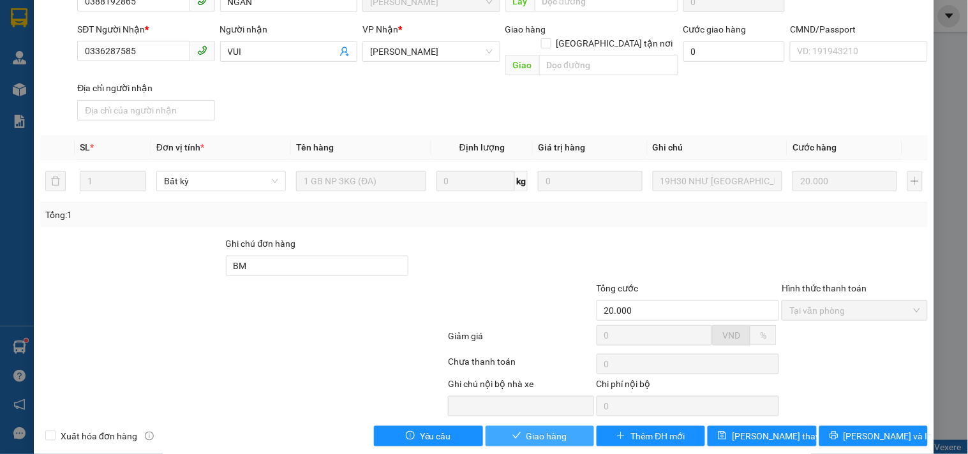
click at [515, 431] on icon "check" at bounding box center [516, 435] width 9 height 9
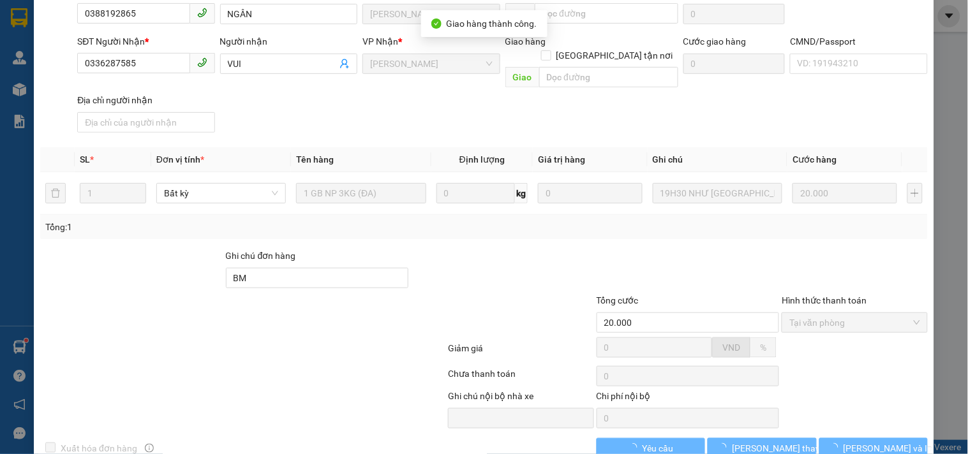
scroll to position [140, 0]
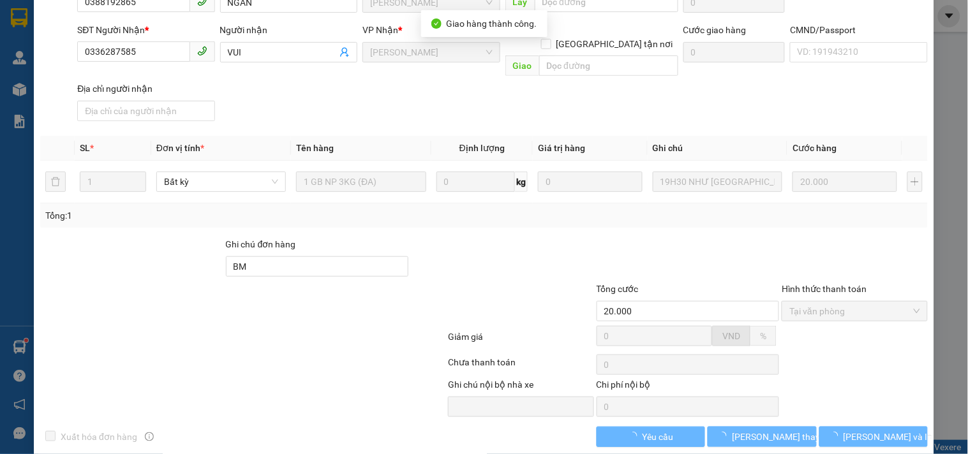
click at [851, 405] on div "Total Paid Fee 20.000 Total UnPaid Fee 0 Cash Collection Total Fee Mã ĐH: SG092…" at bounding box center [484, 177] width 888 height 542
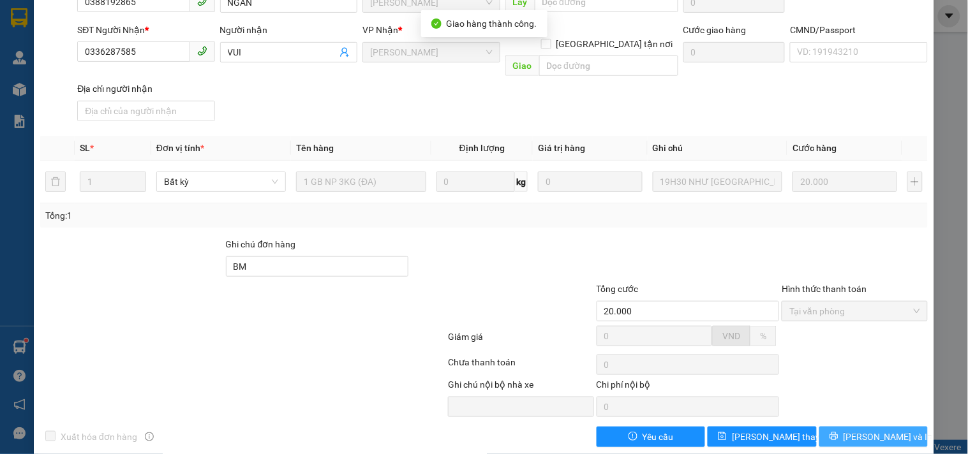
click at [838, 433] on icon "printer" at bounding box center [833, 437] width 8 height 8
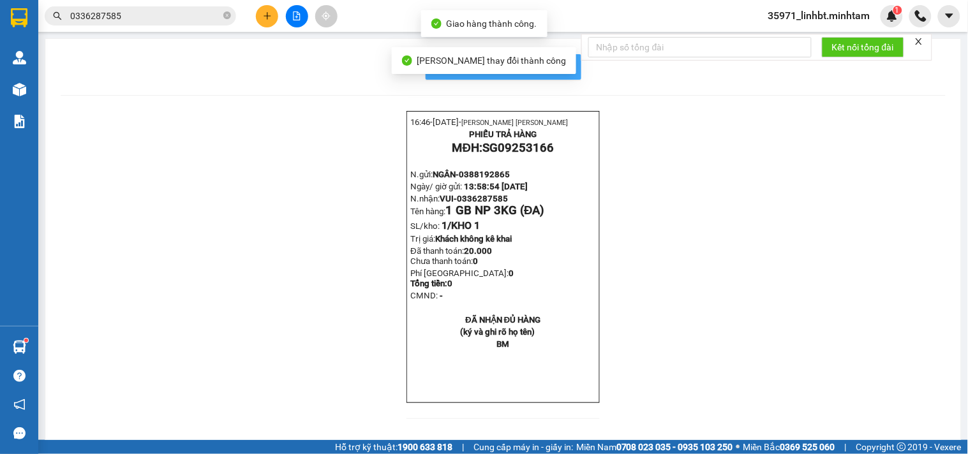
click at [570, 66] on button "In mẫu biên lai tự cấu hình" at bounding box center [504, 67] width 156 height 26
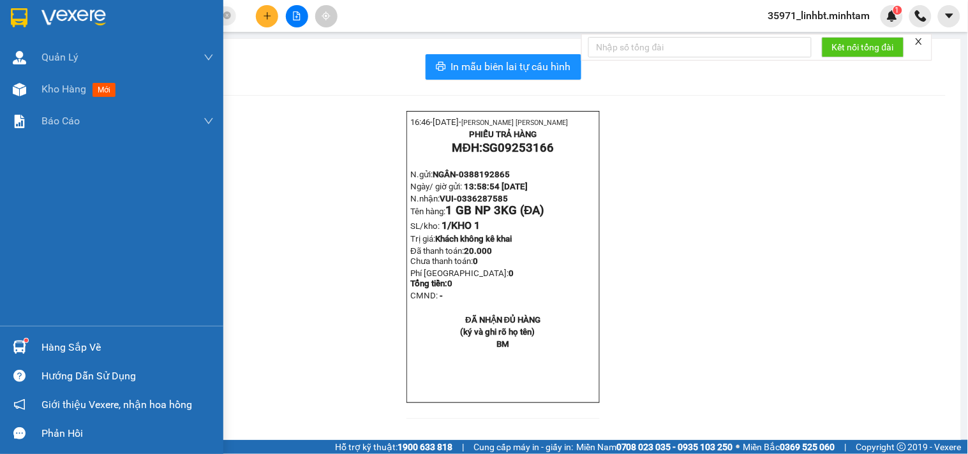
click at [47, 346] on div "Hàng sắp về" at bounding box center [127, 347] width 172 height 19
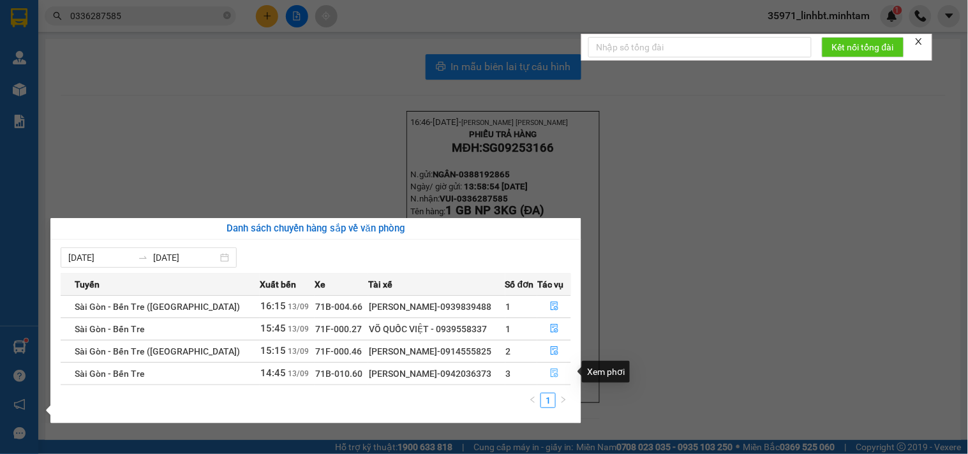
click at [556, 371] on icon "file-done" at bounding box center [554, 373] width 9 height 9
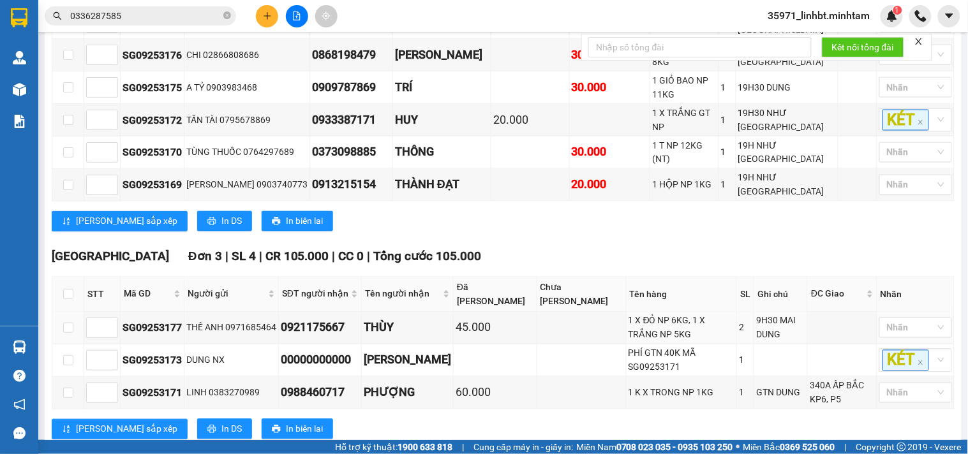
scroll to position [704, 0]
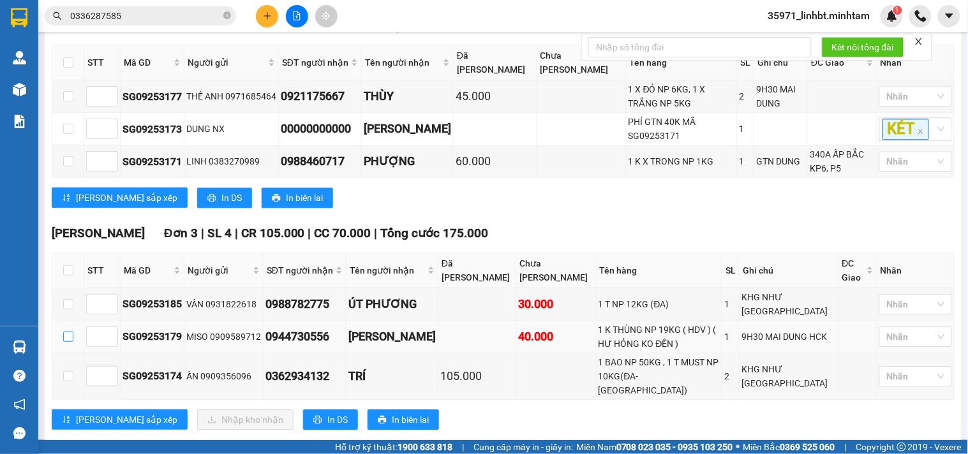
click at [67, 332] on input "checkbox" at bounding box center [68, 337] width 10 height 10
checkbox input "true"
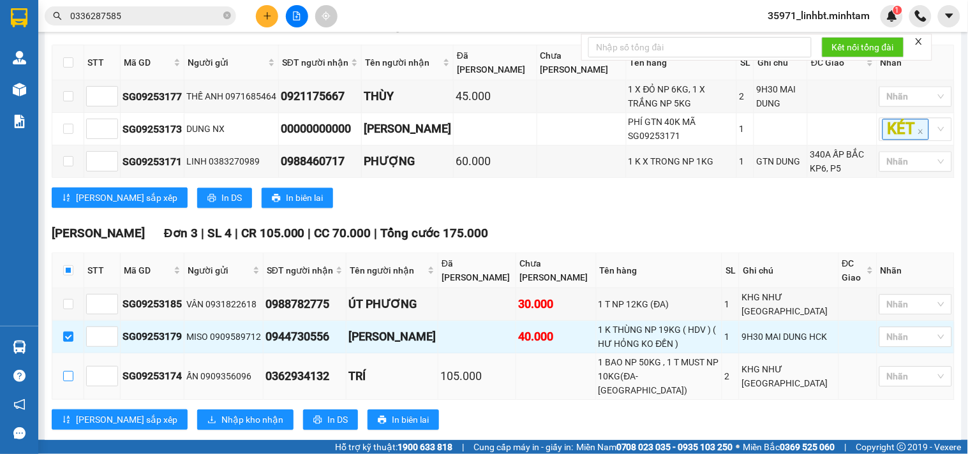
click at [68, 371] on input "checkbox" at bounding box center [68, 376] width 10 height 10
checkbox input "true"
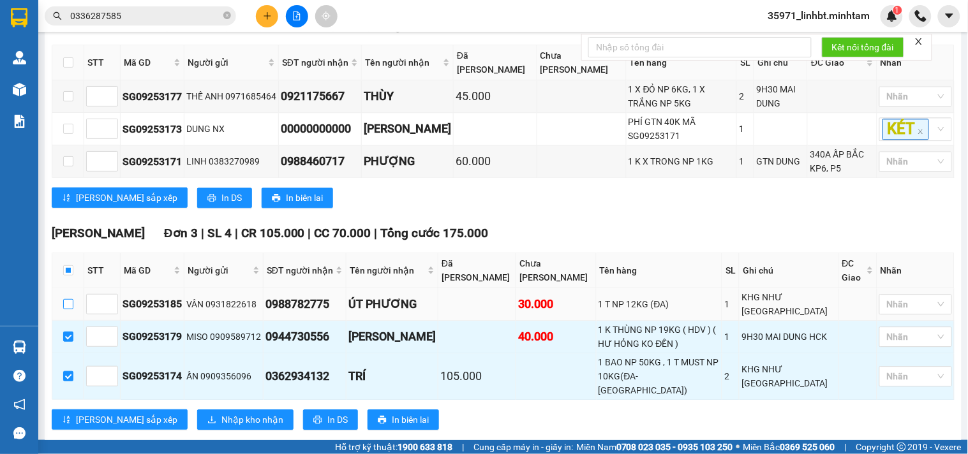
click at [67, 299] on input "checkbox" at bounding box center [68, 304] width 10 height 10
checkbox input "true"
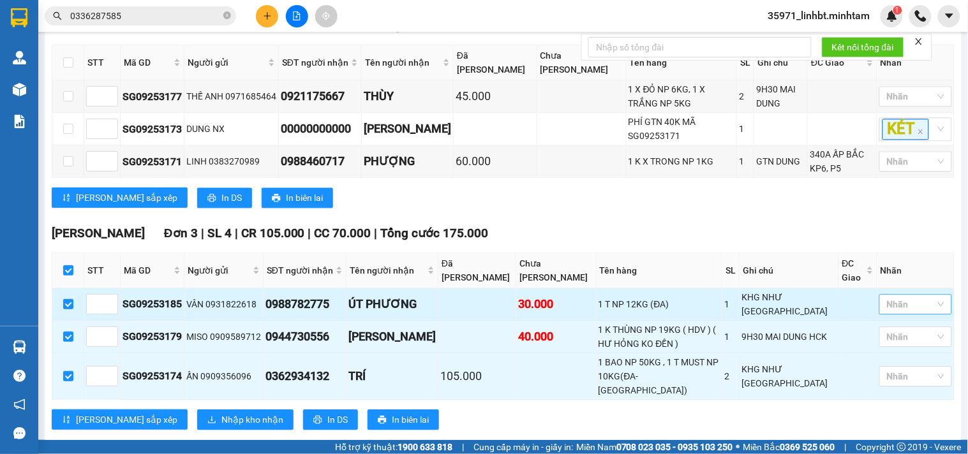
click at [890, 297] on div at bounding box center [909, 304] width 54 height 15
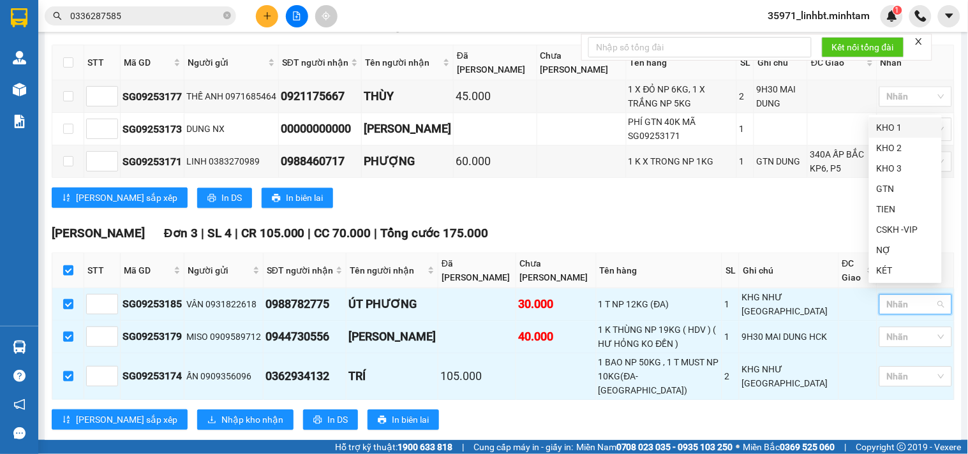
click at [893, 124] on div "KHO 1" at bounding box center [905, 128] width 57 height 14
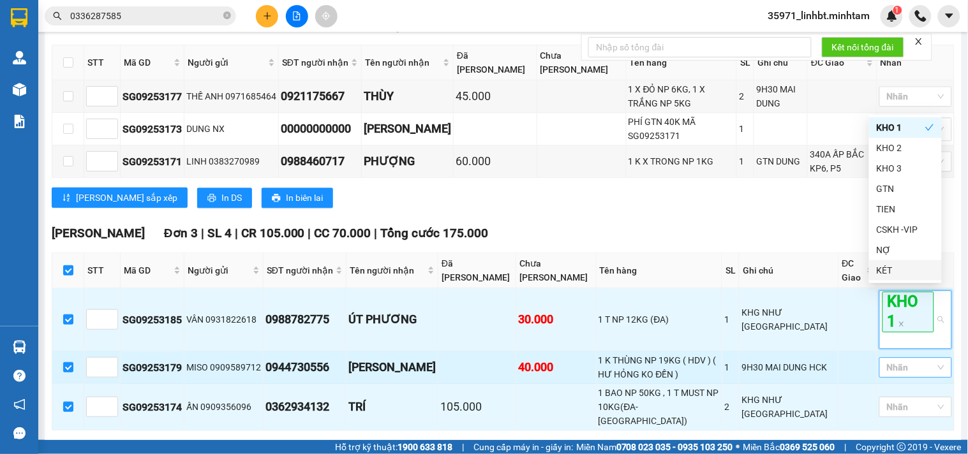
click at [891, 364] on div at bounding box center [909, 367] width 54 height 15
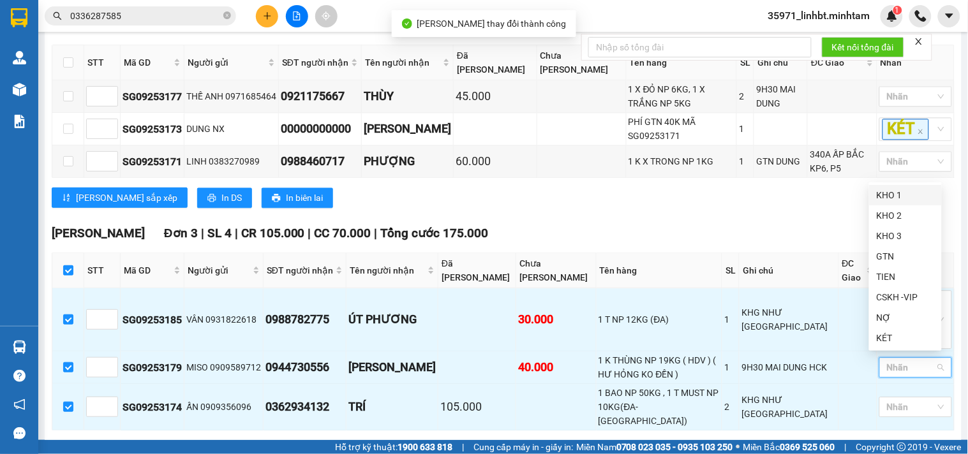
click at [902, 194] on div "KHO 1" at bounding box center [905, 195] width 57 height 14
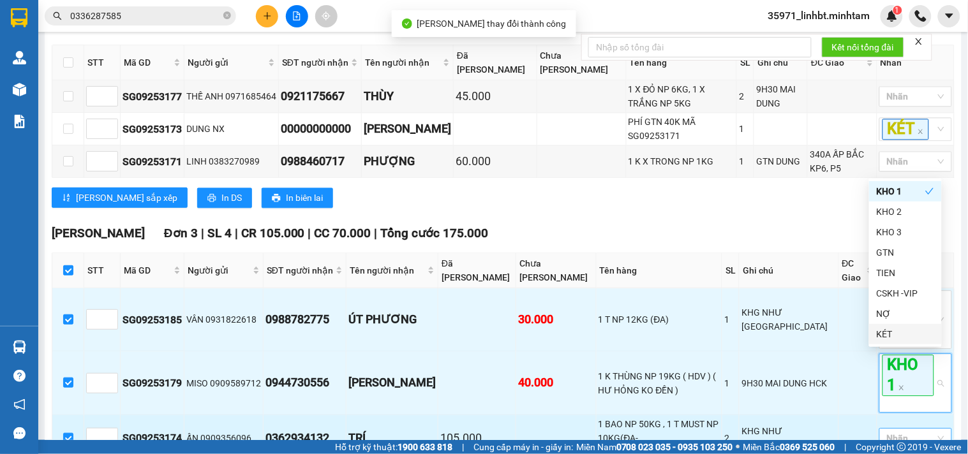
click at [904, 431] on div at bounding box center [909, 438] width 54 height 15
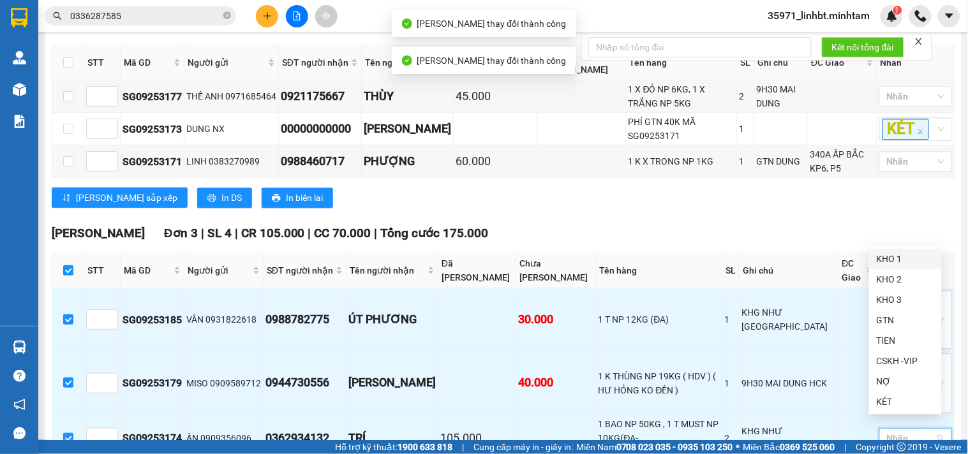
click at [891, 252] on div "KHO 1" at bounding box center [905, 259] width 57 height 14
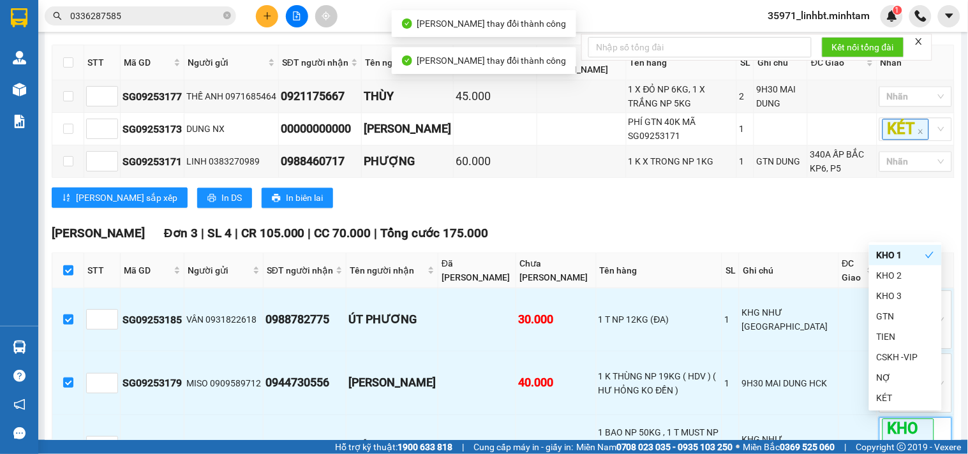
click at [735, 211] on div "Tiền Giang Đơn 3 | SL 4 | CR 105.000 | CC 0 | Tổng cước 105.000 STT Mã GD Người…" at bounding box center [503, 117] width 903 height 202
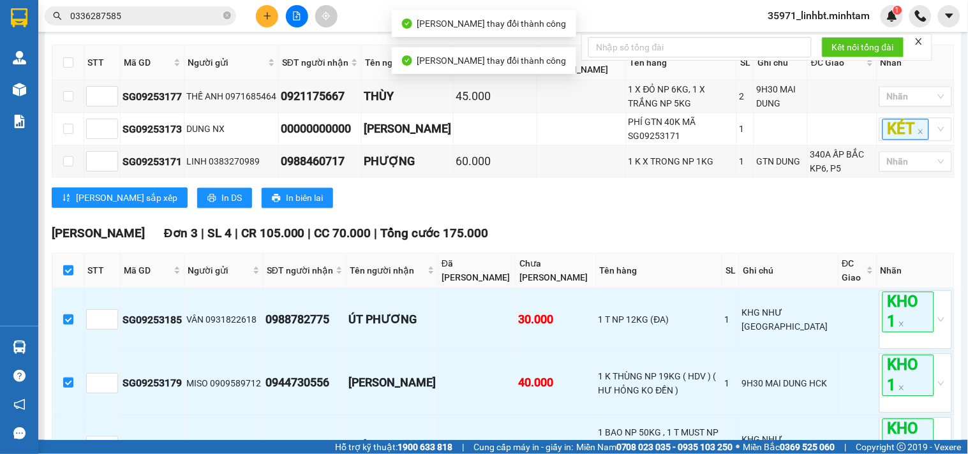
scroll to position [805, 0]
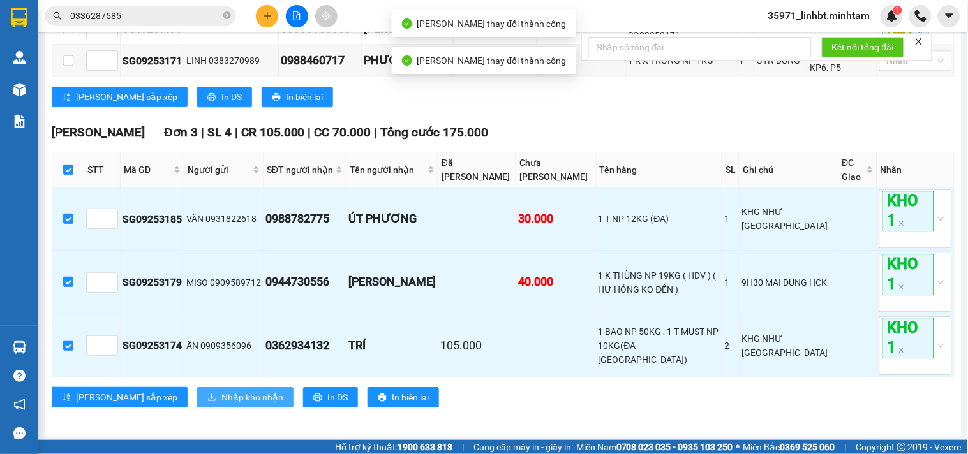
click at [221, 390] on span "Nhập kho nhận" at bounding box center [252, 397] width 62 height 14
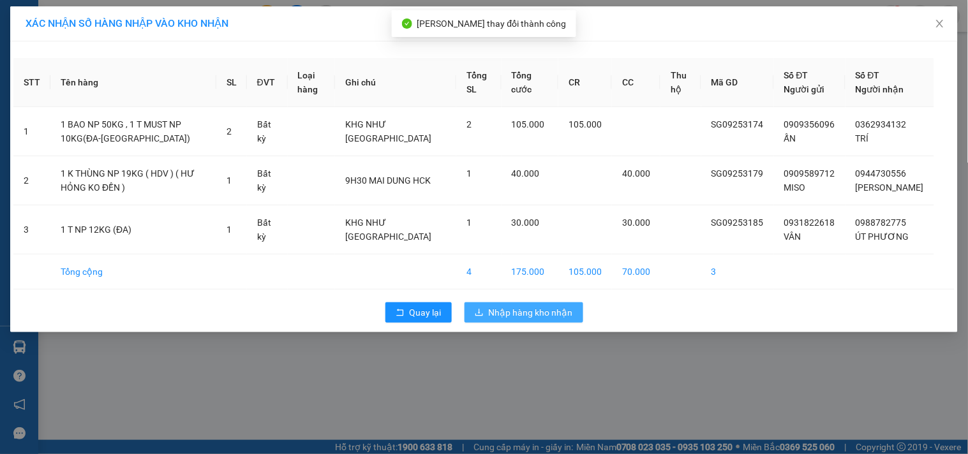
click at [567, 323] on button "Nhập hàng kho nhận" at bounding box center [524, 312] width 119 height 20
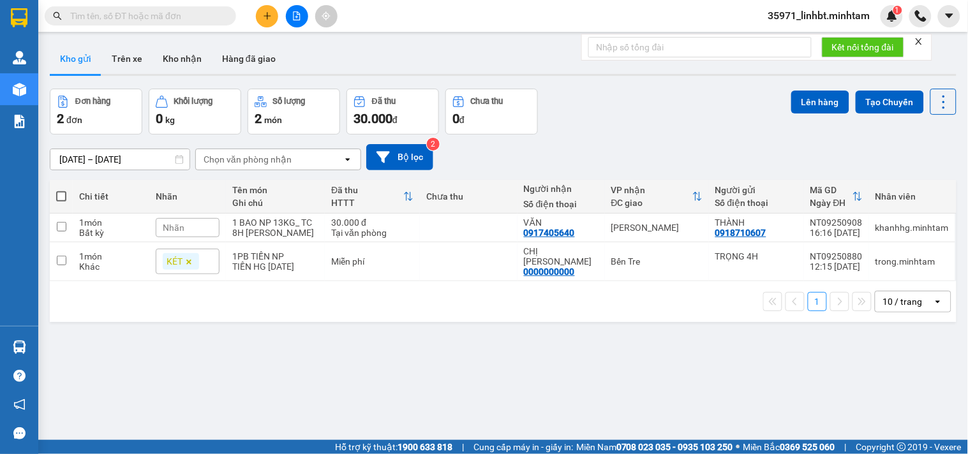
click at [847, 17] on span "35971_linhbt.minhtam" at bounding box center [819, 16] width 123 height 16
click at [665, 105] on div "Đơn hàng 2 đơn Khối lượng 0 kg Số lượng 2 món Đã thu 30.000 đ Chưa thu 0 đ Lên …" at bounding box center [503, 112] width 907 height 46
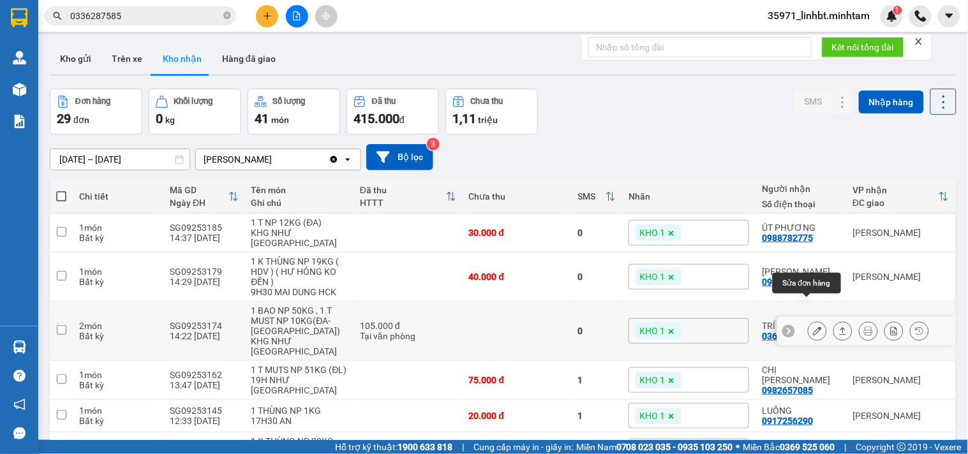
click at [813, 327] on icon at bounding box center [817, 331] width 9 height 9
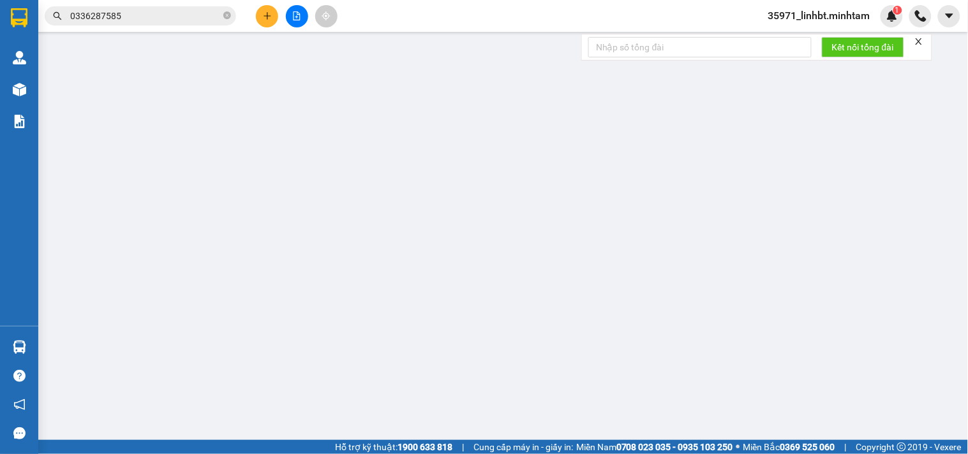
type input "0909356096"
type input "ẤN"
type input "0362934132"
type input "TRÍ"
type input "105.000"
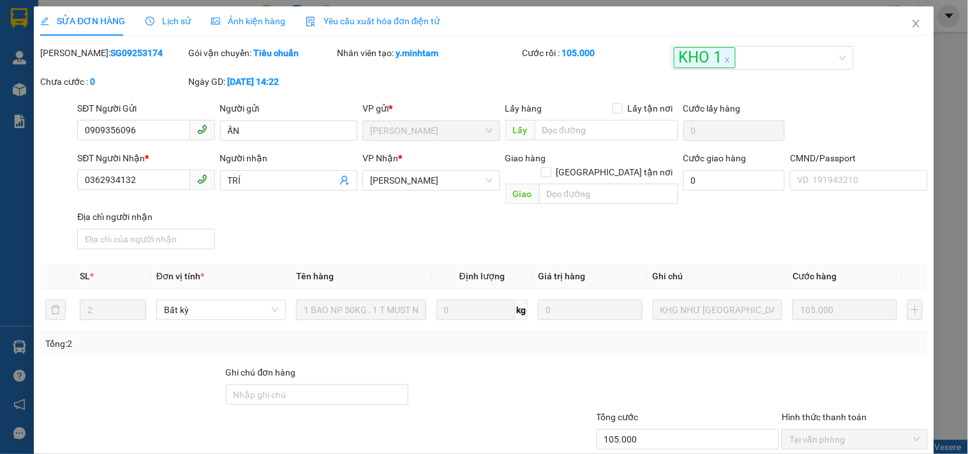
click at [164, 27] on div "Lịch sử" at bounding box center [167, 21] width 45 height 14
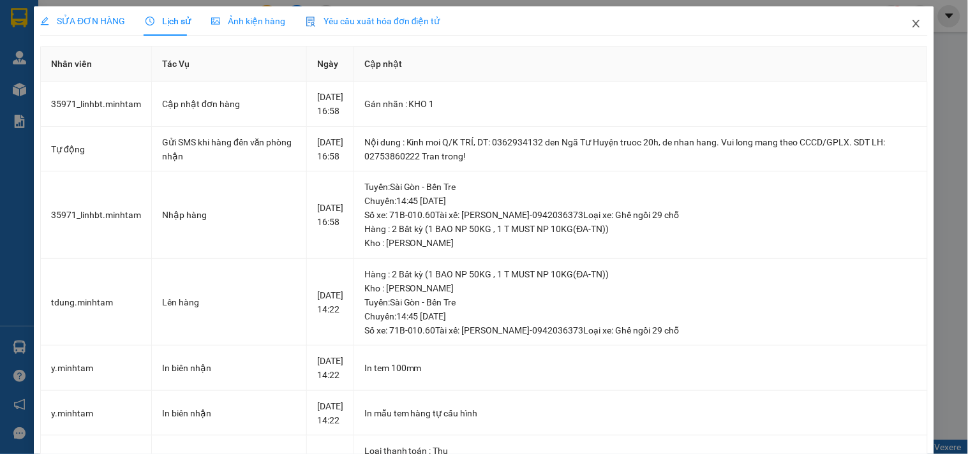
click at [911, 23] on icon "close" at bounding box center [916, 24] width 10 height 10
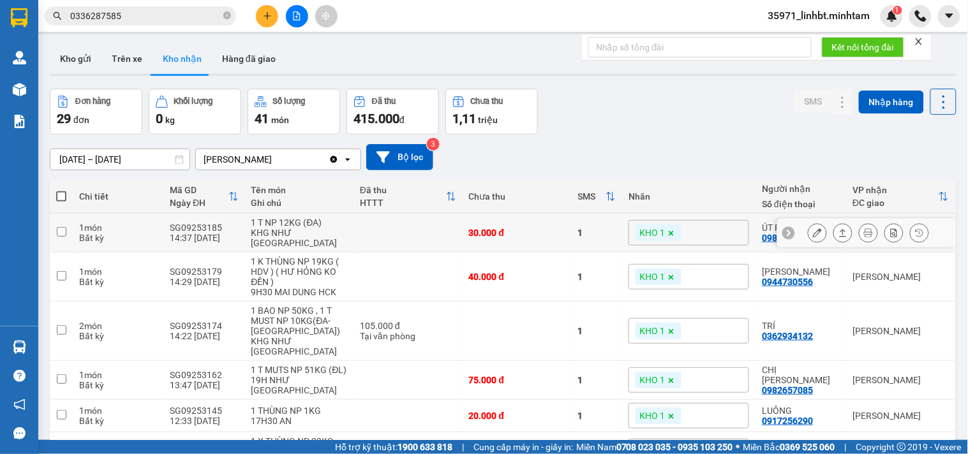
click at [577, 228] on div "1" at bounding box center [596, 233] width 38 height 10
checkbox input "true"
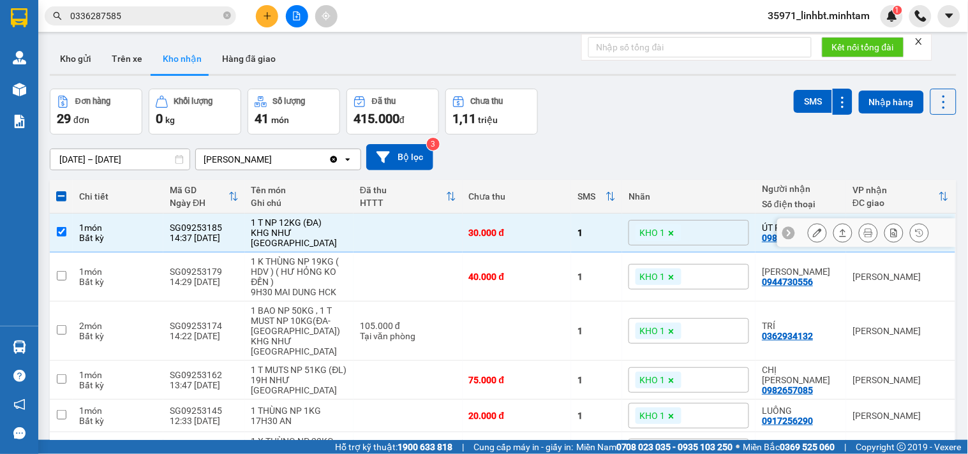
click at [813, 228] on icon at bounding box center [817, 232] width 9 height 9
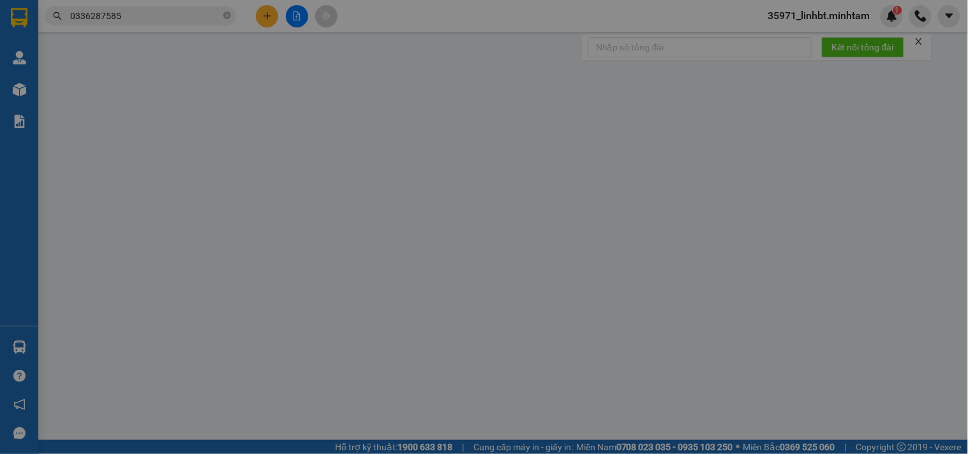
type input "0931822618"
type input "VÂN"
type input "0988782775"
type input "ÚT PHƯƠNG"
type input "30.000"
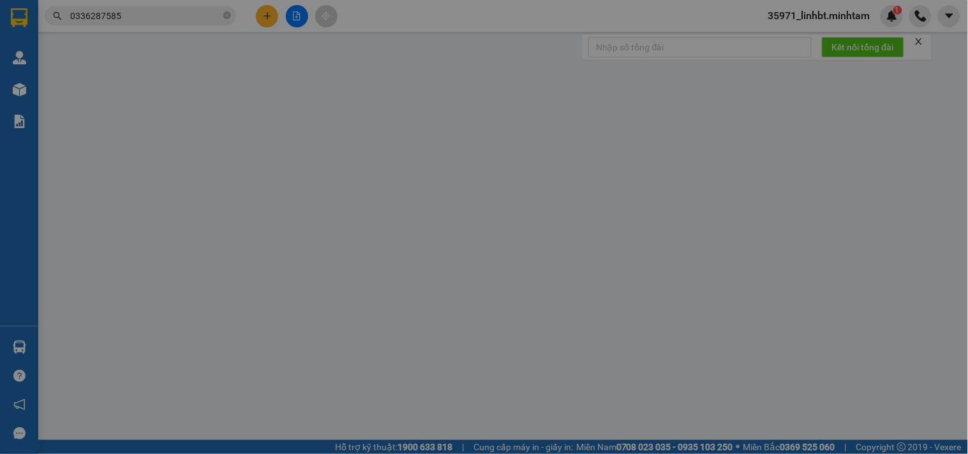
type input "30.000"
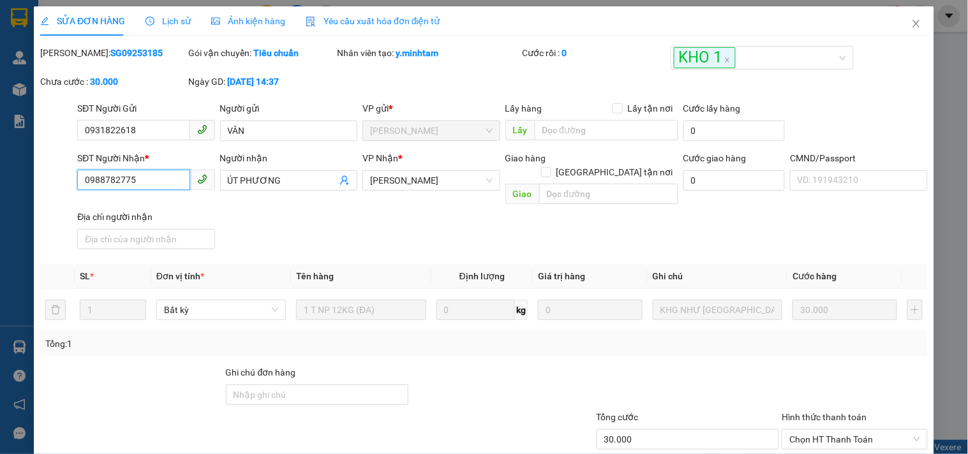
click at [137, 177] on input "0988782775" at bounding box center [133, 180] width 112 height 20
click at [911, 26] on icon "close" at bounding box center [916, 24] width 10 height 10
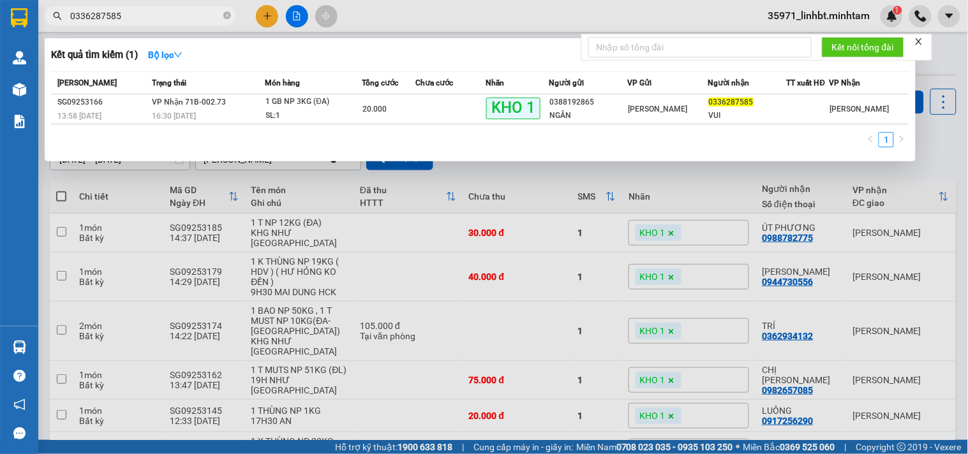
click at [137, 18] on input "0336287585" at bounding box center [145, 16] width 151 height 14
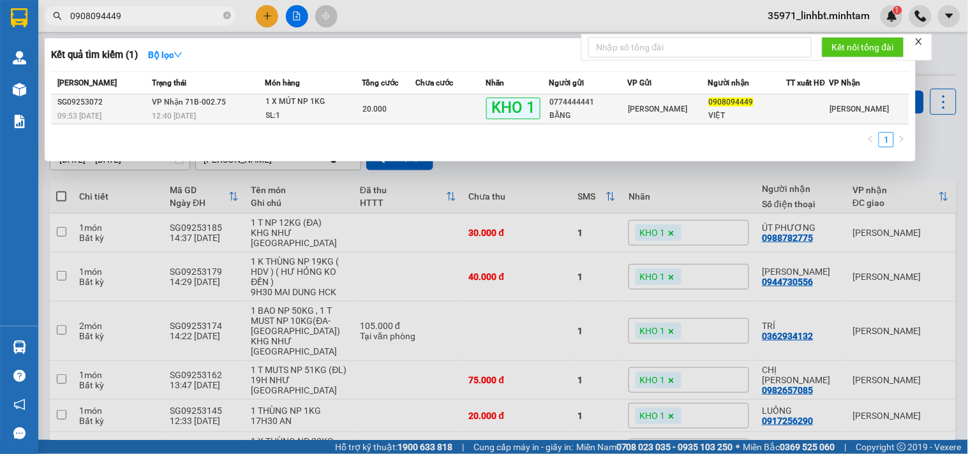
type input "0908094449"
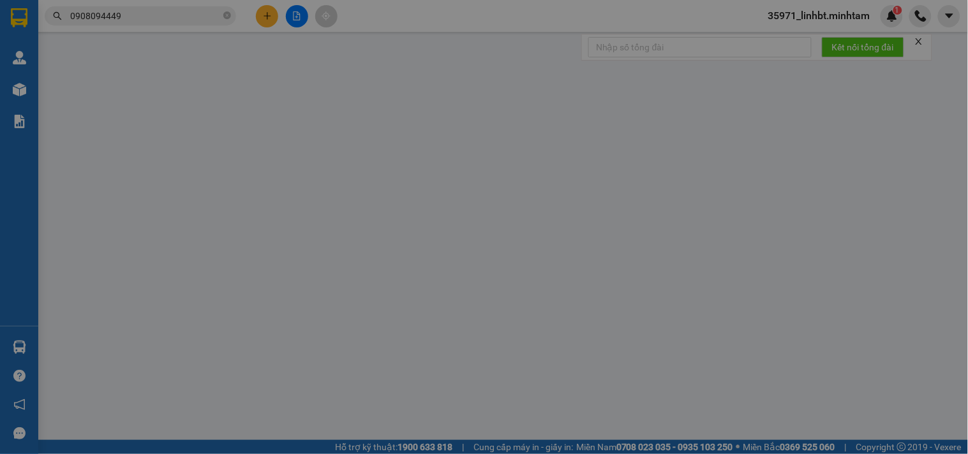
type input "0774444441"
type input "BẰNG"
type input "0908094449"
type input "VIỆT"
type input "ĐG"
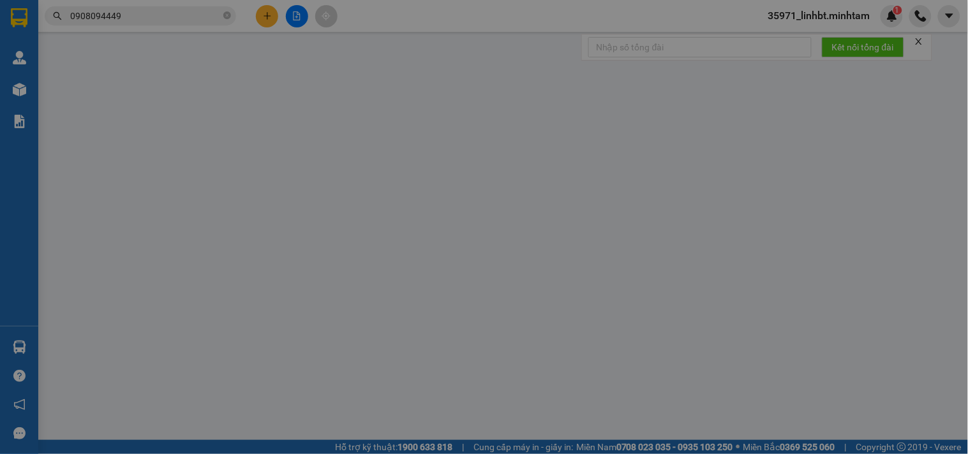
type input "20.000"
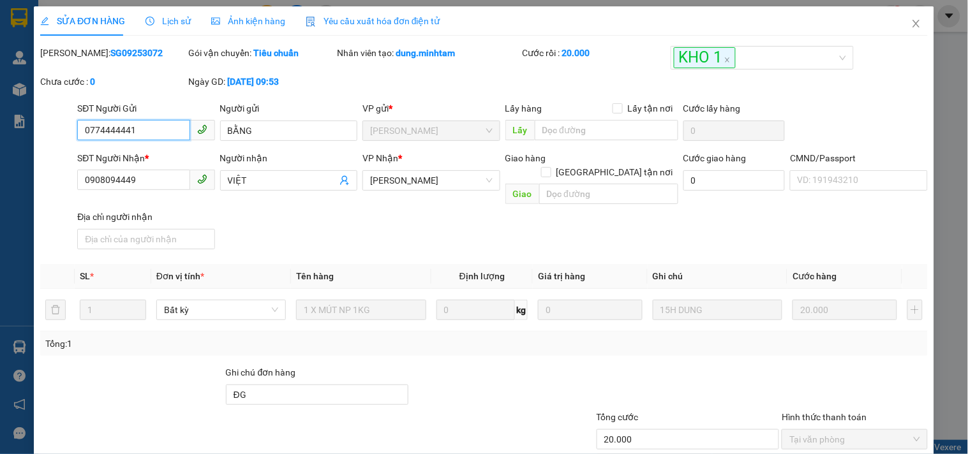
scroll to position [129, 0]
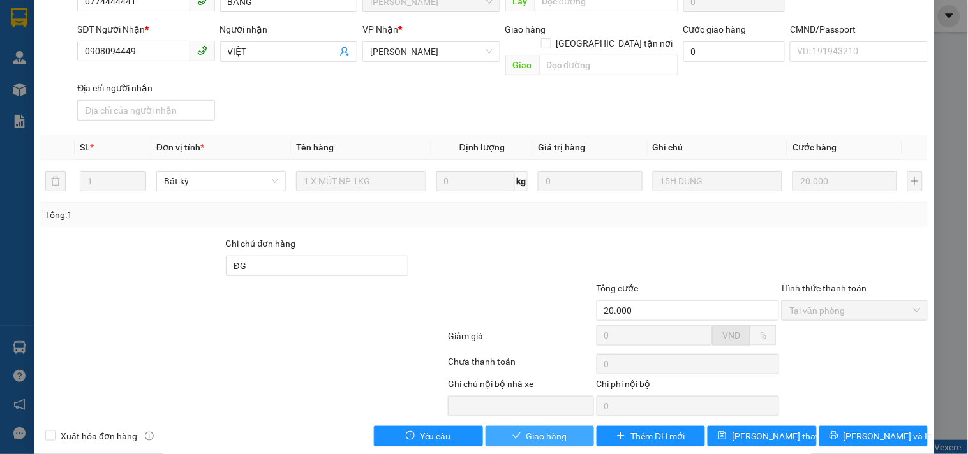
click at [535, 429] on span "Giao hàng" at bounding box center [546, 436] width 41 height 14
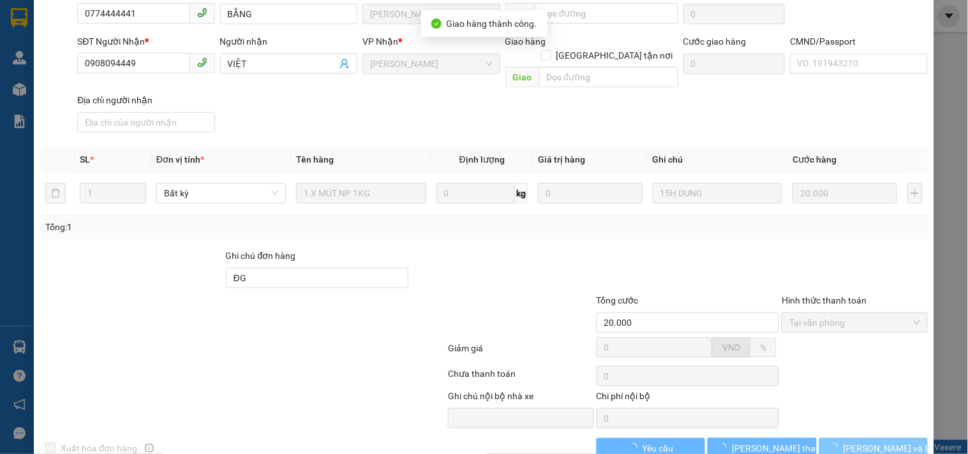
scroll to position [140, 0]
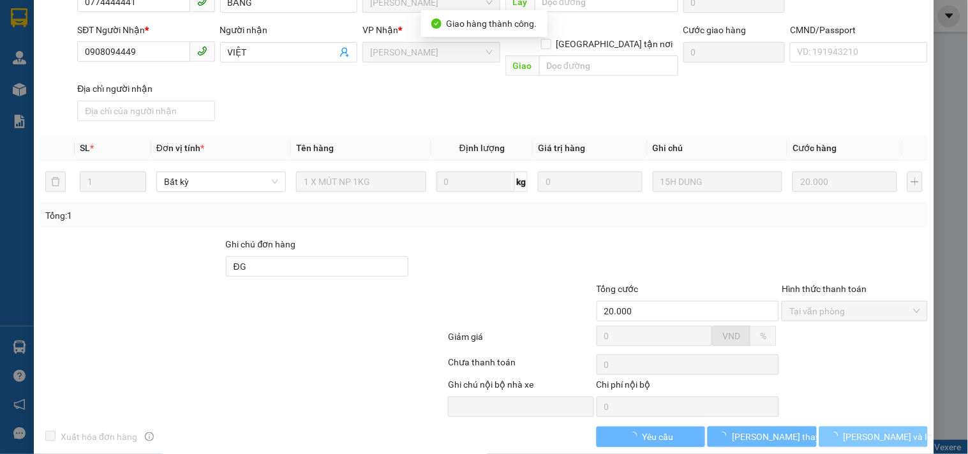
click at [856, 430] on span "[PERSON_NAME] và In" at bounding box center [888, 437] width 89 height 14
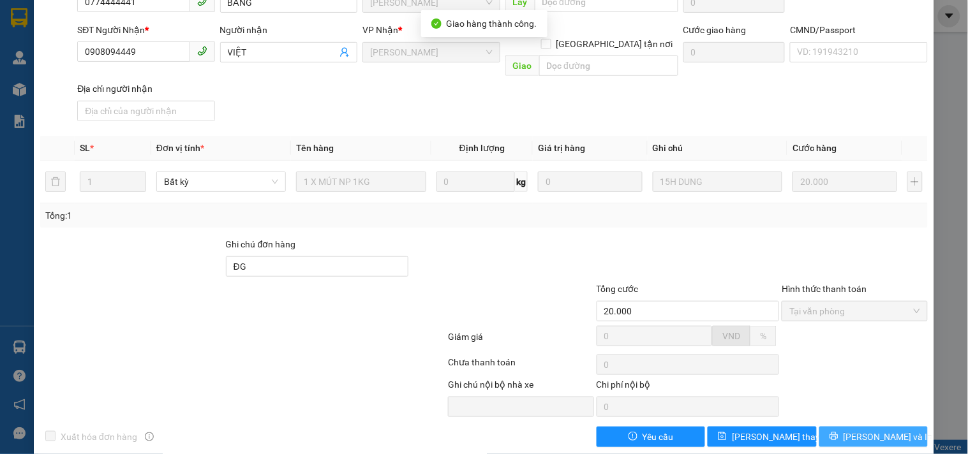
click at [872, 427] on button "[PERSON_NAME] và In" at bounding box center [873, 437] width 108 height 20
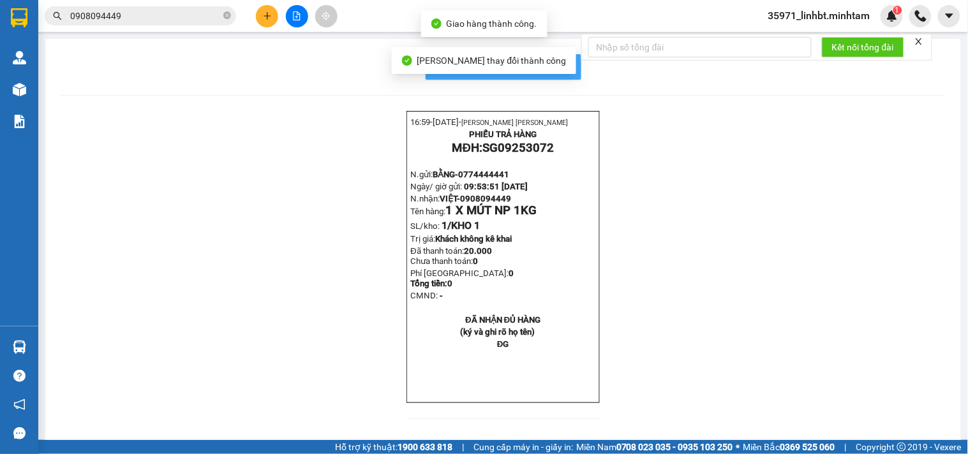
click at [558, 64] on span "In mẫu biên lai tự cấu hình" at bounding box center [511, 67] width 120 height 16
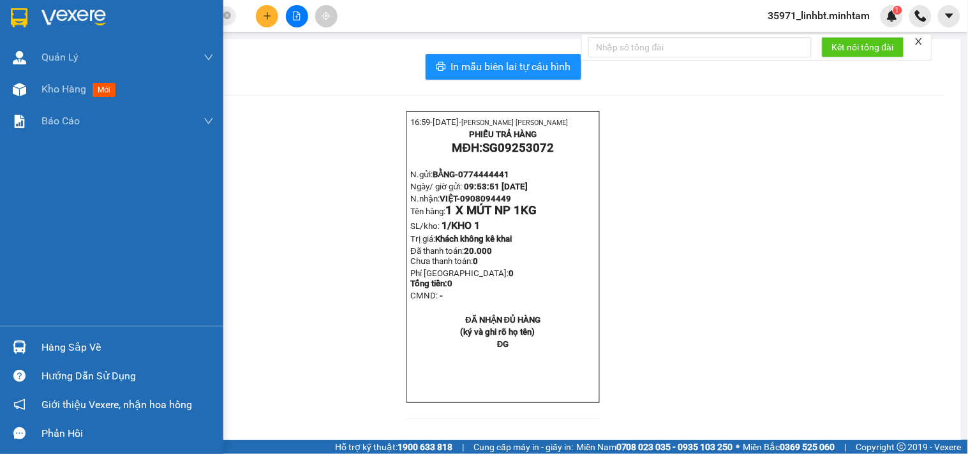
click at [32, 17] on div at bounding box center [111, 20] width 223 height 41
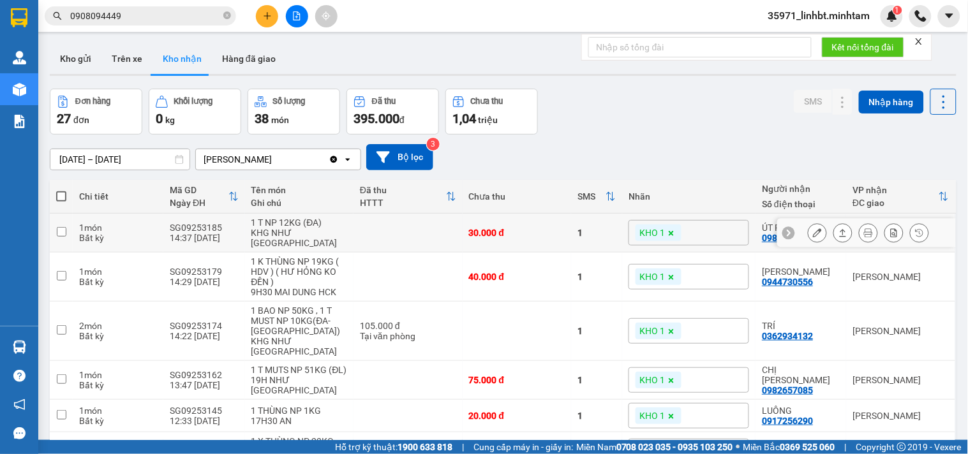
click at [812, 222] on button at bounding box center [817, 233] width 18 height 22
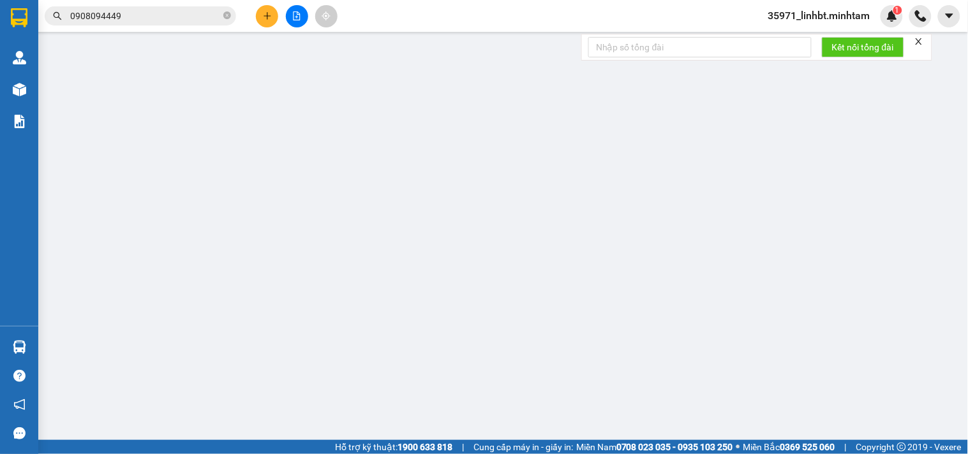
type input "0931822618"
type input "VÂN"
type input "0988782775"
type input "ÚT PHƯƠNG"
type input "30.000"
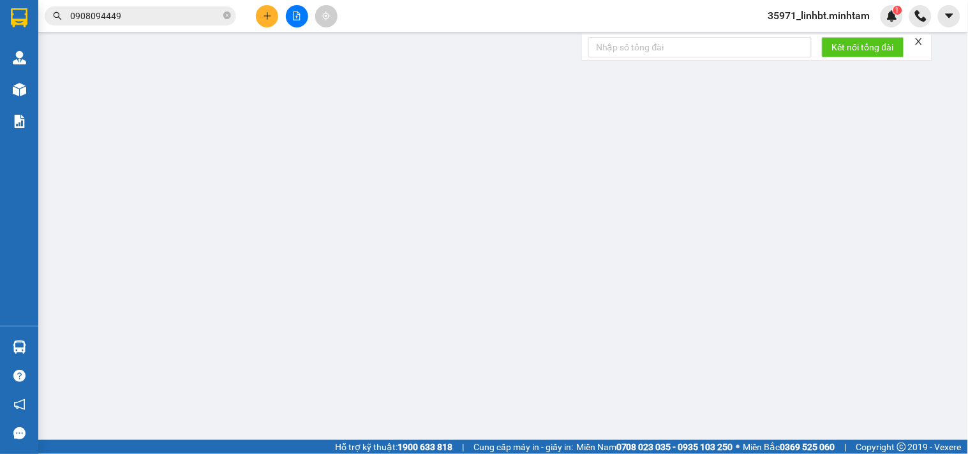
type input "30.000"
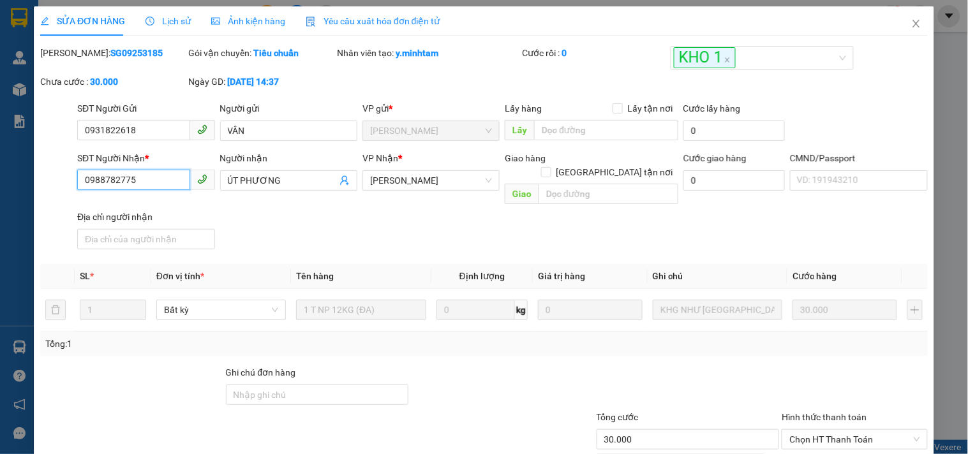
click at [122, 170] on input "0988782775" at bounding box center [133, 180] width 112 height 20
click at [286, 385] on input "Ghi chú đơn hàng" at bounding box center [317, 395] width 183 height 20
type input "DG"
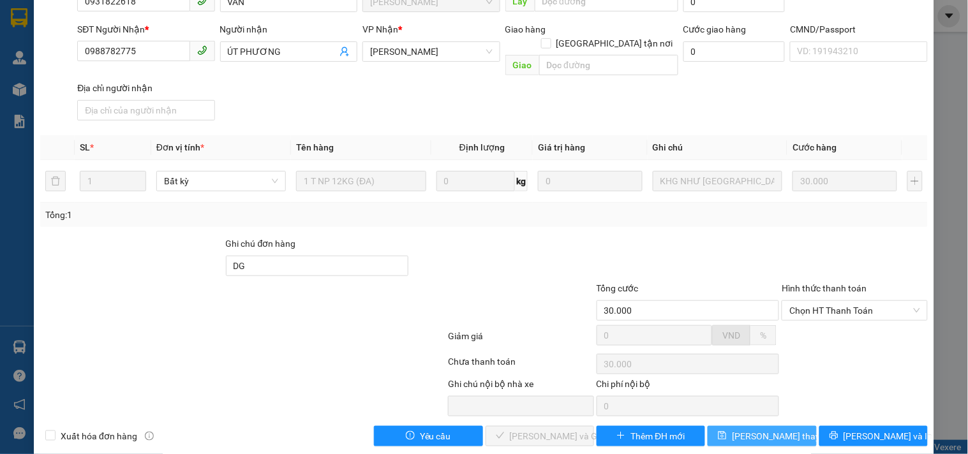
click at [780, 429] on span "[PERSON_NAME] thay đổi" at bounding box center [783, 436] width 102 height 14
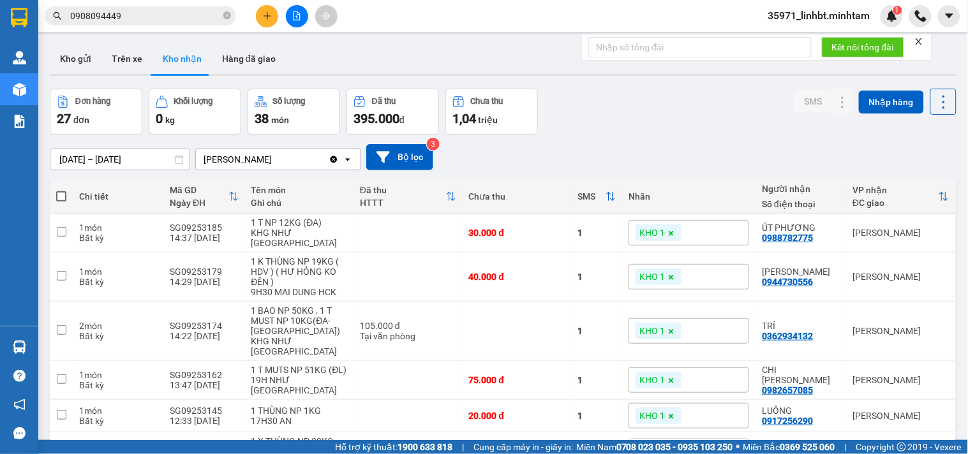
click at [133, 19] on input "0908094449" at bounding box center [145, 16] width 151 height 14
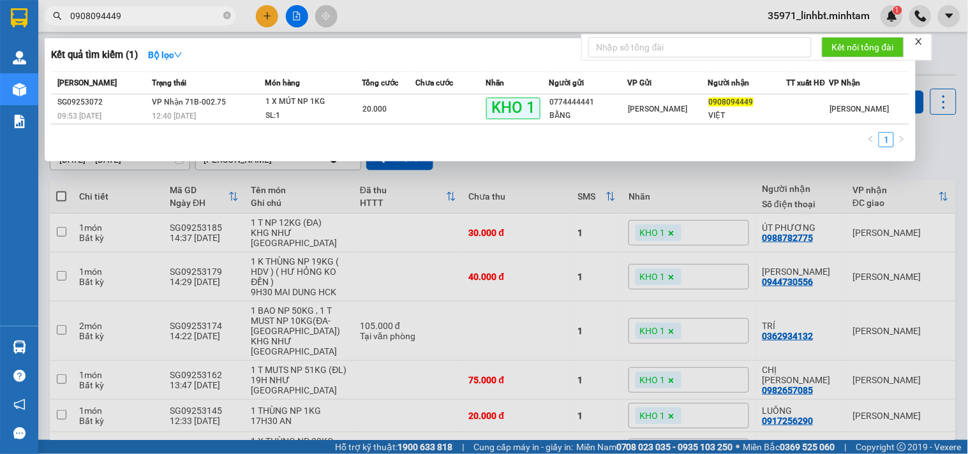
click at [133, 19] on input "0908094449" at bounding box center [145, 16] width 151 height 14
click at [158, 13] on input "0908094449" at bounding box center [145, 16] width 151 height 14
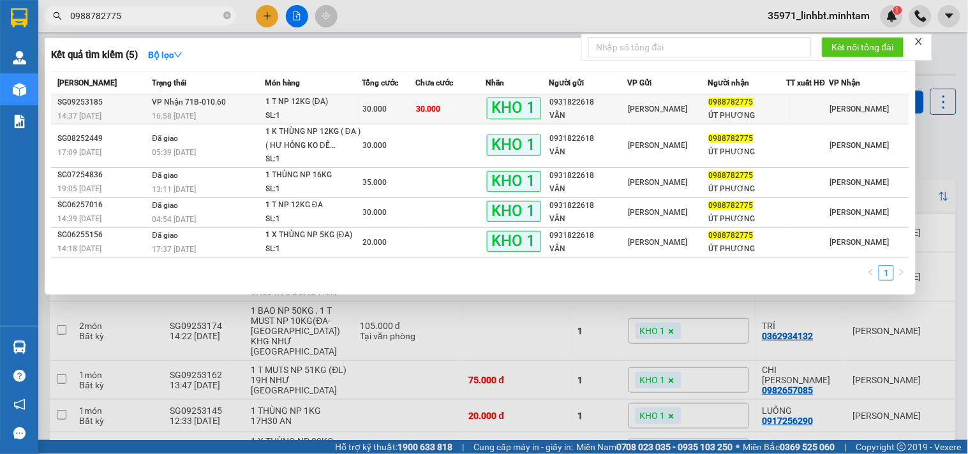
type input "0988782775"
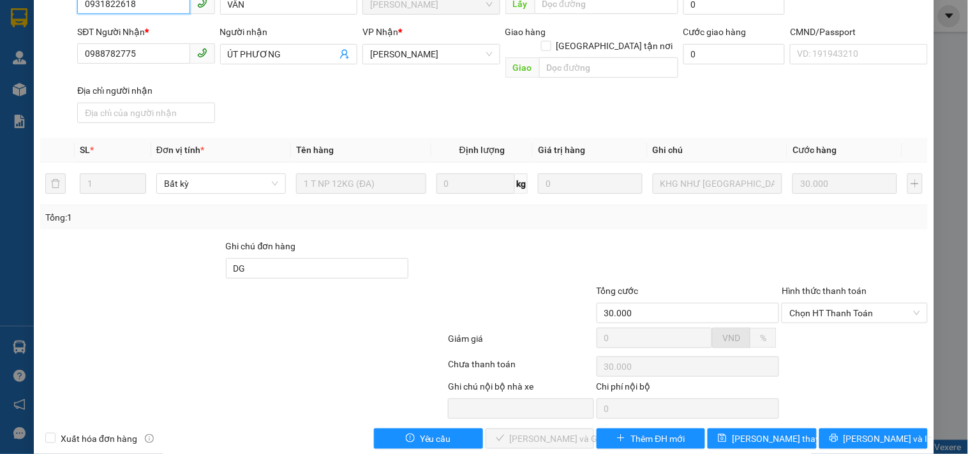
type input "0931822618"
type input "VÂN"
type input "0988782775"
type input "ÚT PHƯƠNG"
type input "DG"
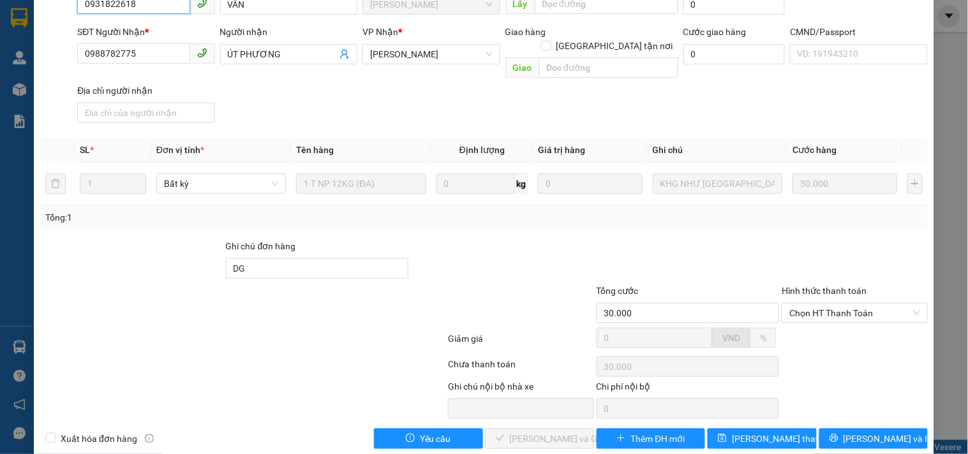
type input "30.000"
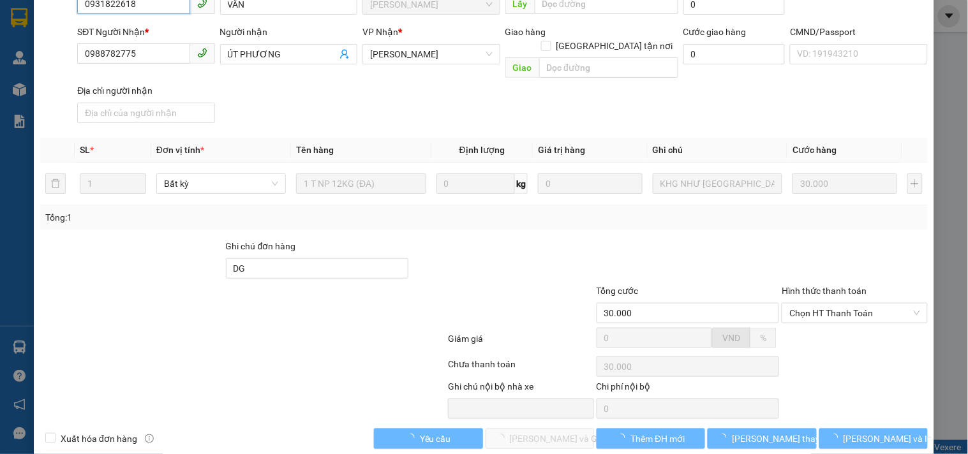
scroll to position [129, 0]
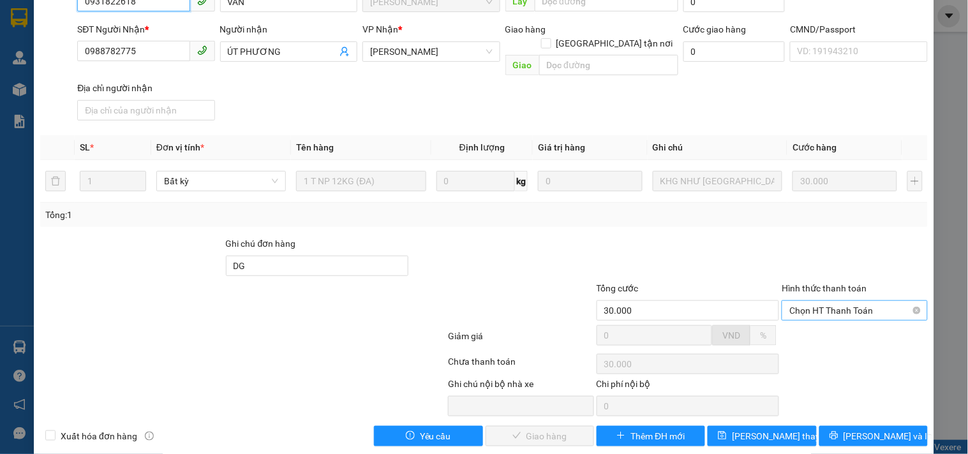
click at [855, 301] on span "Chọn HT Thanh Toán" at bounding box center [854, 310] width 130 height 19
click at [847, 316] on div "Tại văn phòng" at bounding box center [846, 320] width 129 height 14
type input "0"
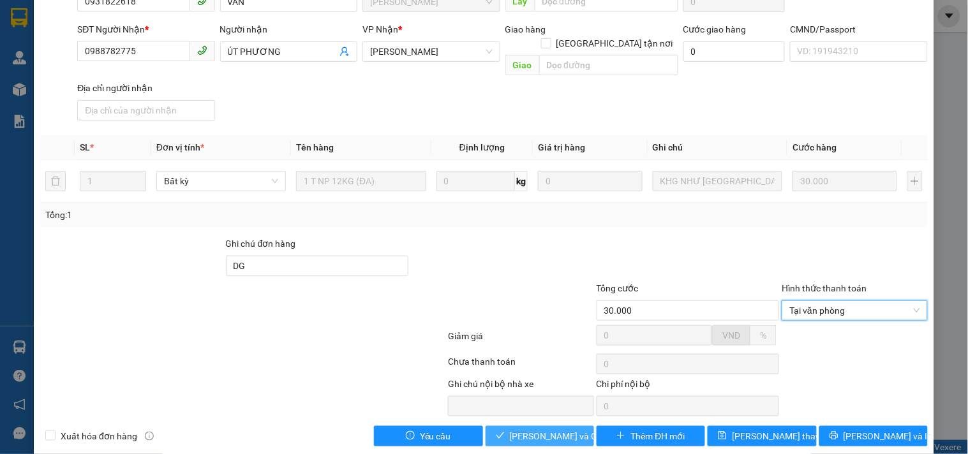
click at [522, 429] on span "[PERSON_NAME] và Giao hàng" at bounding box center [571, 436] width 123 height 14
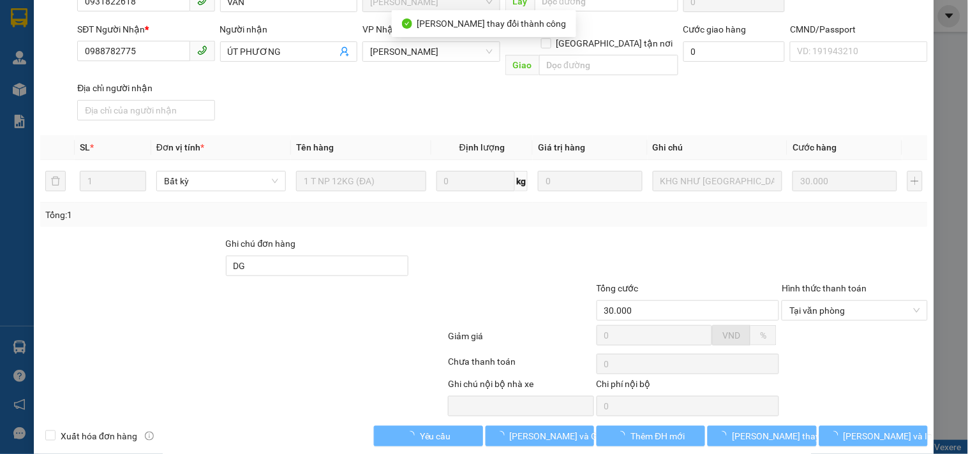
click at [874, 407] on div "Total Paid Fee 0 Total UnPaid Fee 30.000 Cash Collection Total Fee Mã ĐH: SG092…" at bounding box center [484, 182] width 888 height 530
click at [875, 429] on span "[PERSON_NAME] và In" at bounding box center [888, 436] width 89 height 14
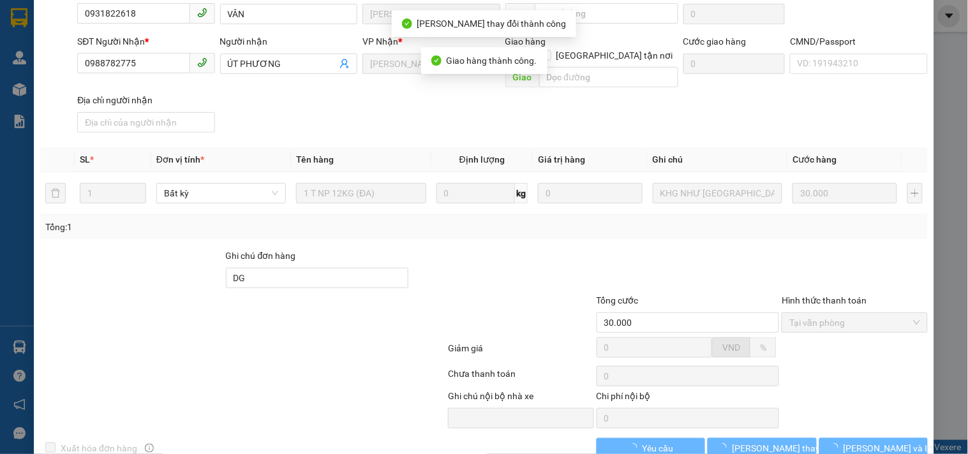
scroll to position [140, 0]
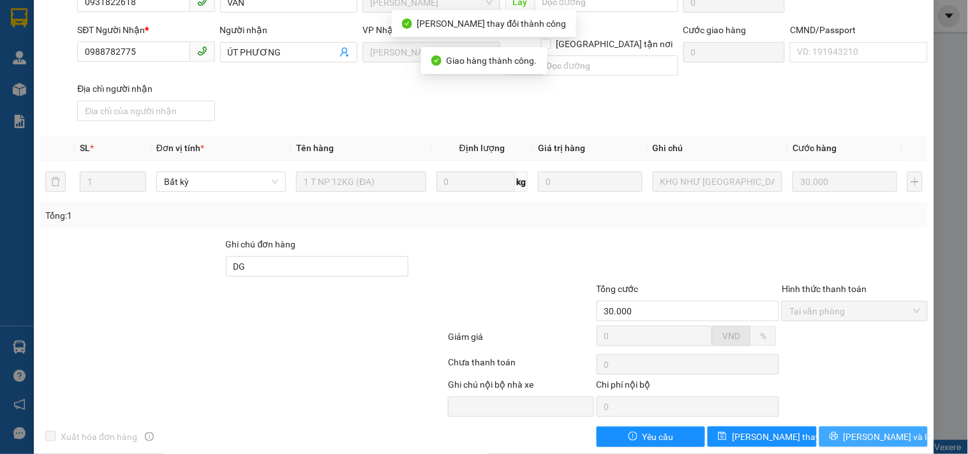
click at [859, 430] on span "[PERSON_NAME] và In" at bounding box center [888, 437] width 89 height 14
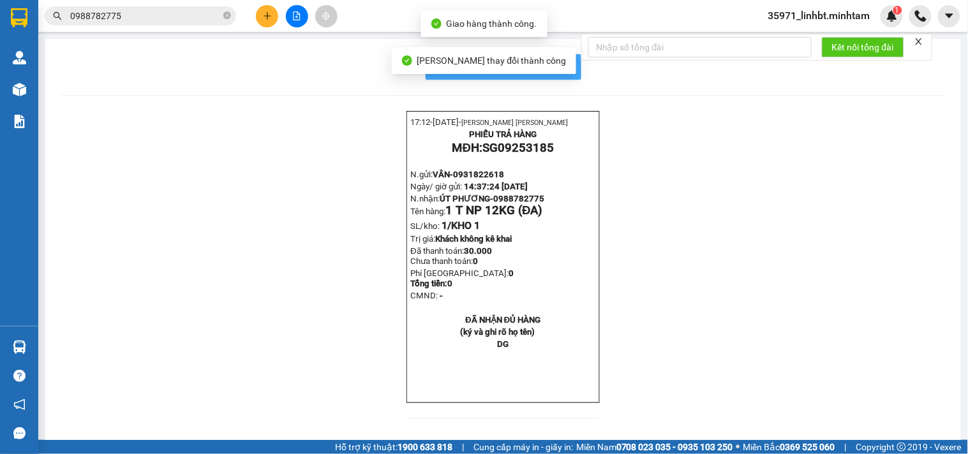
click at [571, 56] on button "In mẫu biên lai tự cấu hình" at bounding box center [504, 67] width 156 height 26
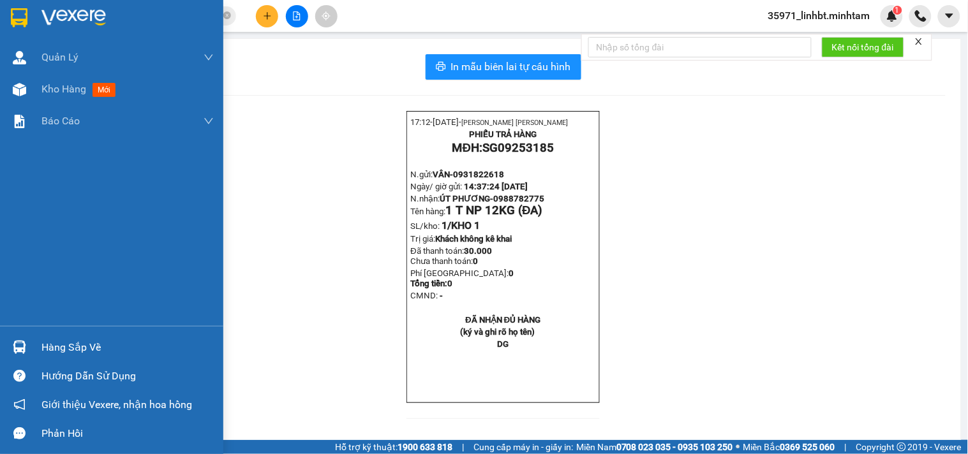
click at [15, 345] on img at bounding box center [19, 347] width 13 height 13
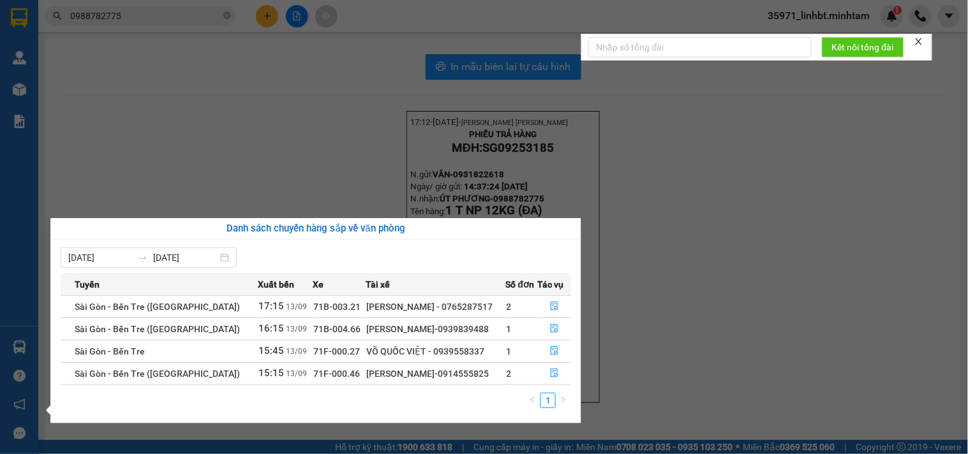
click at [322, 199] on section "Kết quả tìm kiếm ( 5 ) Bộ lọc Mã ĐH Trạng thái Món hàng Tổng cước Chưa cước Nhã…" at bounding box center [484, 227] width 968 height 454
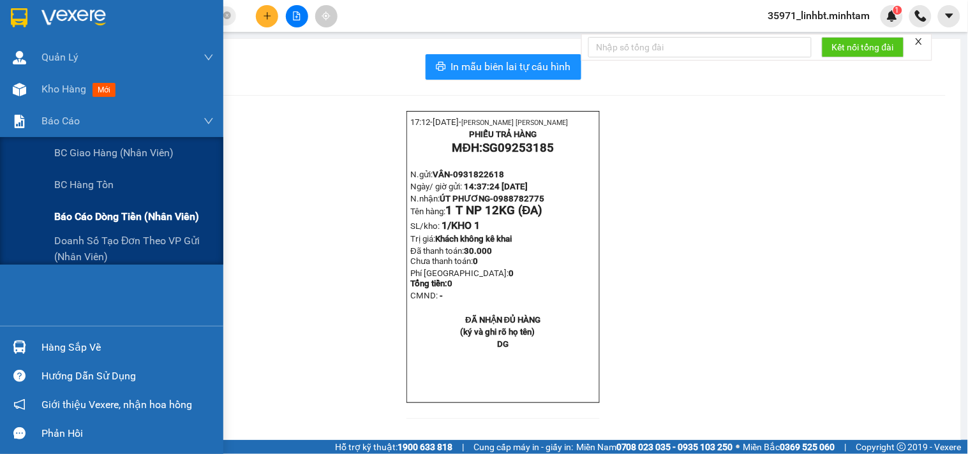
click at [68, 216] on span "Báo cáo dòng tiền (nhân viên)" at bounding box center [126, 217] width 145 height 16
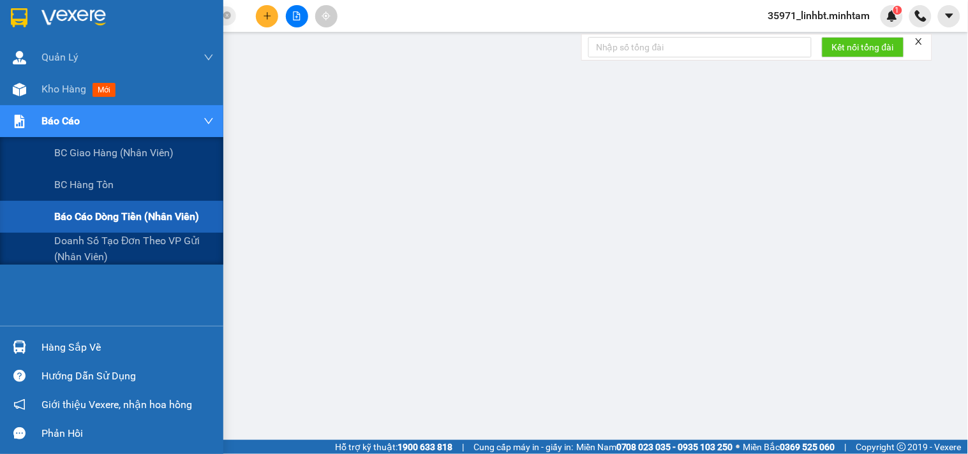
click at [97, 209] on span "Báo cáo dòng tiền (nhân viên)" at bounding box center [126, 217] width 145 height 16
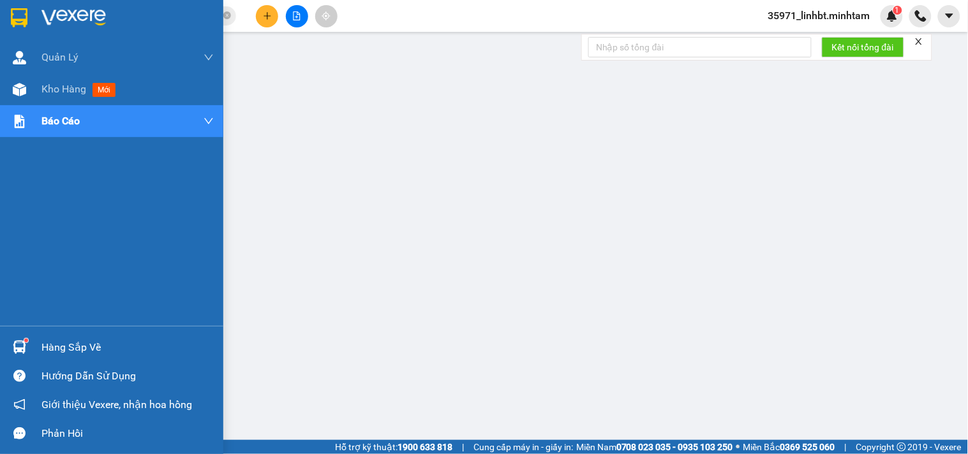
click at [23, 343] on img at bounding box center [19, 347] width 13 height 13
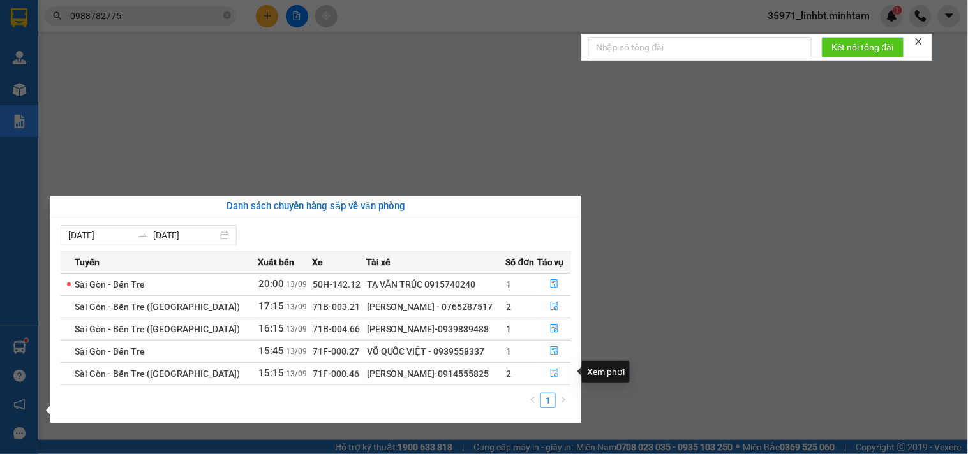
click at [553, 369] on icon "file-done" at bounding box center [554, 373] width 9 height 9
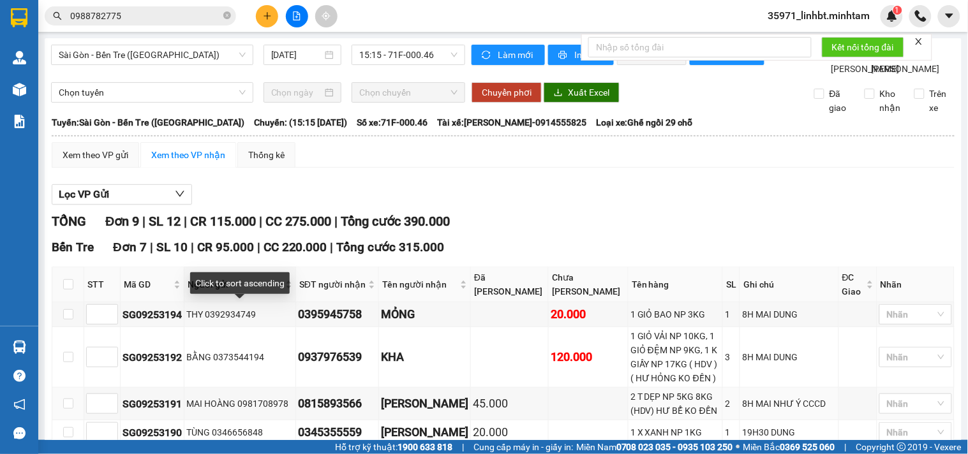
scroll to position [345, 0]
click at [169, 17] on input "text" at bounding box center [145, 16] width 151 height 14
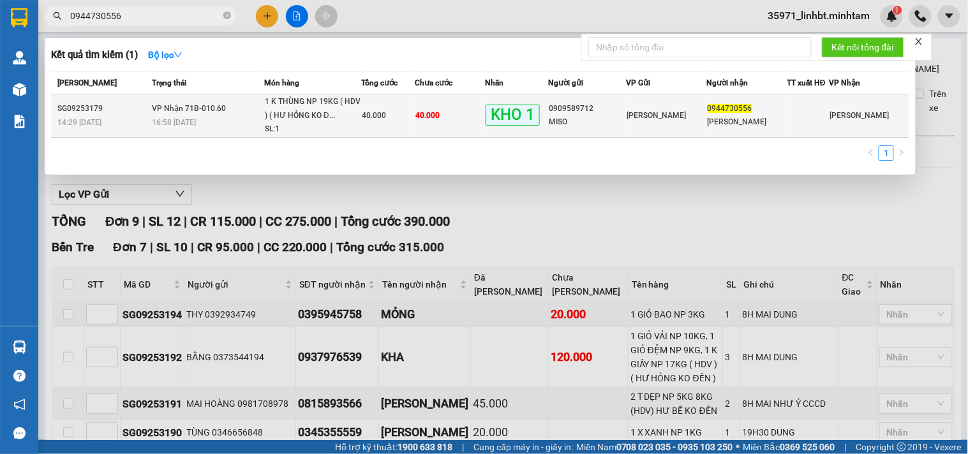
type input "0944730556"
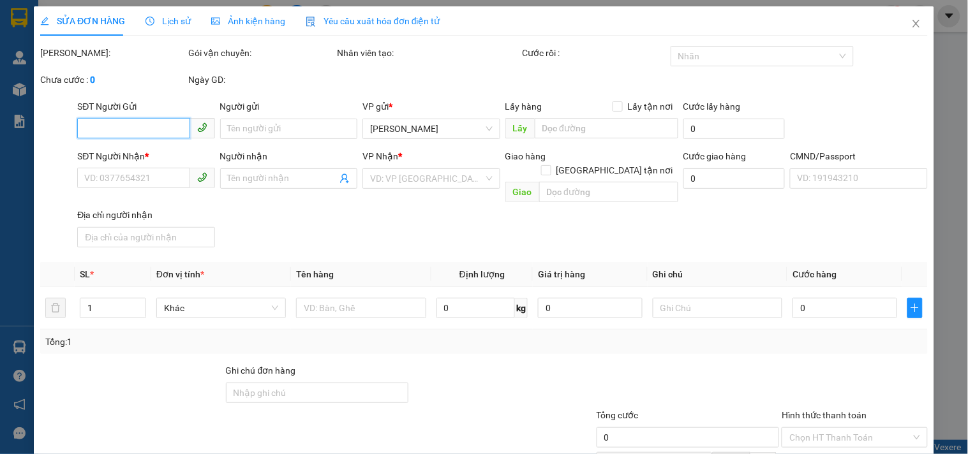
type input "0909589712"
type input "MISO"
type input "0944730556"
type input "[PERSON_NAME]"
type input "40.000"
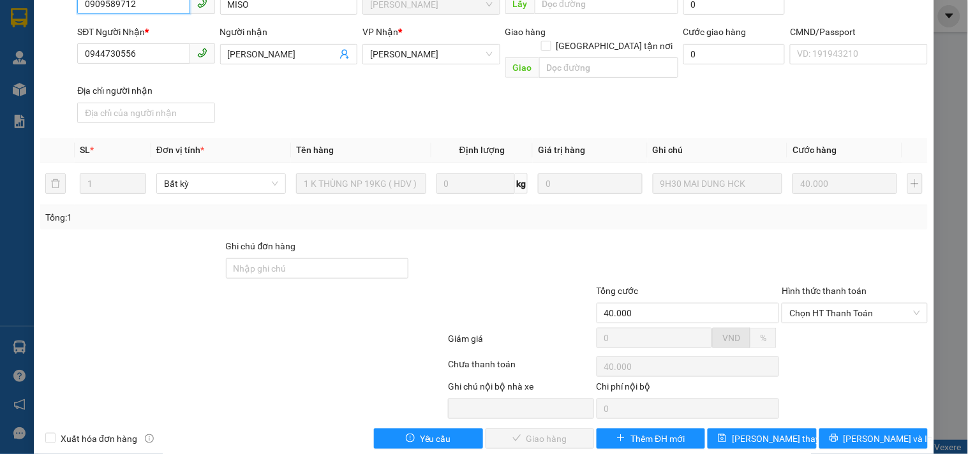
scroll to position [129, 0]
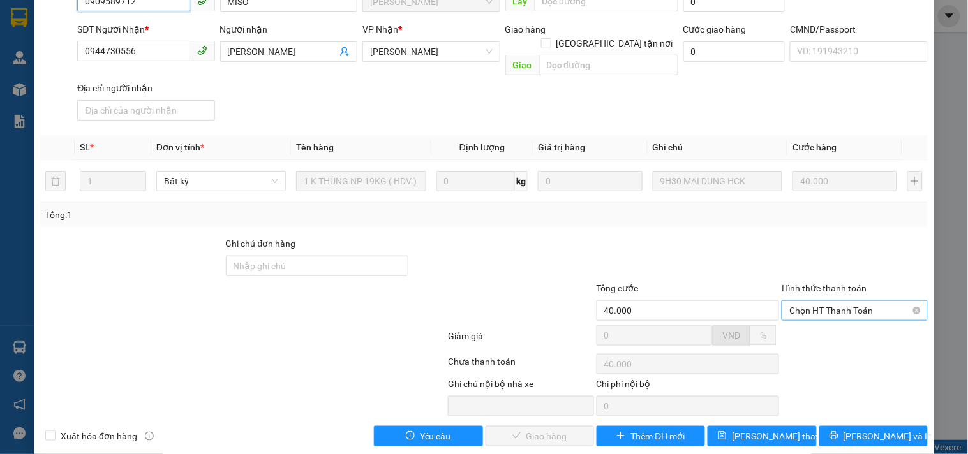
click at [824, 301] on span "Chọn HT Thanh Toán" at bounding box center [854, 310] width 130 height 19
click at [829, 326] on div "Tại văn phòng" at bounding box center [846, 320] width 129 height 14
type input "0"
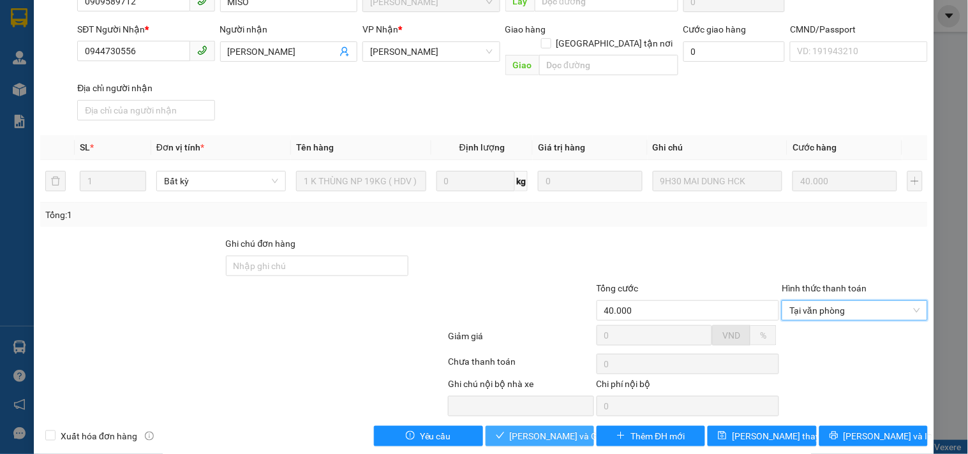
click at [495, 426] on button "Lưu và Giao hàng" at bounding box center [540, 436] width 108 height 20
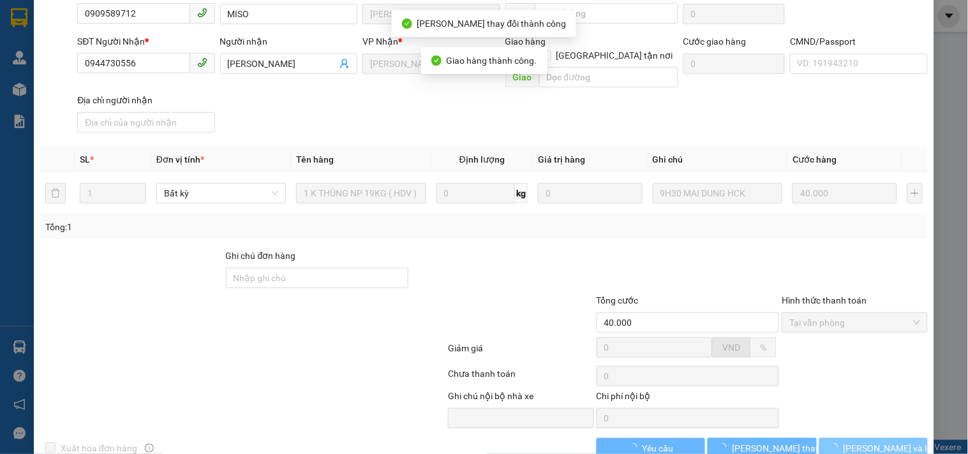
scroll to position [140, 0]
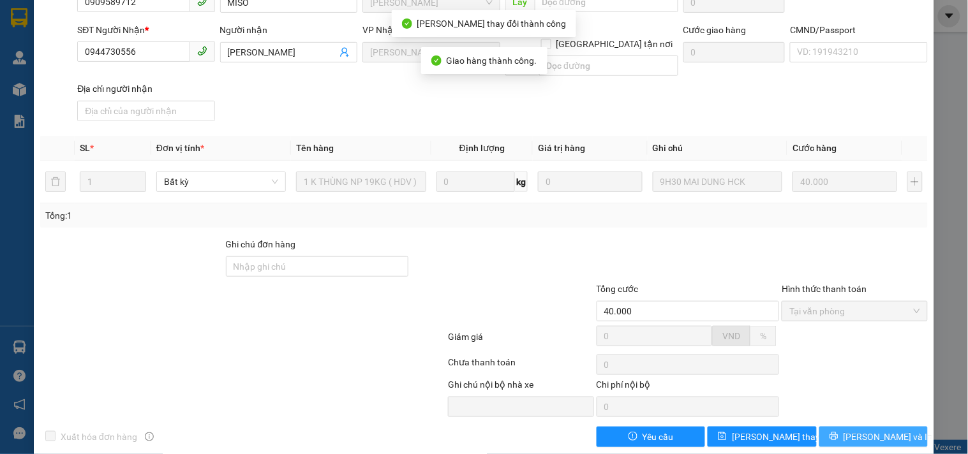
click at [891, 427] on button "Lưu và In" at bounding box center [873, 437] width 108 height 20
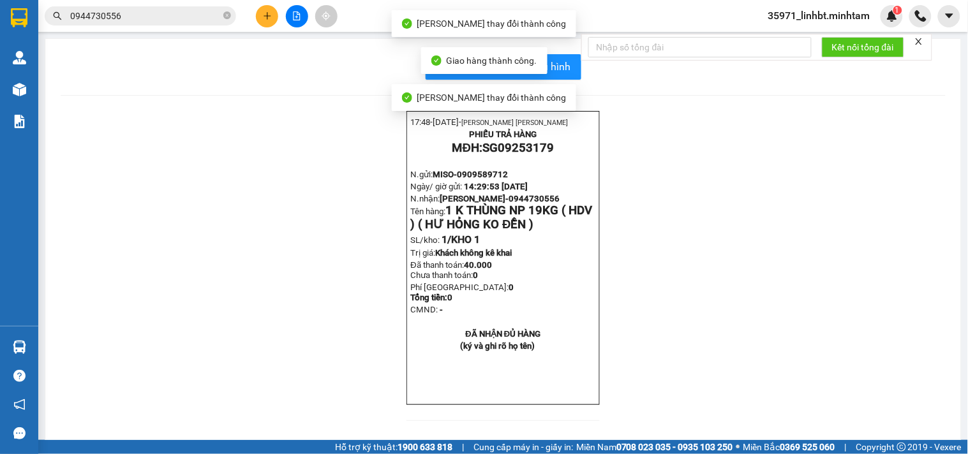
click at [534, 67] on div "Giao hàng thành công." at bounding box center [484, 61] width 106 height 14
click at [559, 65] on span "In mẫu biên lai tự cấu hình" at bounding box center [511, 67] width 120 height 16
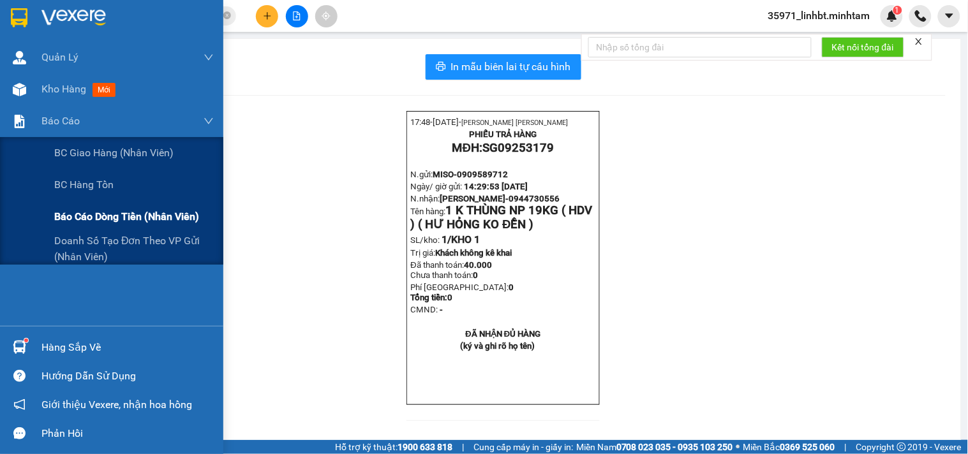
click at [117, 212] on span "Báo cáo dòng tiền (nhân viên)" at bounding box center [126, 217] width 145 height 16
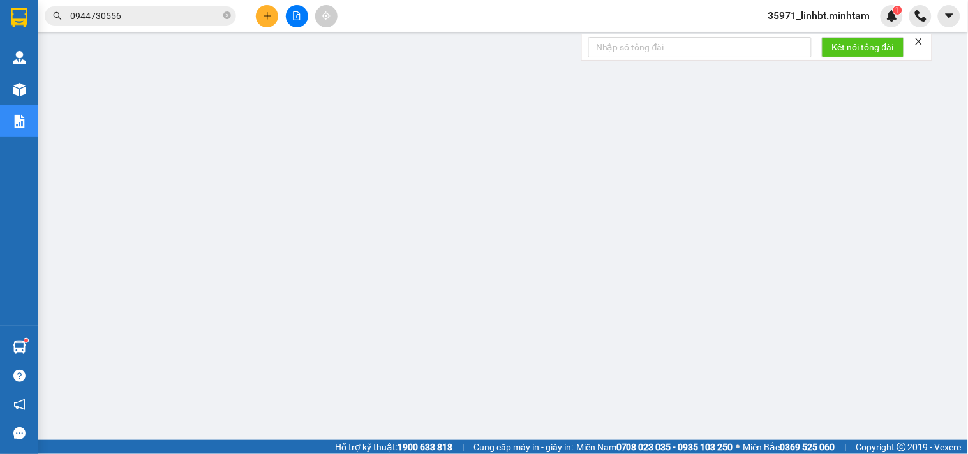
click at [258, 13] on button at bounding box center [267, 16] width 22 height 22
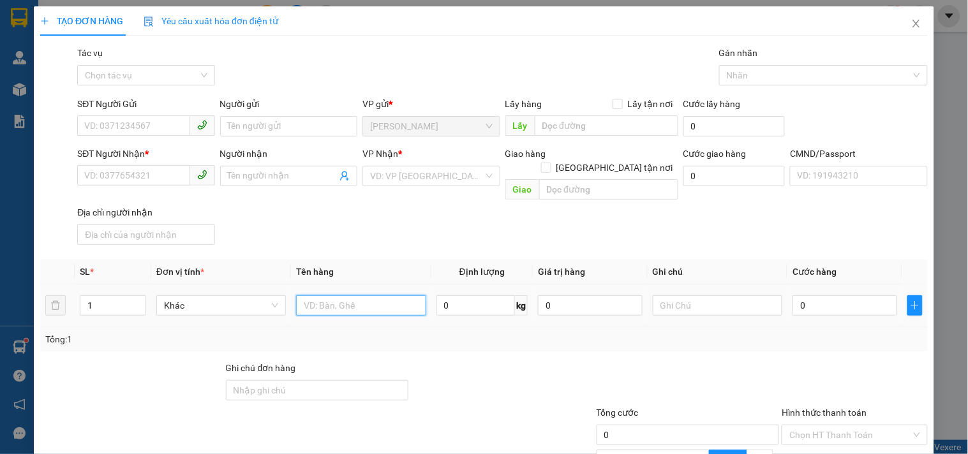
click at [322, 295] on input "text" at bounding box center [361, 305] width 130 height 20
type input "1 PB TTỀN HG 13/9"
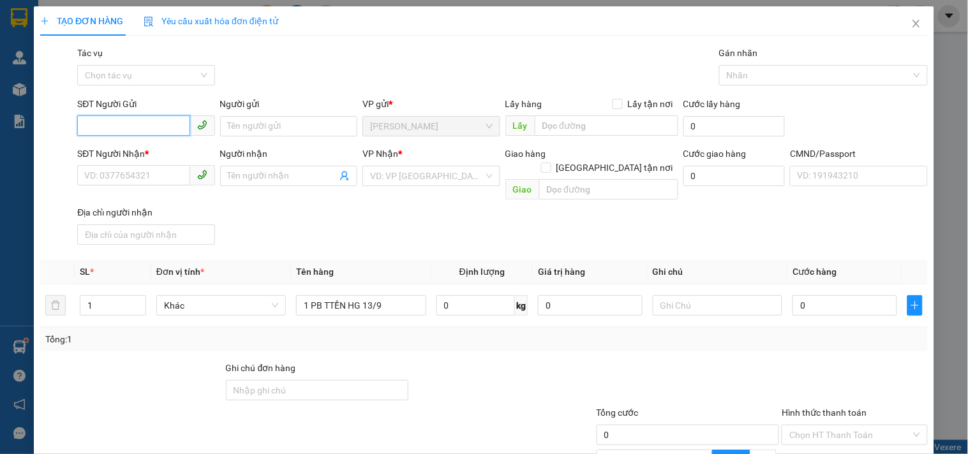
click at [130, 124] on input "SĐT Người Gửi" at bounding box center [133, 125] width 112 height 20
type input "0000000000"
click at [237, 125] on input "Người gửi" at bounding box center [288, 126] width 137 height 20
type input "LINH 4H"
click at [147, 126] on input "0000000000" at bounding box center [133, 125] width 112 height 20
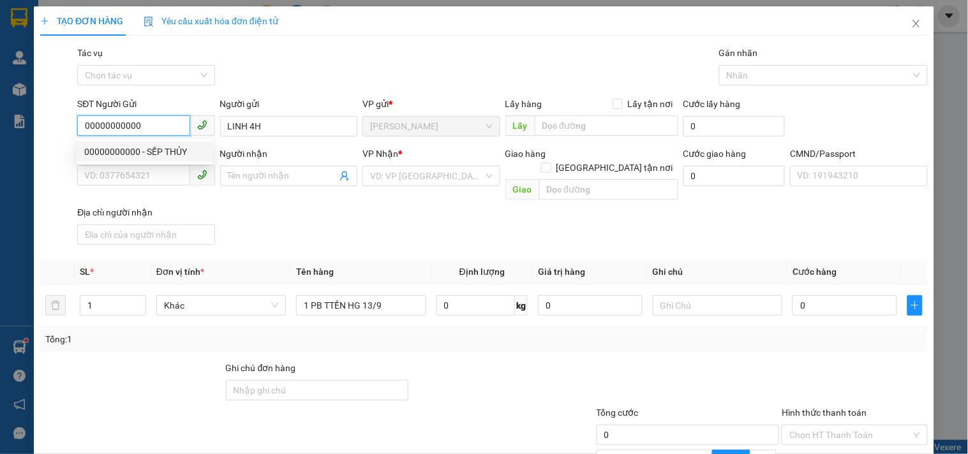
type input "00000000000"
click at [123, 185] on div "SĐT Người Nhận * VD: 0377654321" at bounding box center [145, 169] width 137 height 45
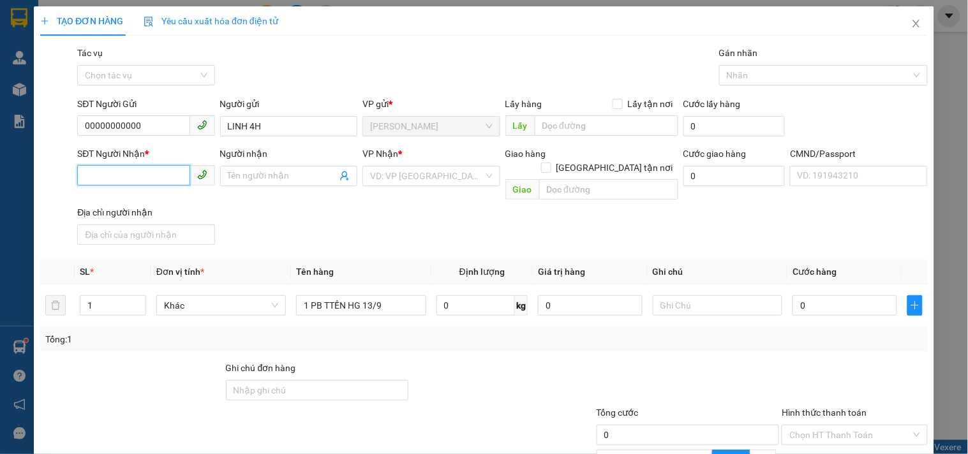
click at [124, 176] on input "SĐT Người Nhận *" at bounding box center [133, 175] width 112 height 20
type input "00000000000"
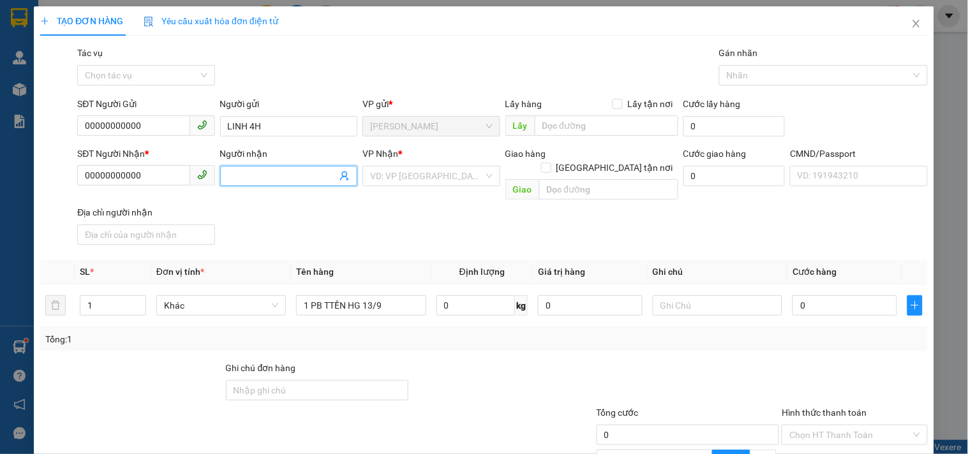
click at [252, 170] on input "Người nhận" at bounding box center [282, 176] width 109 height 14
click at [238, 169] on input "C KKỀU KT" at bounding box center [282, 176] width 109 height 14
click at [237, 174] on input "C KỀU KT" at bounding box center [282, 176] width 109 height 14
type input "C KIỀU KT"
click at [396, 174] on input "search" at bounding box center [426, 176] width 113 height 19
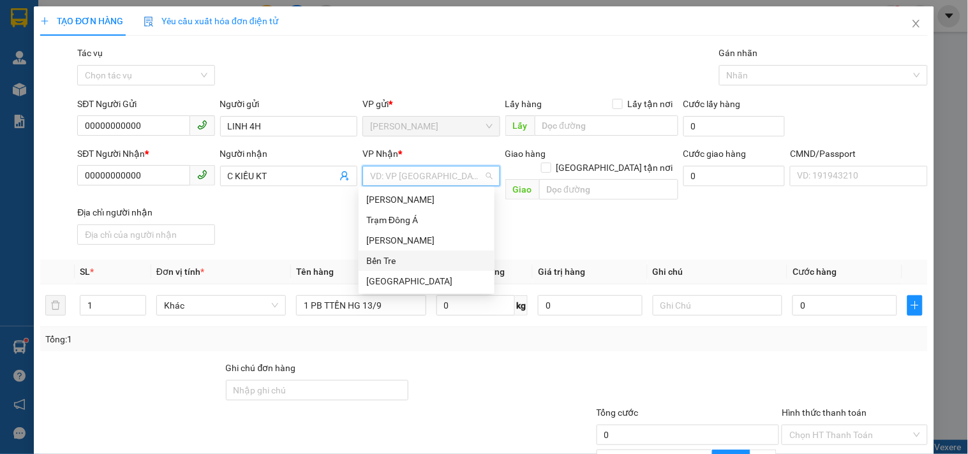
click at [393, 252] on div "Bến Tre" at bounding box center [427, 261] width 136 height 20
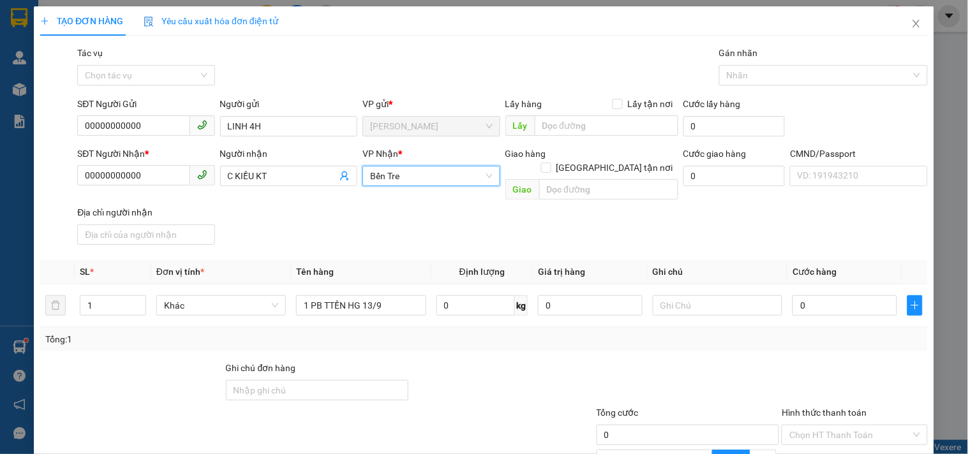
click at [320, 237] on div "Transit Pickup Surcharge Ids Transit Deliver Surcharge Ids Transit Deliver Surc…" at bounding box center [484, 308] width 888 height 525
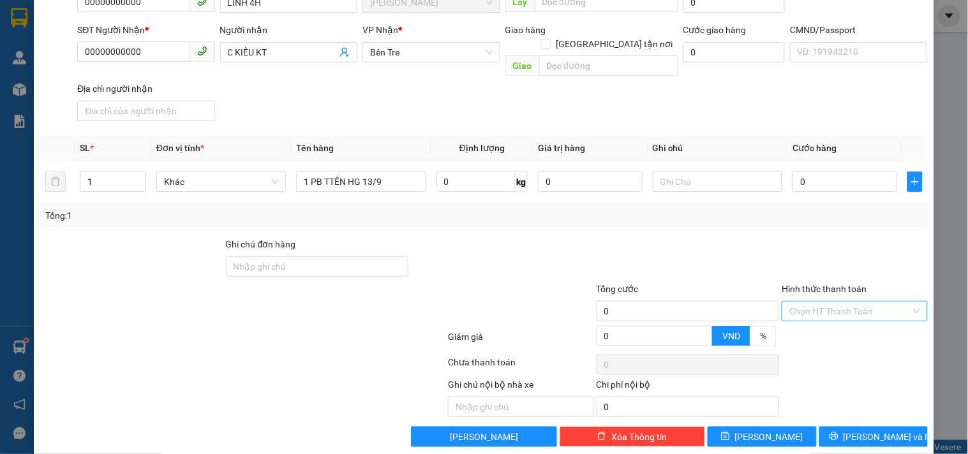
click at [851, 302] on input "Hình thức thanh toán" at bounding box center [849, 311] width 121 height 19
click at [807, 341] on div "Miễn phí" at bounding box center [846, 341] width 129 height 14
click at [849, 427] on button "[PERSON_NAME] và In" at bounding box center [873, 437] width 108 height 20
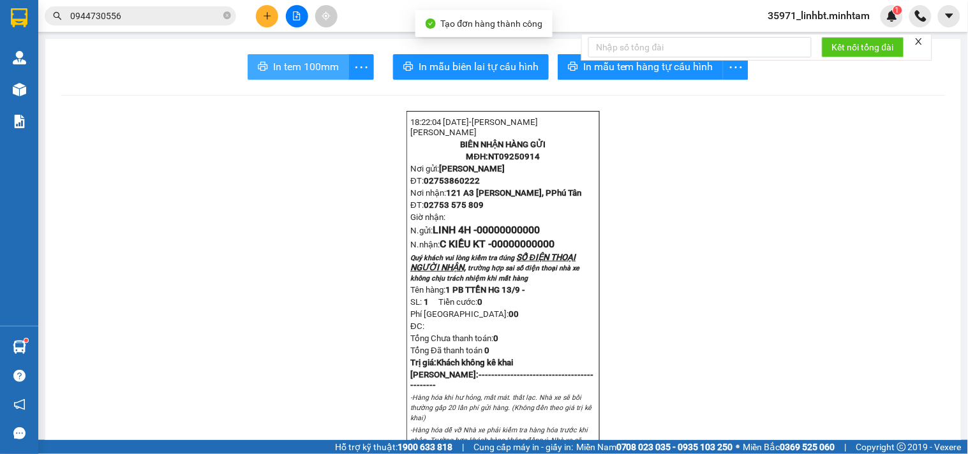
click at [290, 64] on span "In tem 100mm" at bounding box center [306, 67] width 66 height 16
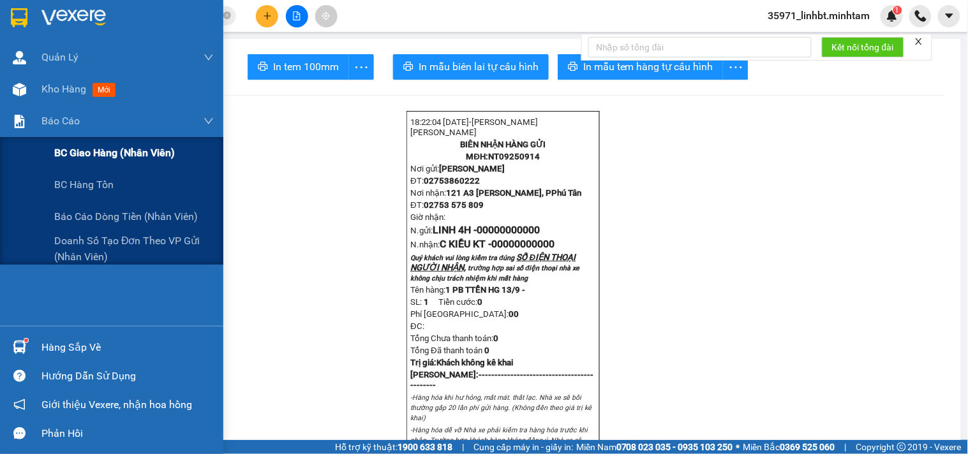
click at [93, 147] on span "BC giao hàng (nhân viên)" at bounding box center [114, 153] width 121 height 16
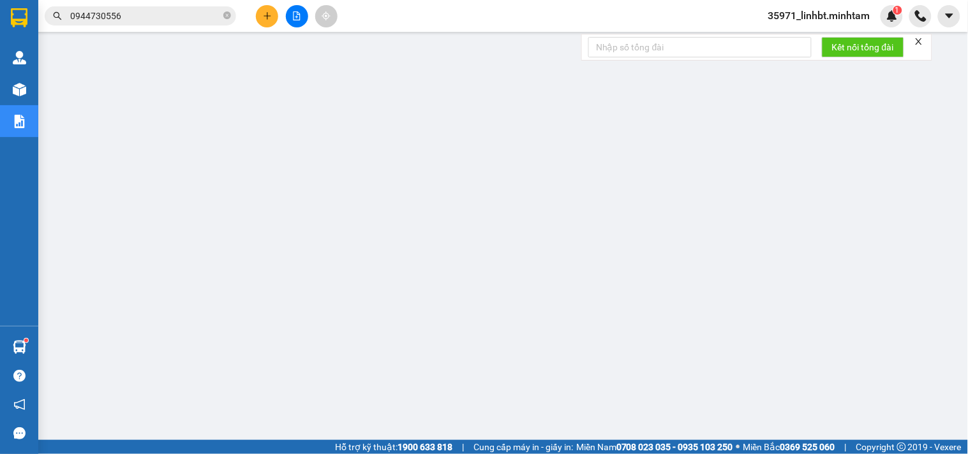
click at [266, 20] on button at bounding box center [267, 16] width 22 height 22
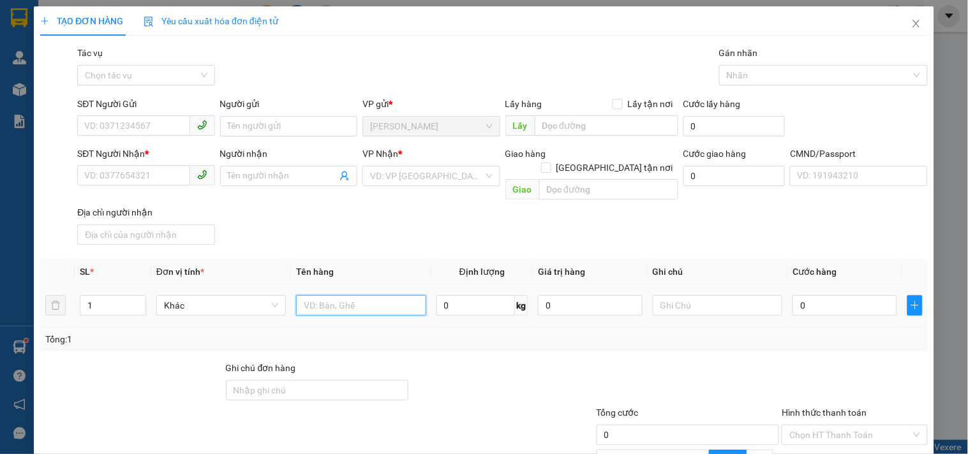
click at [335, 295] on input "text" at bounding box center [361, 305] width 130 height 20
click at [313, 295] on input "2 T NP 16/ 18" at bounding box center [361, 305] width 130 height 20
click at [402, 295] on input "1 T 1 T MÚT NP 16/ 18" at bounding box center [361, 305] width 130 height 20
type input "1 T 1 T MÚT NP 16/ 18KG_ ĐA"
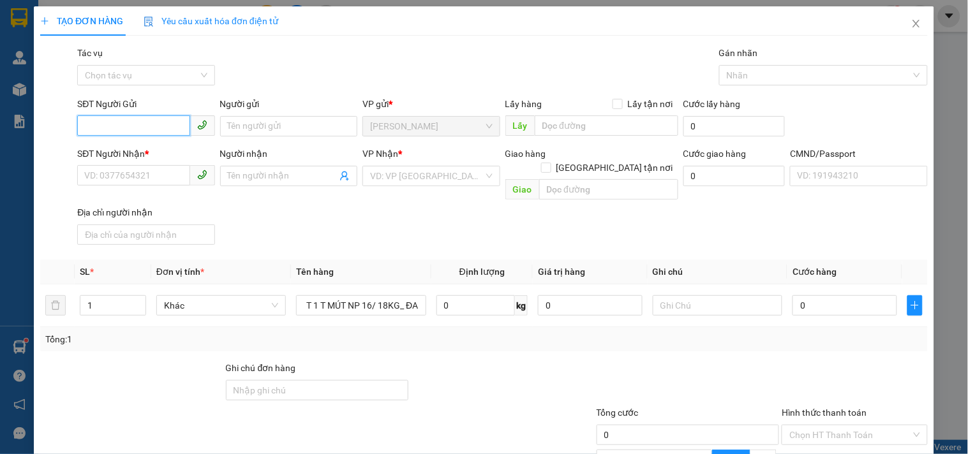
click at [153, 131] on input "SĐT Người Gửi" at bounding box center [133, 125] width 112 height 20
type input "0938443791"
click at [282, 128] on input "Người gửi" at bounding box center [288, 126] width 137 height 20
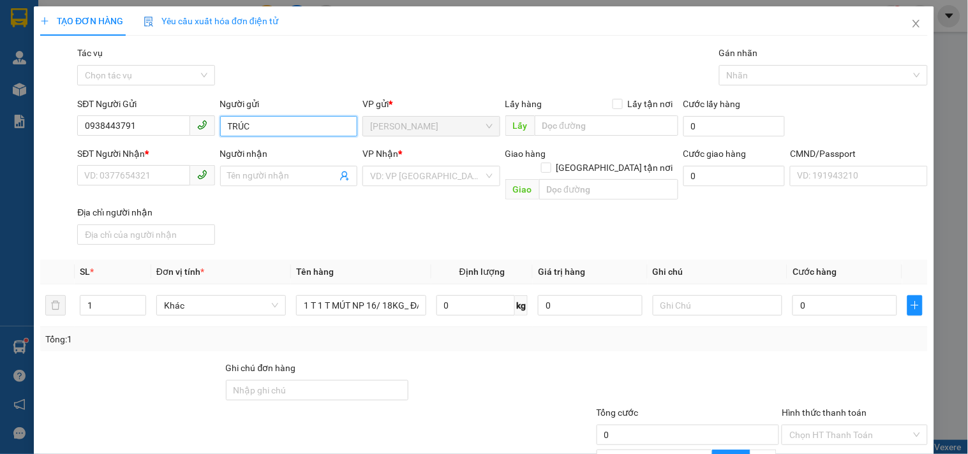
type input "TRÚC"
click at [282, 128] on input "TR" at bounding box center [288, 126] width 137 height 20
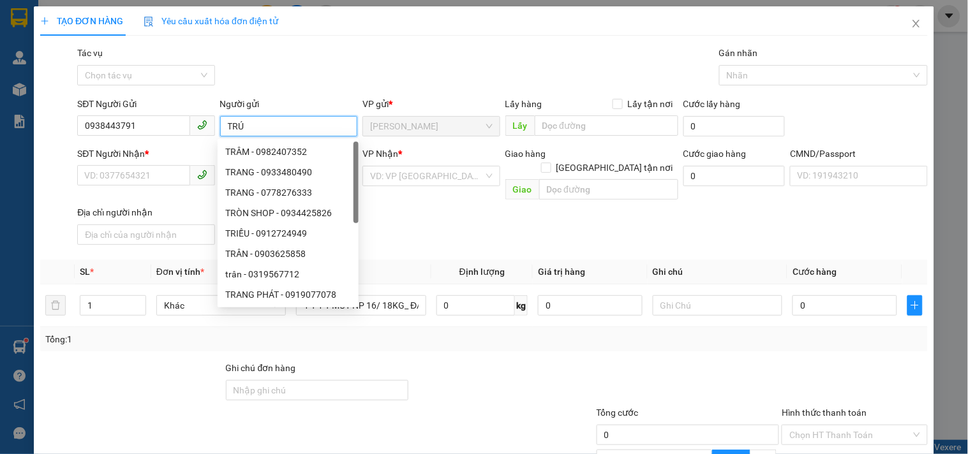
type input "TRÚC"
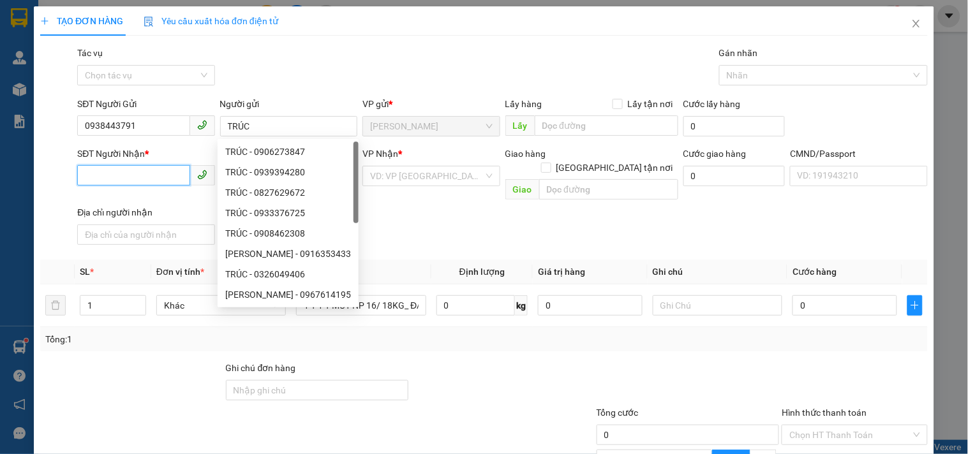
click at [107, 174] on input "SĐT Người Nhận *" at bounding box center [133, 175] width 112 height 20
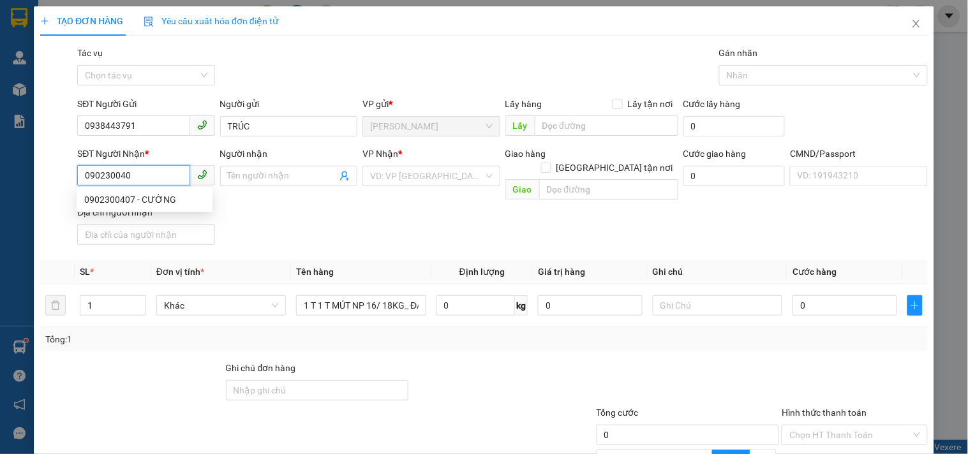
type input "0902300407"
click at [124, 200] on div "0902300407 - CƯỜNG" at bounding box center [144, 200] width 121 height 14
type input "CƯỜNG"
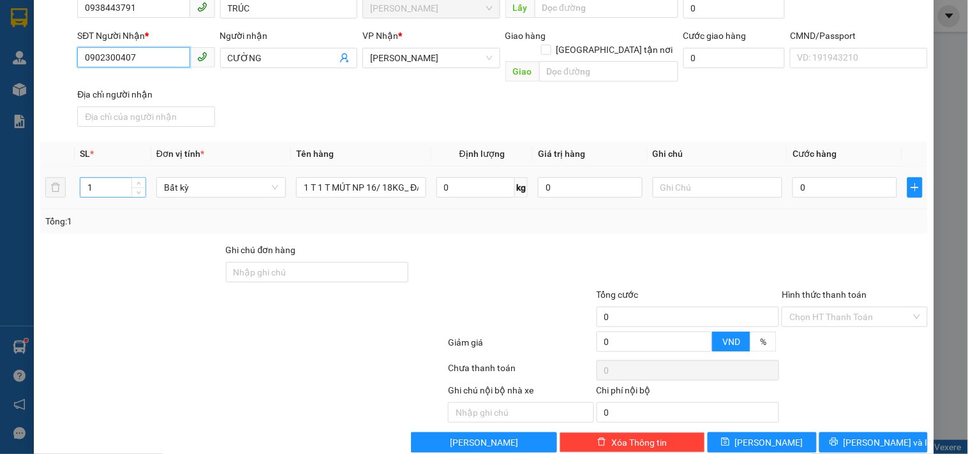
type input "0902300407"
click at [117, 178] on input "1" at bounding box center [112, 187] width 65 height 19
type input "2"
click at [680, 177] on input "text" at bounding box center [718, 187] width 130 height 20
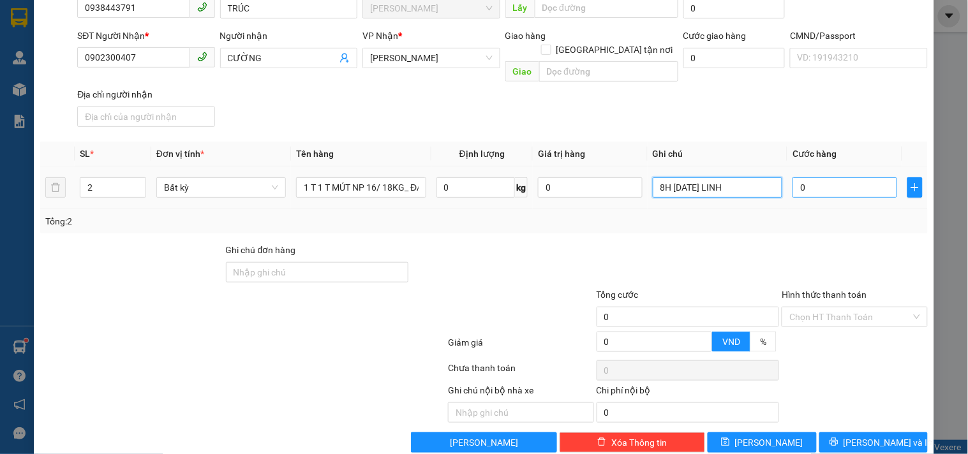
type input "8H 14/9/25 LINH"
click at [827, 177] on input "0" at bounding box center [844, 187] width 105 height 20
type input "7"
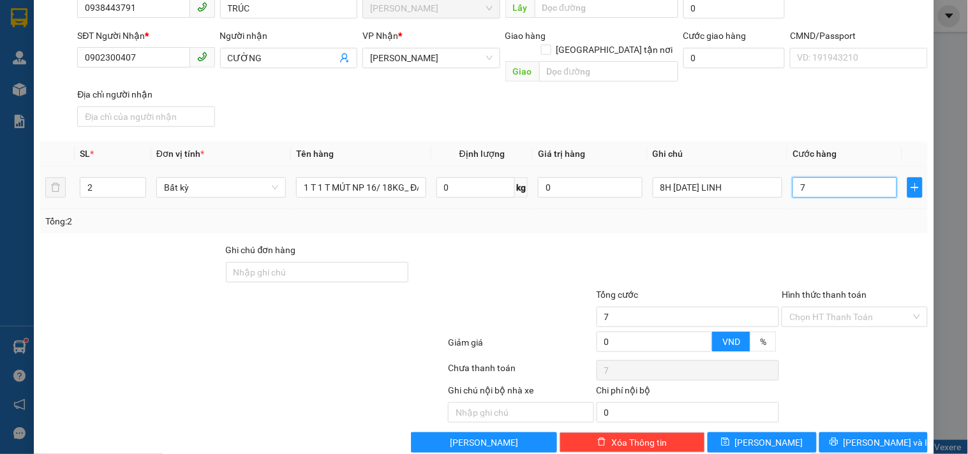
type input "70"
type input "70.000"
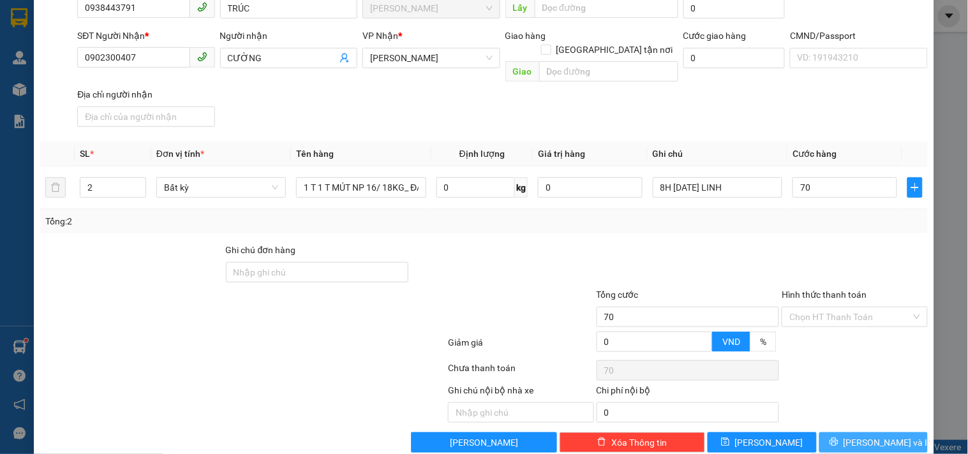
type input "70.000"
click at [852, 436] on span "[PERSON_NAME] và In" at bounding box center [888, 443] width 89 height 14
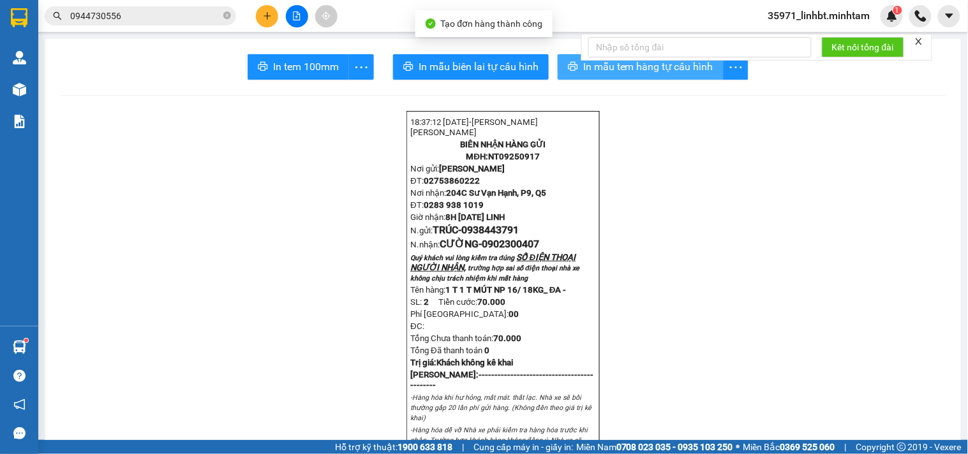
click at [607, 79] on button "In mẫu tem hàng tự cấu hình" at bounding box center [641, 67] width 166 height 26
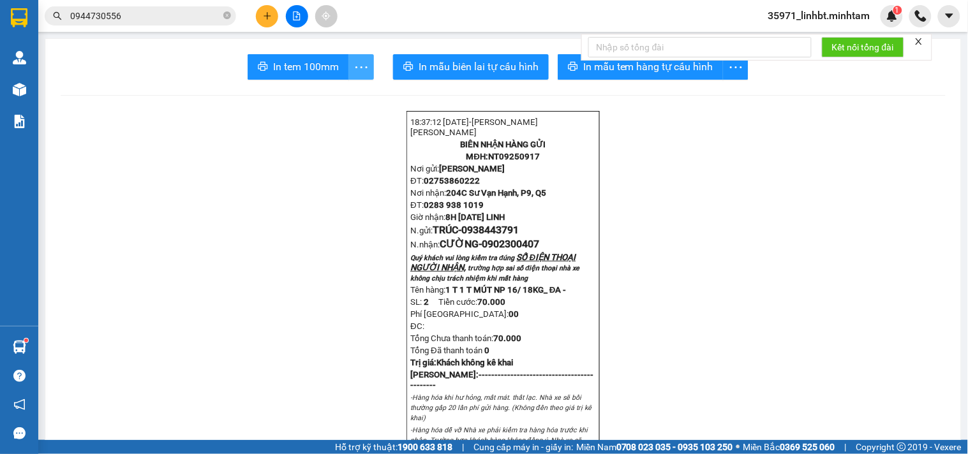
click at [362, 72] on icon "more" at bounding box center [361, 67] width 16 height 16
click at [351, 91] on div "In tem 100mm theo số lượng (2)" at bounding box center [301, 95] width 128 height 14
click at [161, 17] on input "0944730556" at bounding box center [145, 16] width 151 height 14
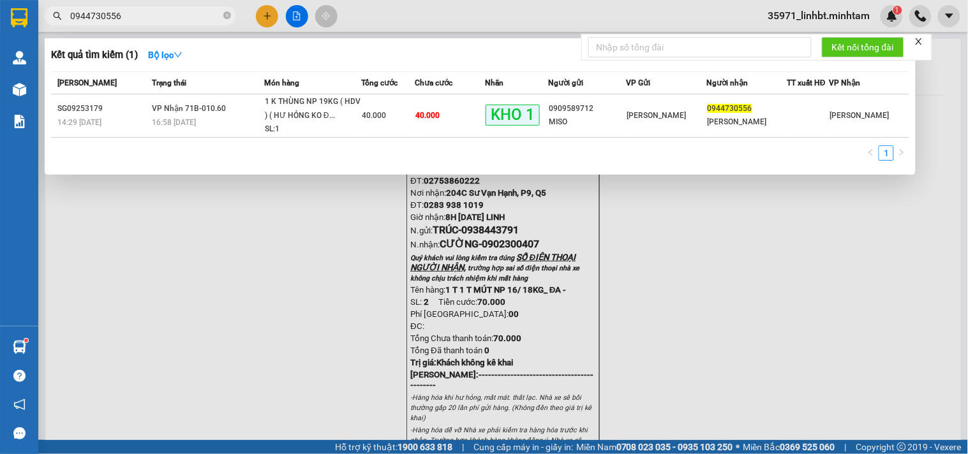
click at [161, 17] on input "0944730556" at bounding box center [145, 16] width 151 height 14
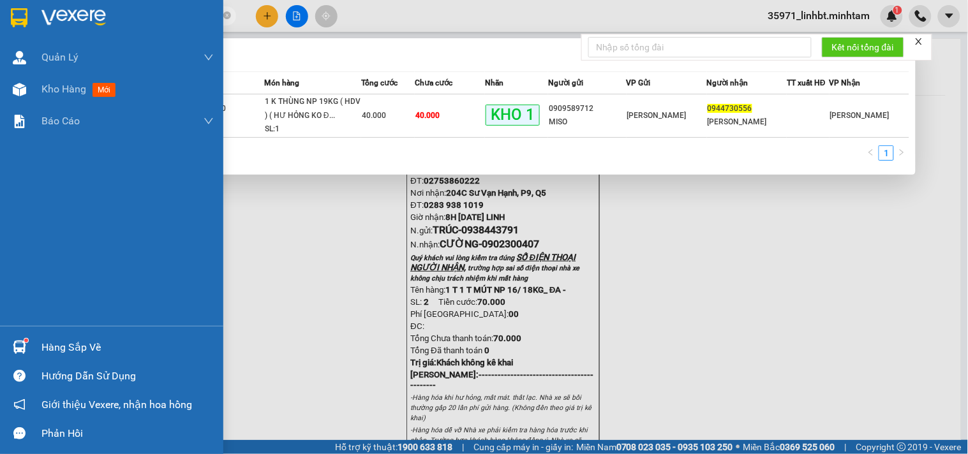
click at [22, 343] on img at bounding box center [19, 347] width 13 height 13
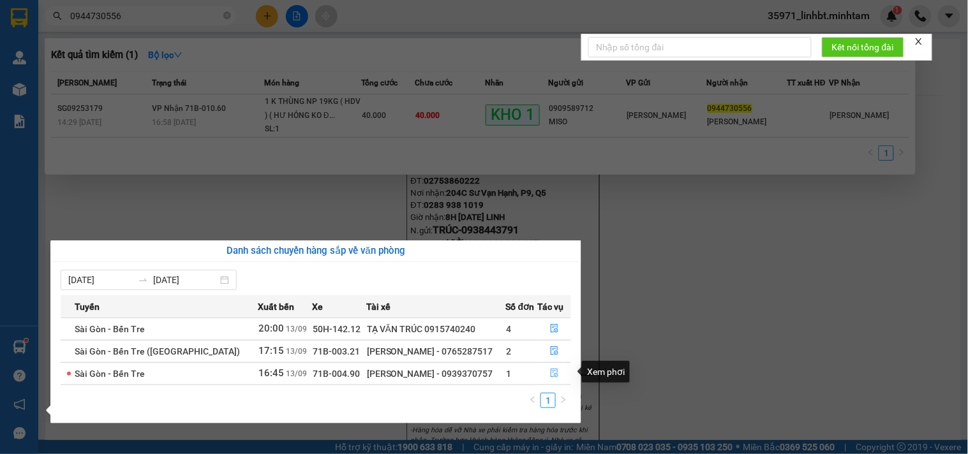
click at [553, 373] on icon "file-done" at bounding box center [555, 373] width 8 height 9
